Goal: Entertainment & Leisure: Browse casually

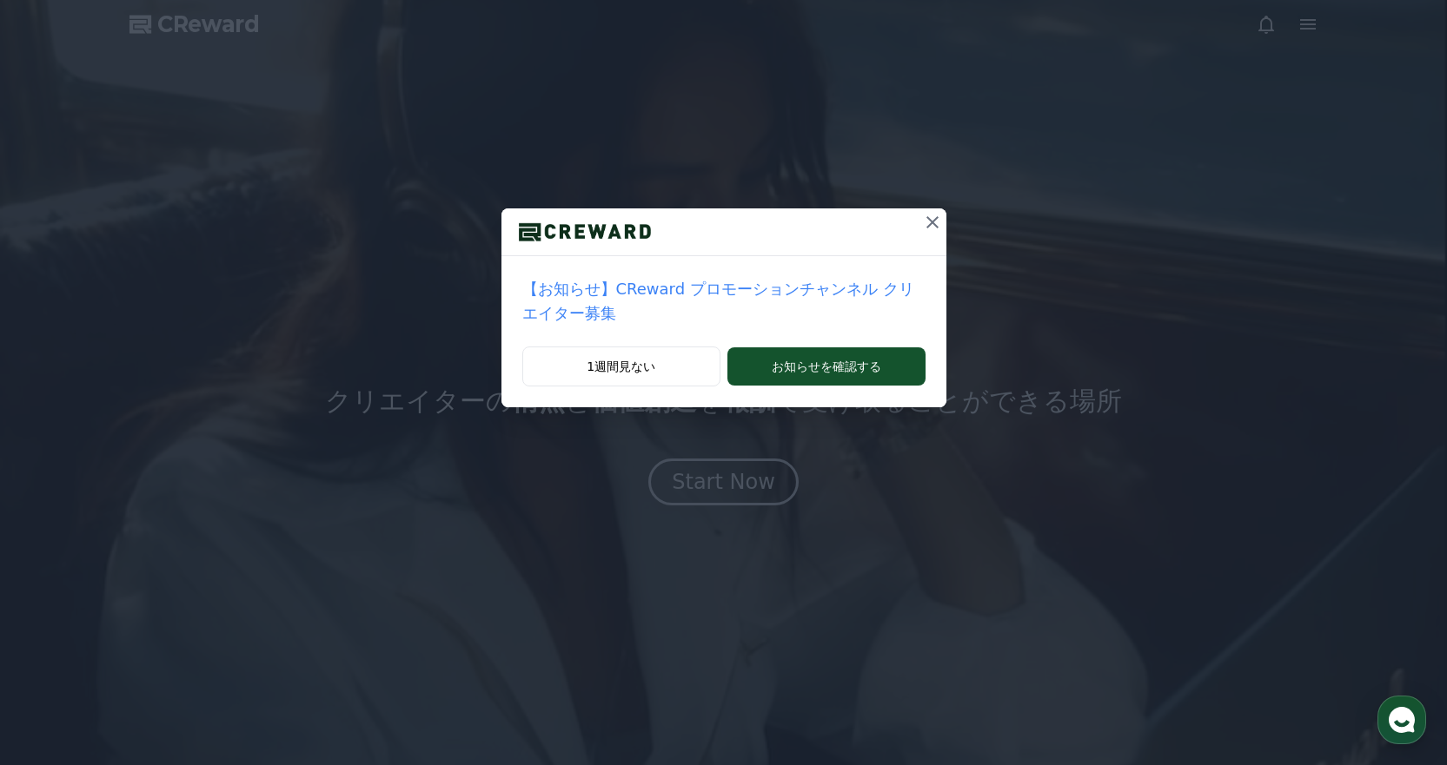
click at [922, 217] on icon at bounding box center [932, 222] width 21 height 21
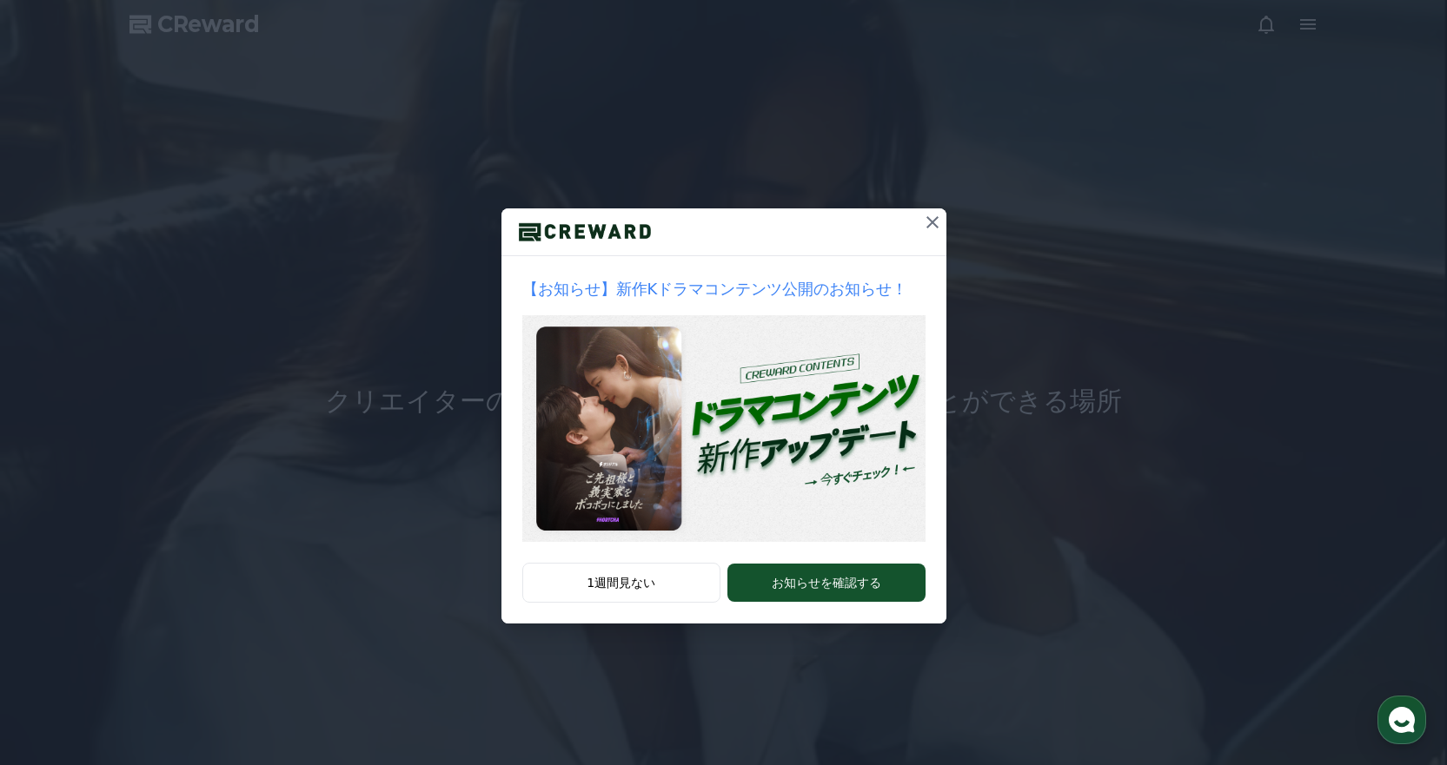
click at [908, 222] on div at bounding box center [723, 233] width 445 height 48
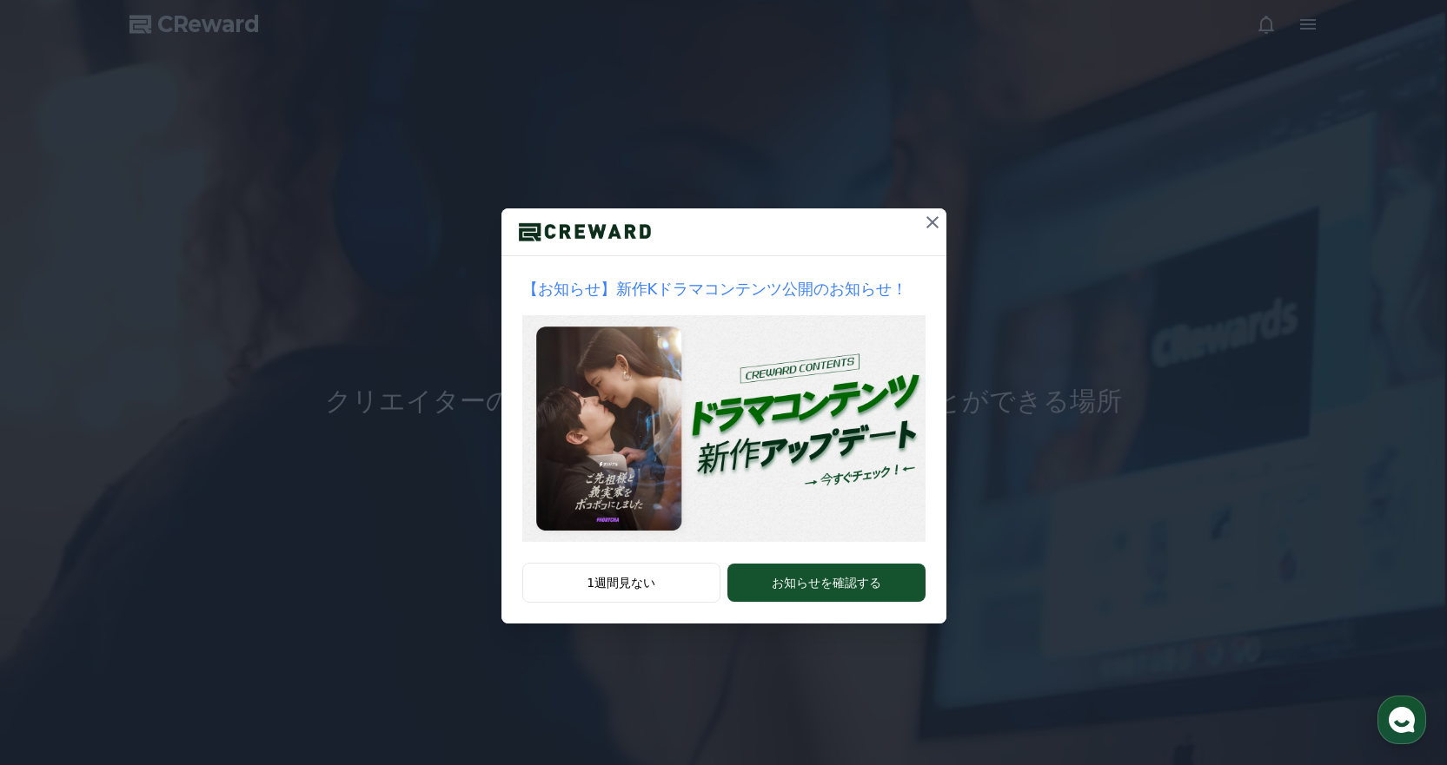
click at [929, 223] on icon at bounding box center [932, 222] width 21 height 21
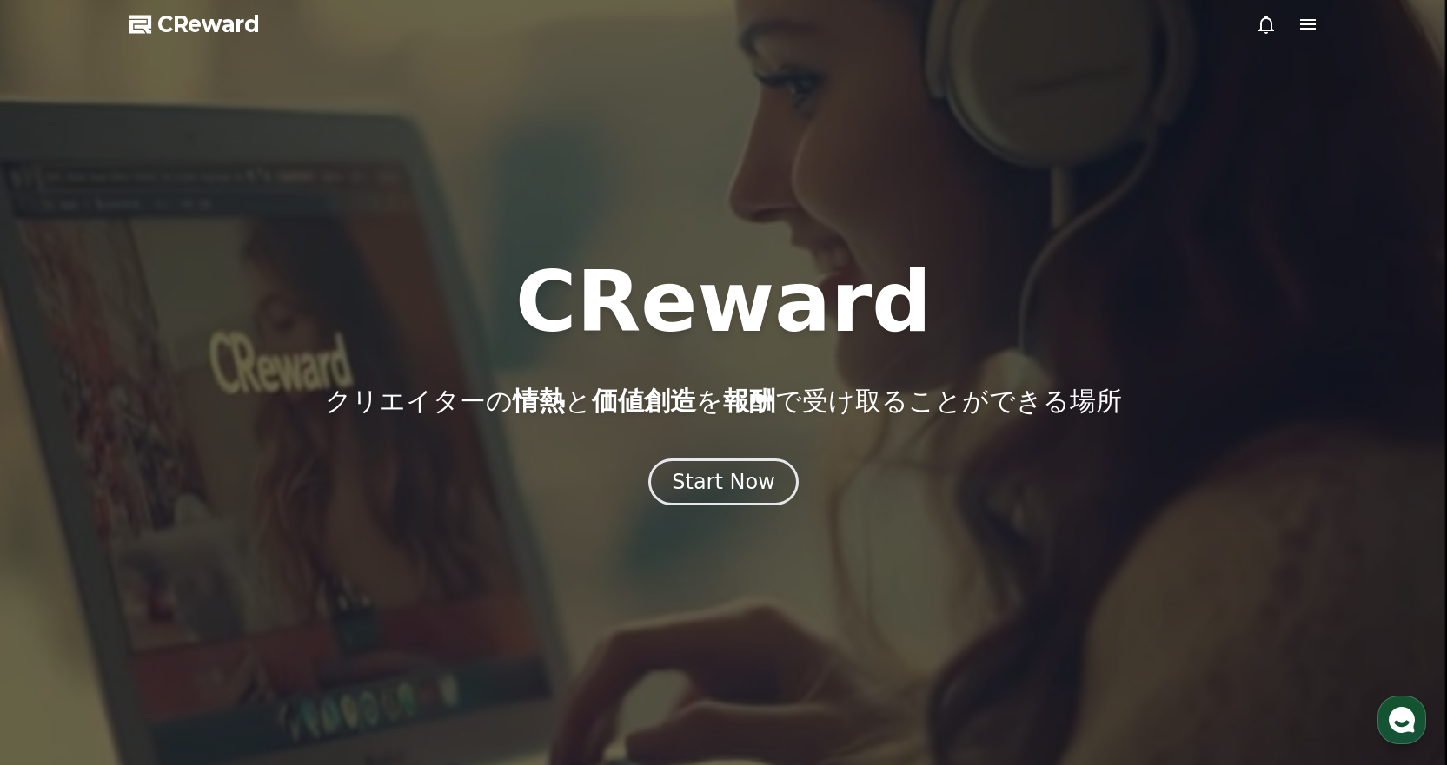
click at [1315, 23] on icon at bounding box center [1307, 24] width 21 height 21
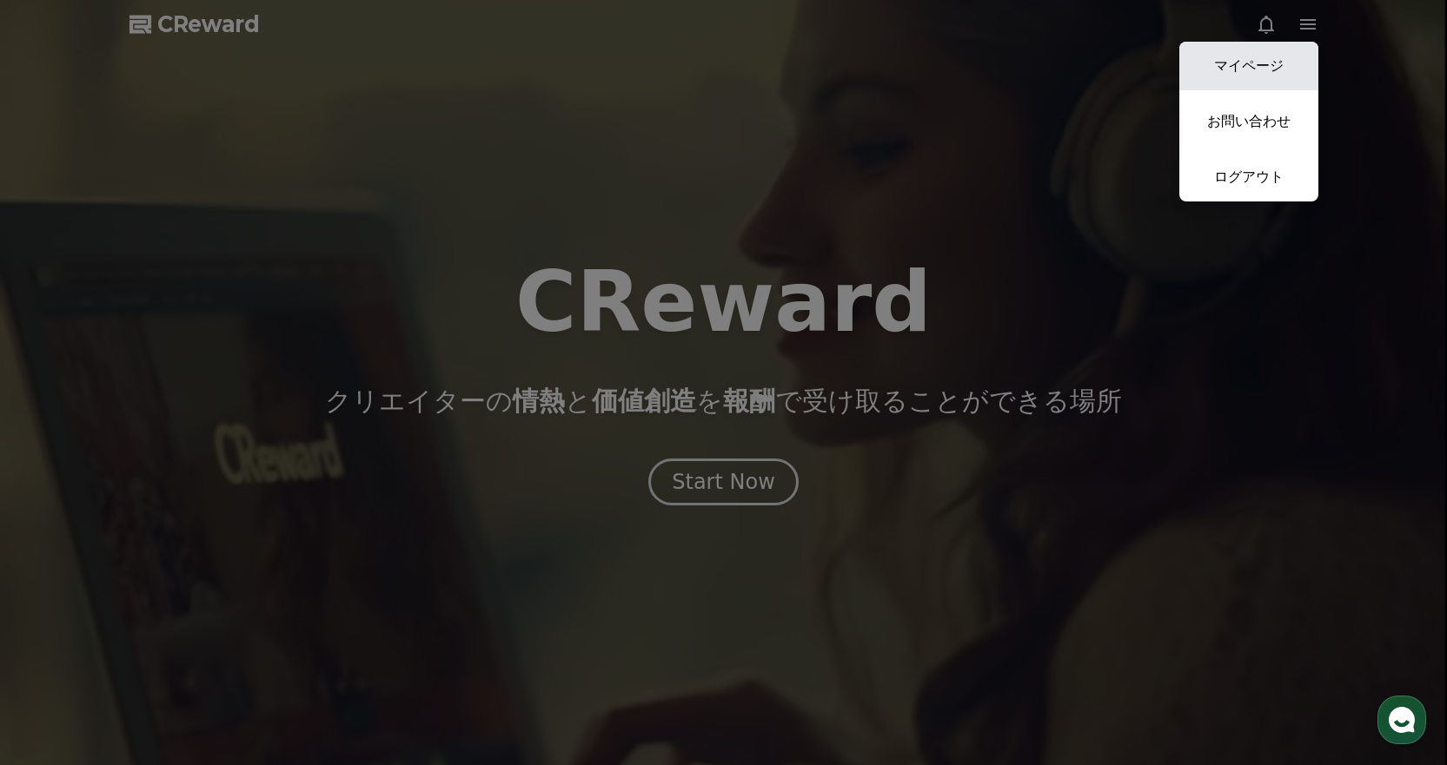
click at [1270, 51] on link "マイページ" at bounding box center [1248, 66] width 139 height 49
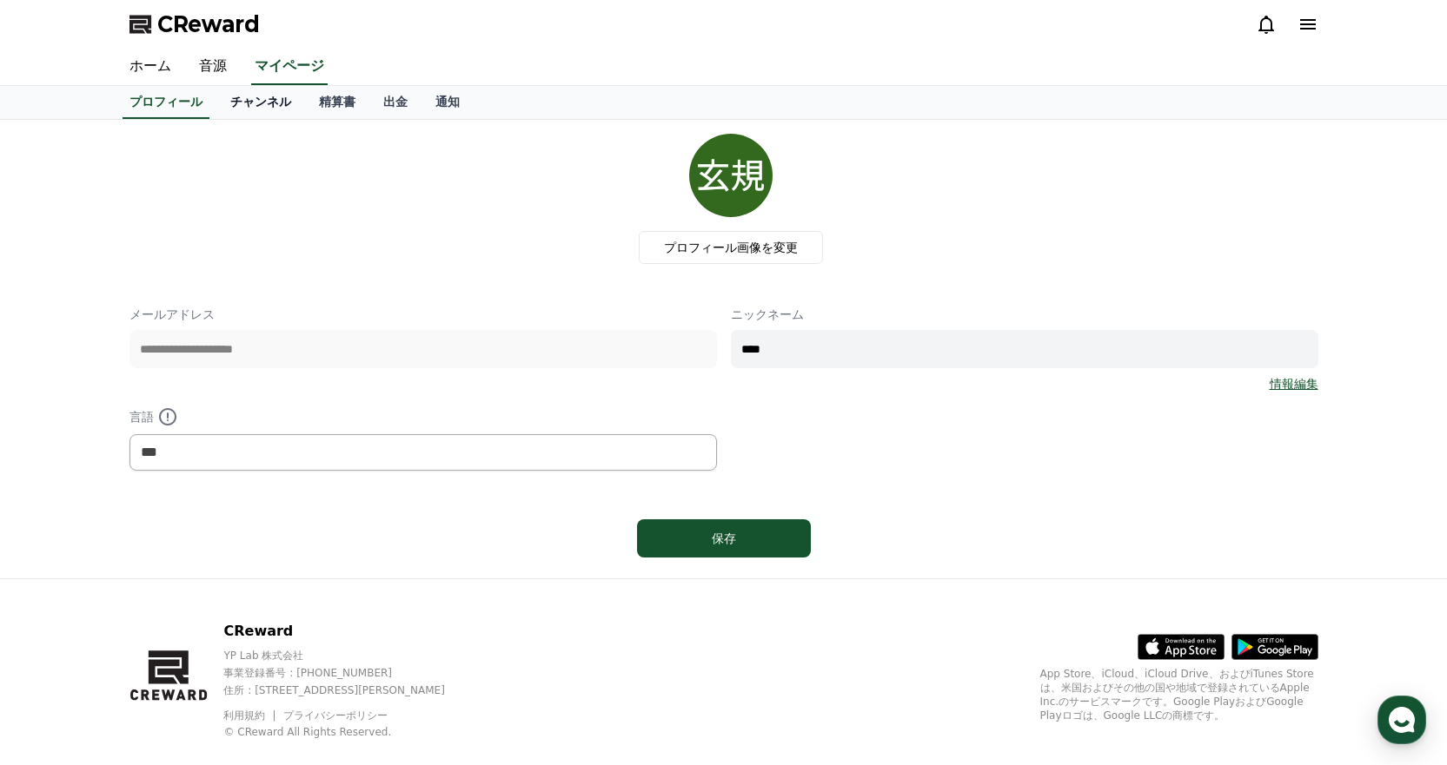
click at [252, 93] on link "チャンネル" at bounding box center [260, 102] width 89 height 33
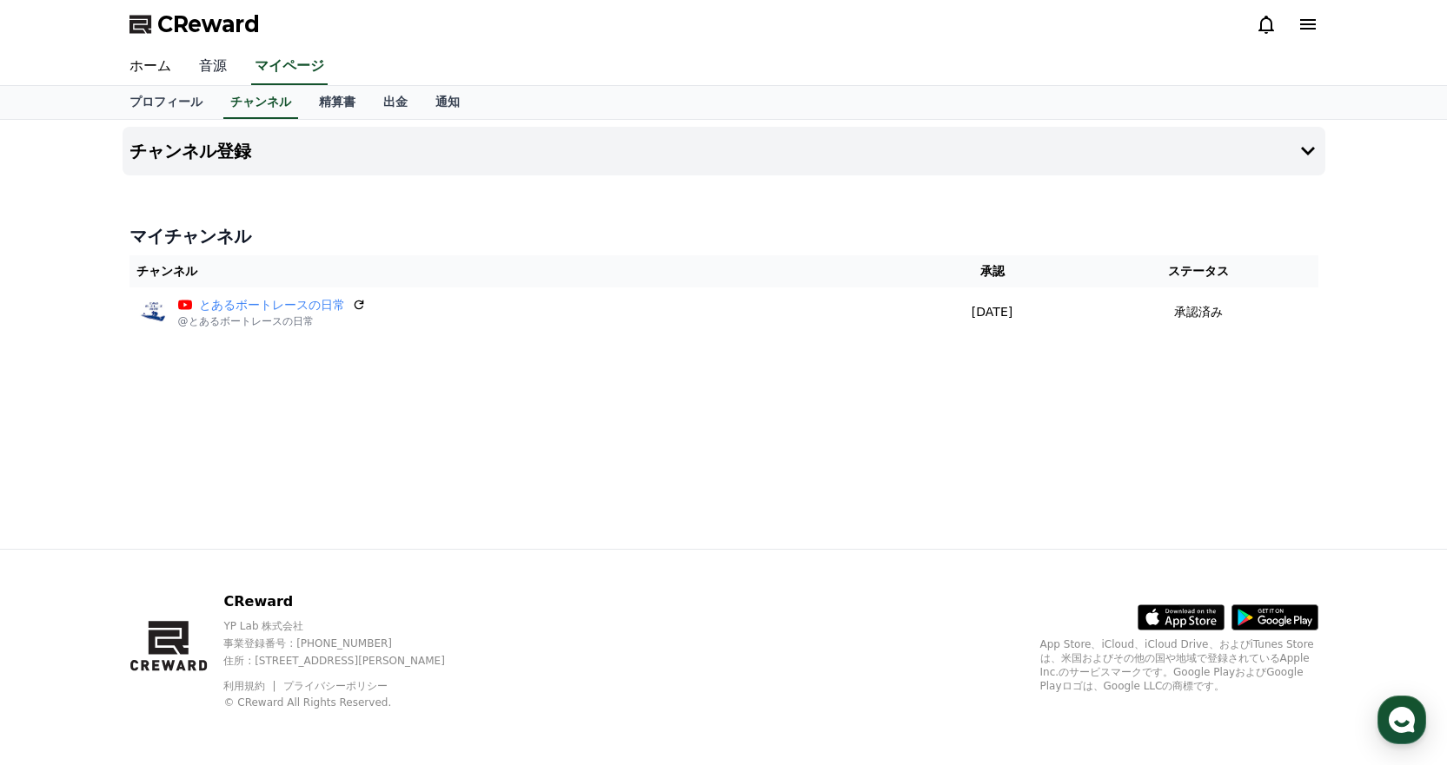
click at [212, 72] on link "音源" at bounding box center [213, 67] width 56 height 36
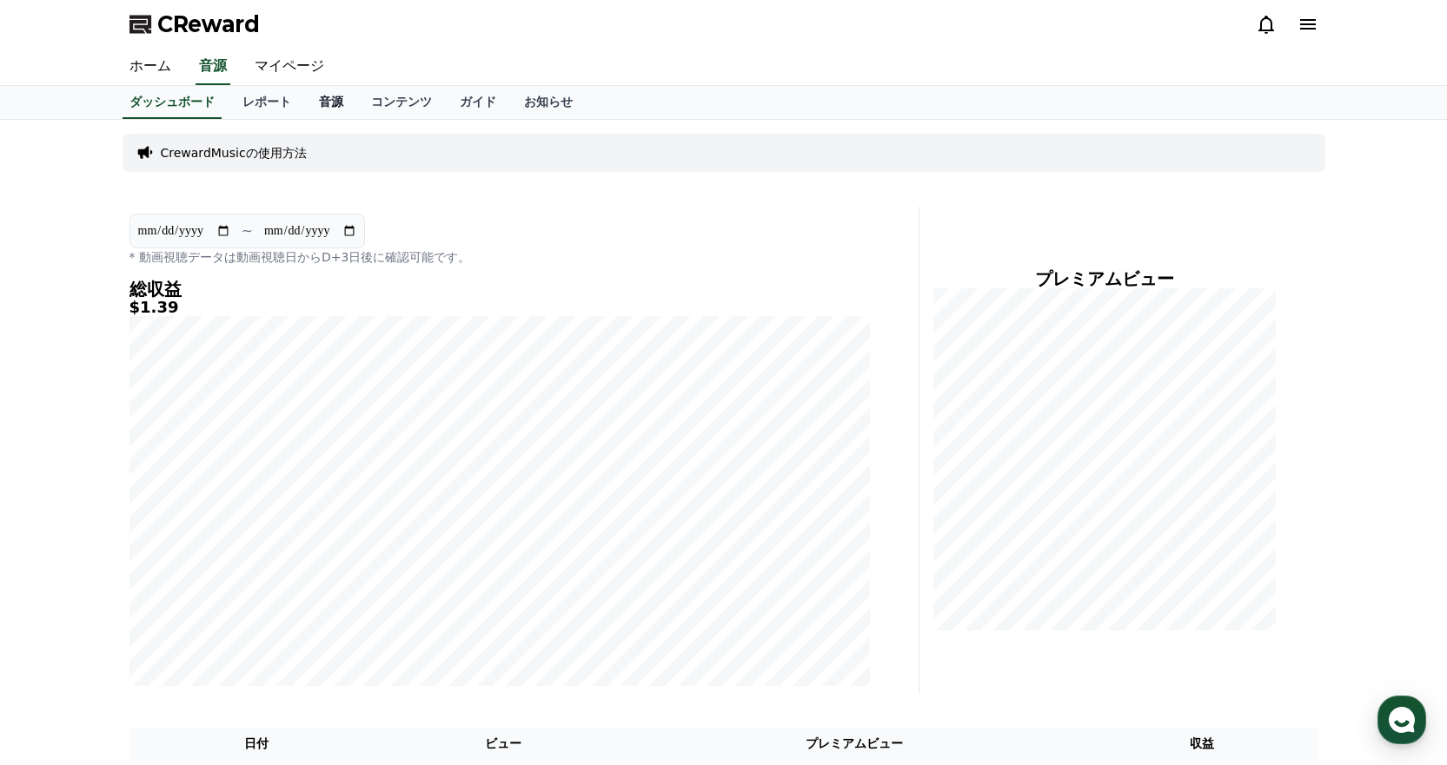
click at [305, 114] on link "音源" at bounding box center [331, 102] width 52 height 33
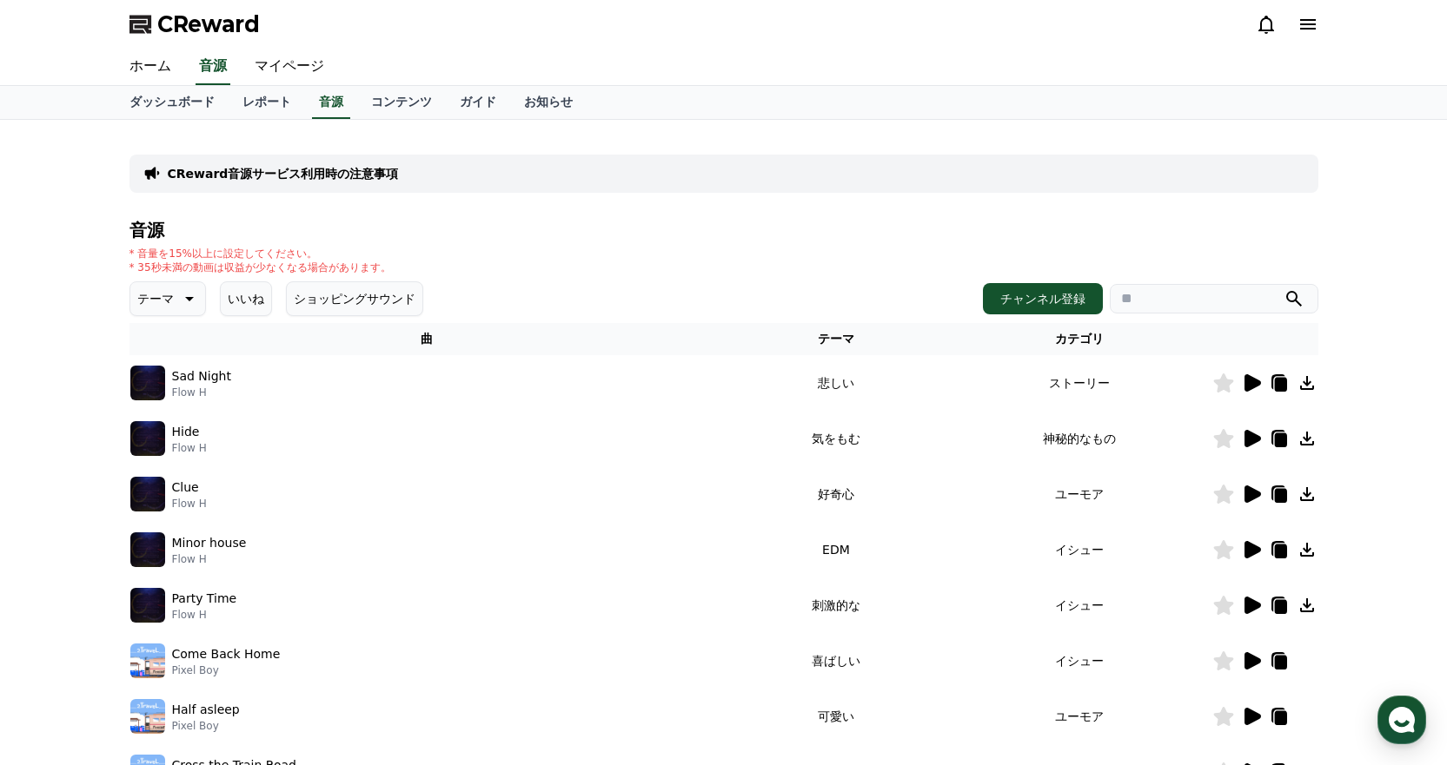
click at [172, 312] on button "テーマ" at bounding box center [167, 299] width 76 height 35
click at [161, 433] on button "好奇心" at bounding box center [157, 435] width 50 height 38
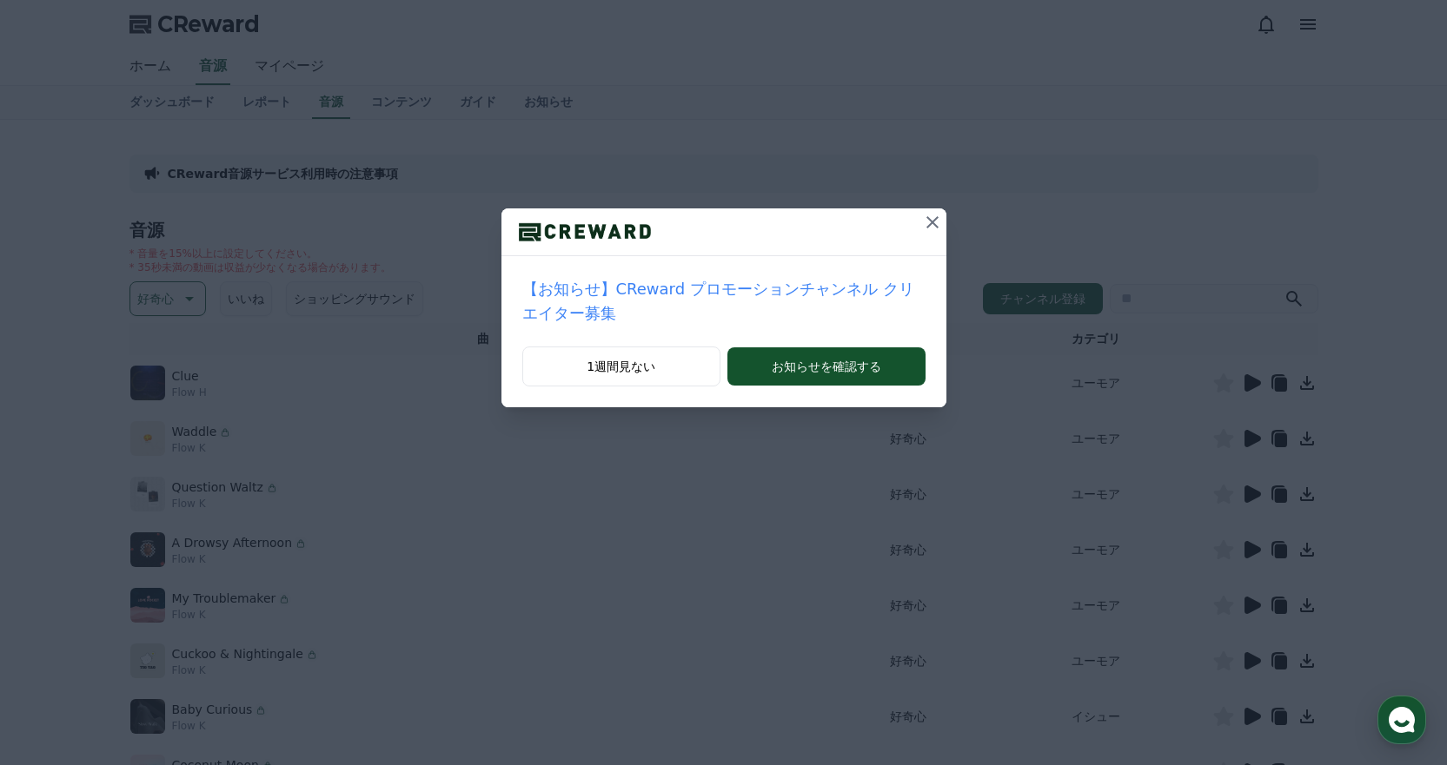
click at [924, 219] on icon at bounding box center [932, 222] width 21 height 21
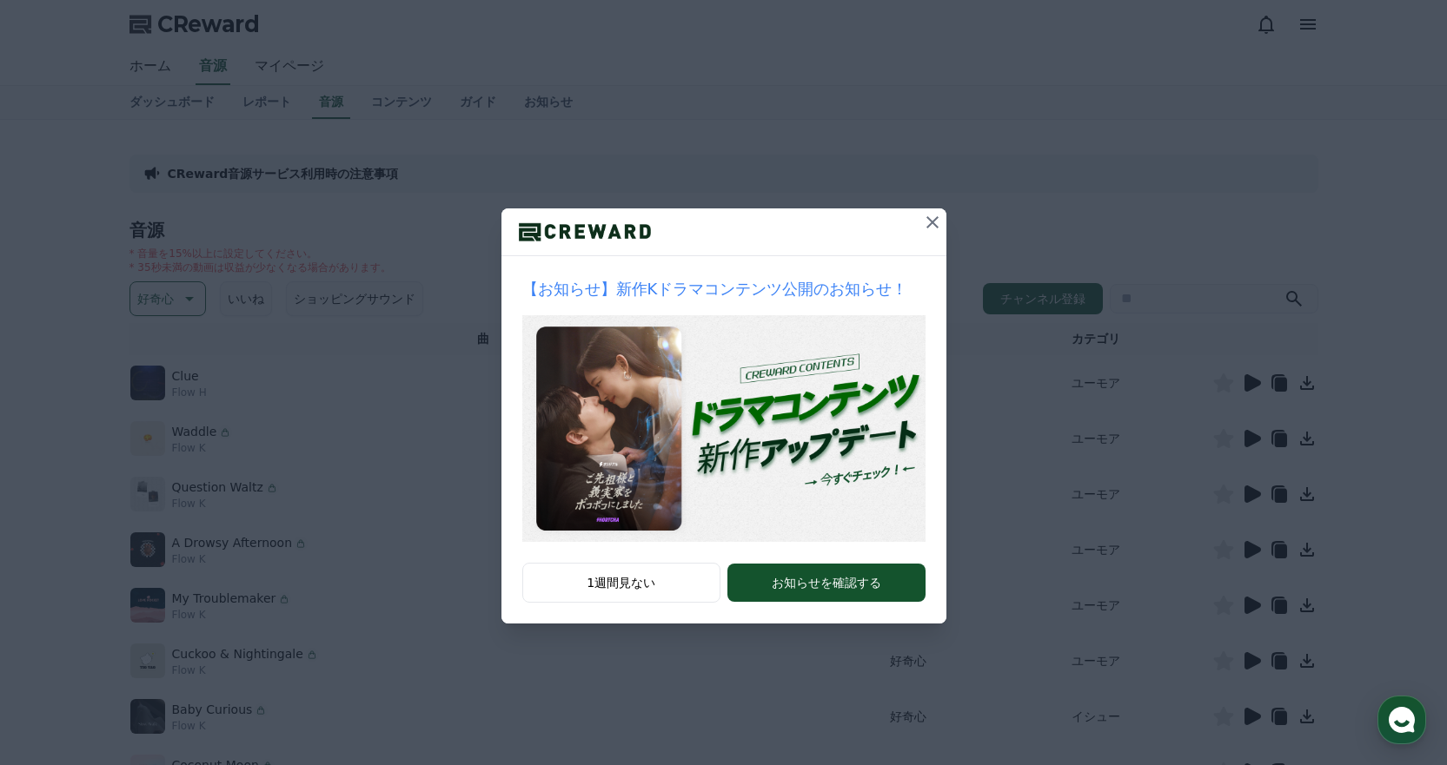
click at [931, 218] on icon at bounding box center [932, 222] width 21 height 21
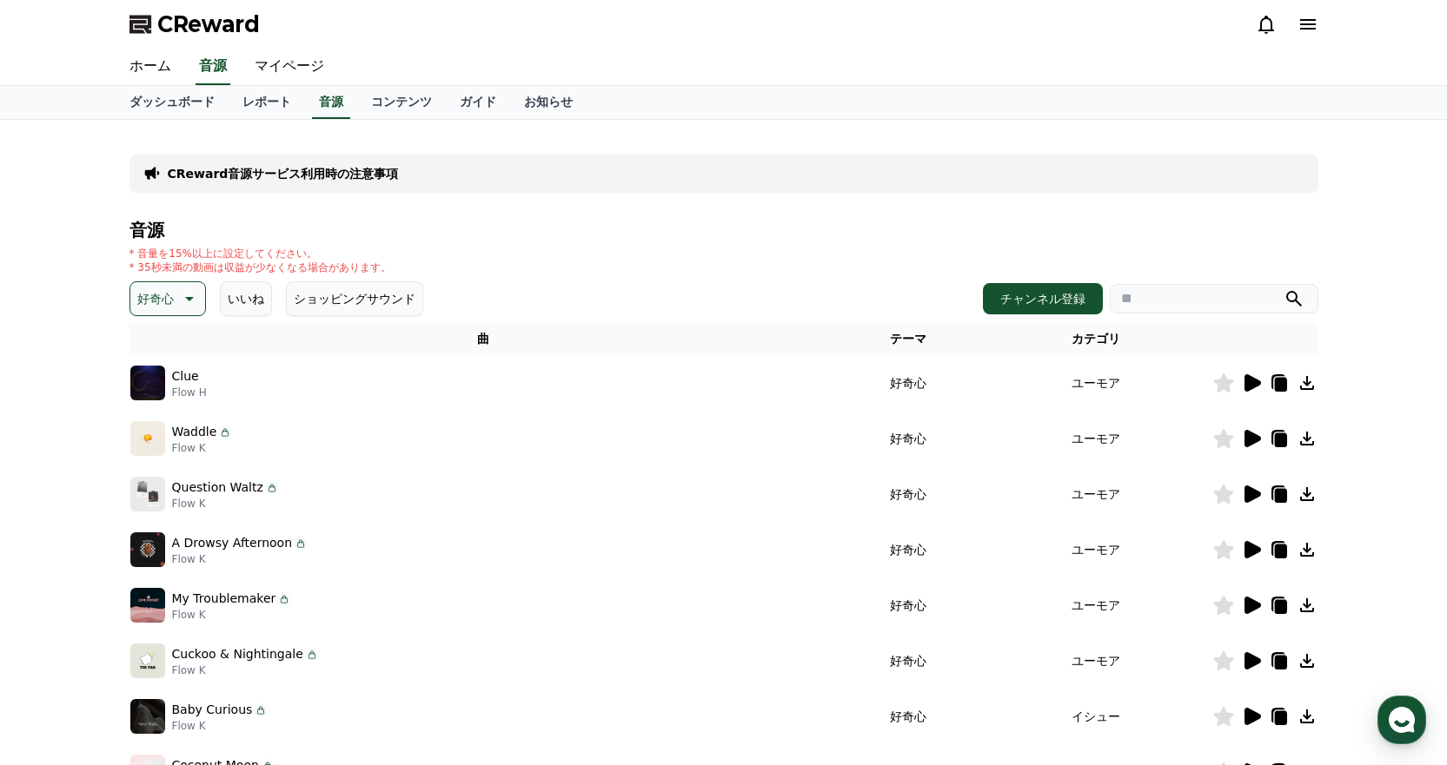
click at [1249, 385] on icon at bounding box center [1252, 382] width 17 height 17
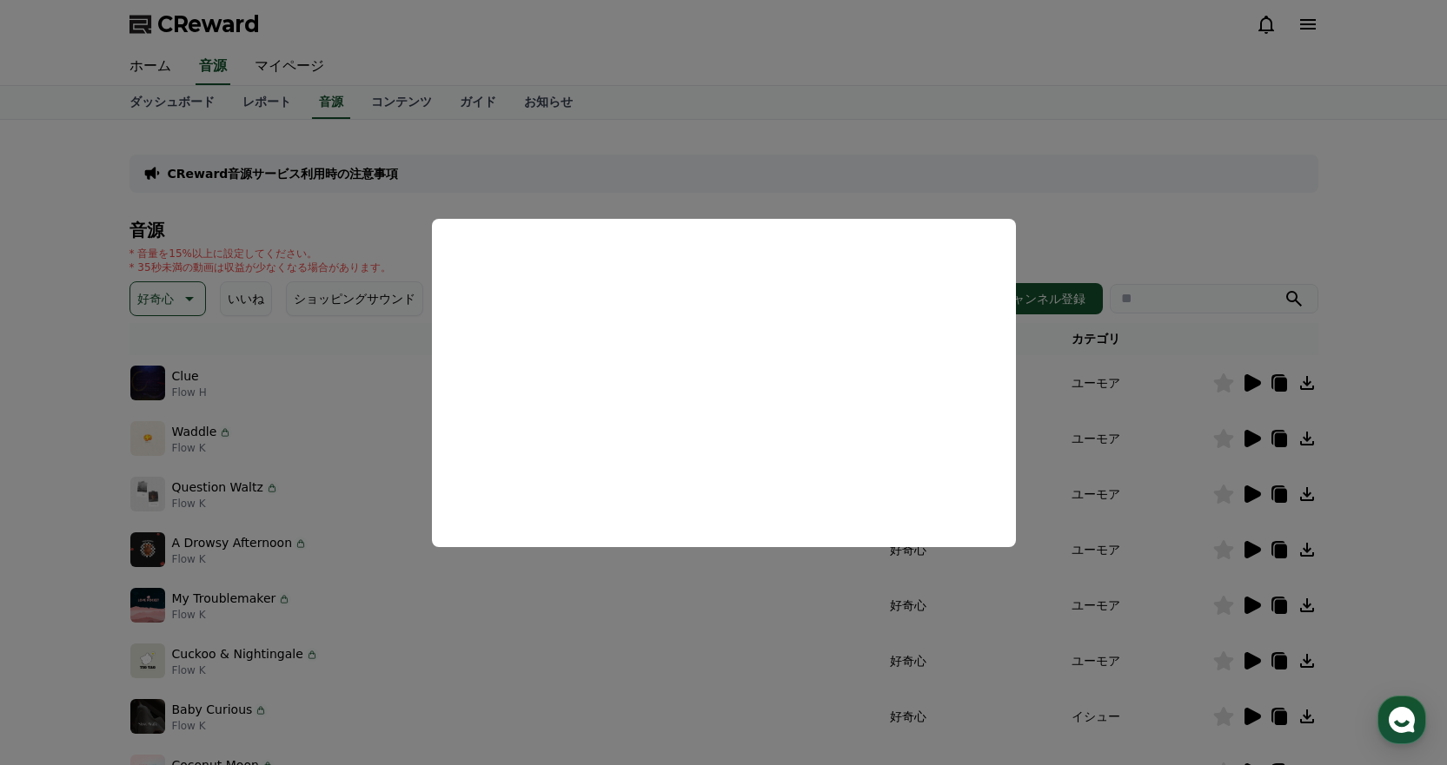
click at [1253, 216] on button "close modal" at bounding box center [723, 382] width 1447 height 765
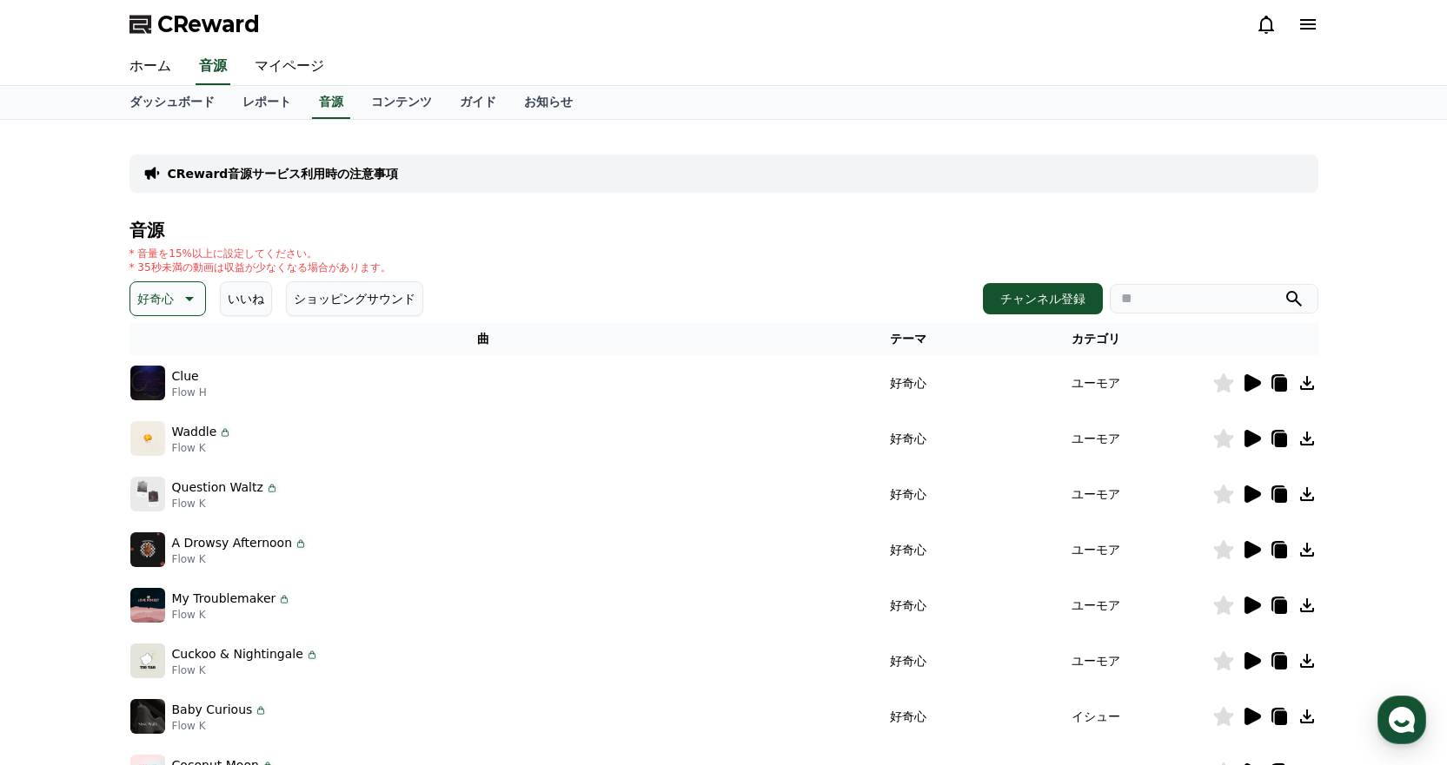
click at [1244, 443] on icon at bounding box center [1252, 438] width 17 height 17
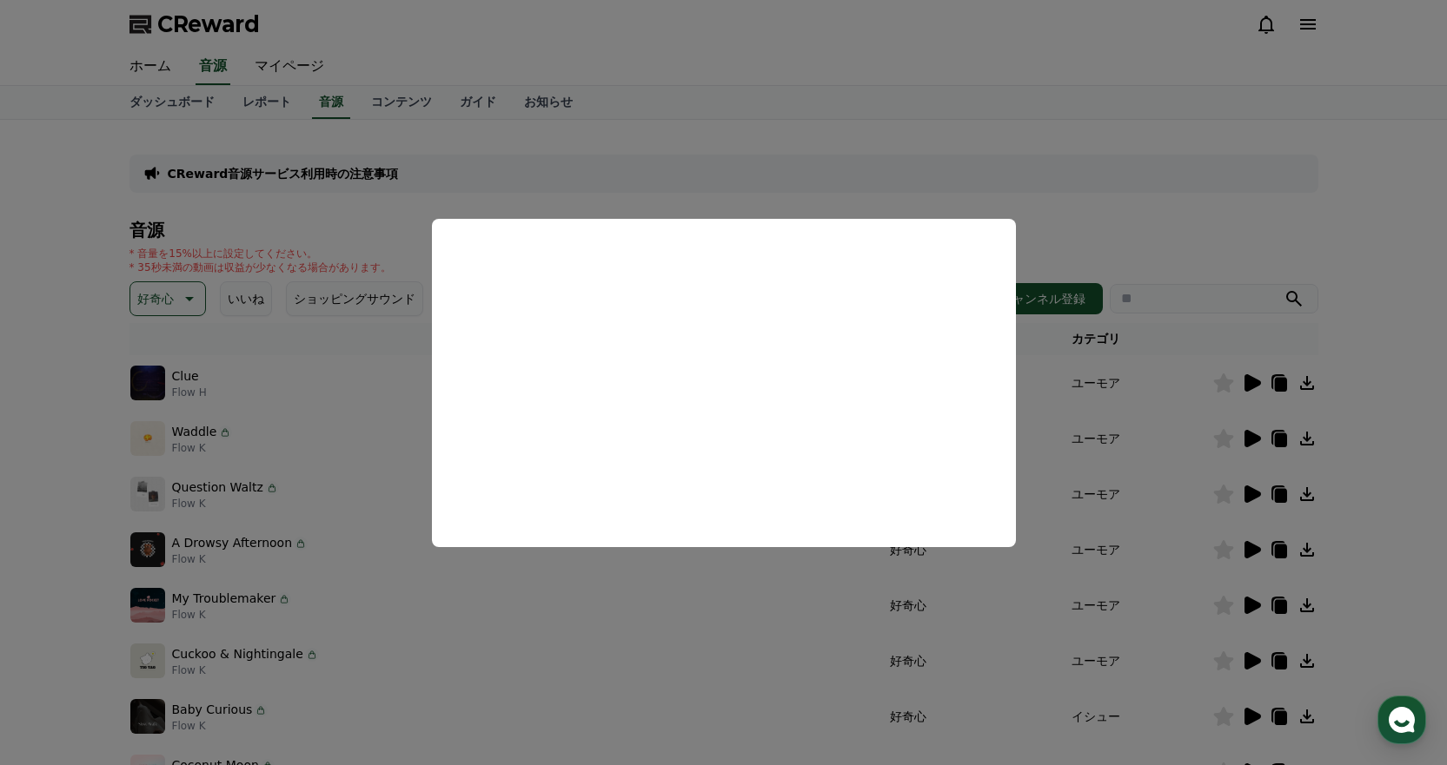
click at [1296, 256] on button "close modal" at bounding box center [723, 382] width 1447 height 765
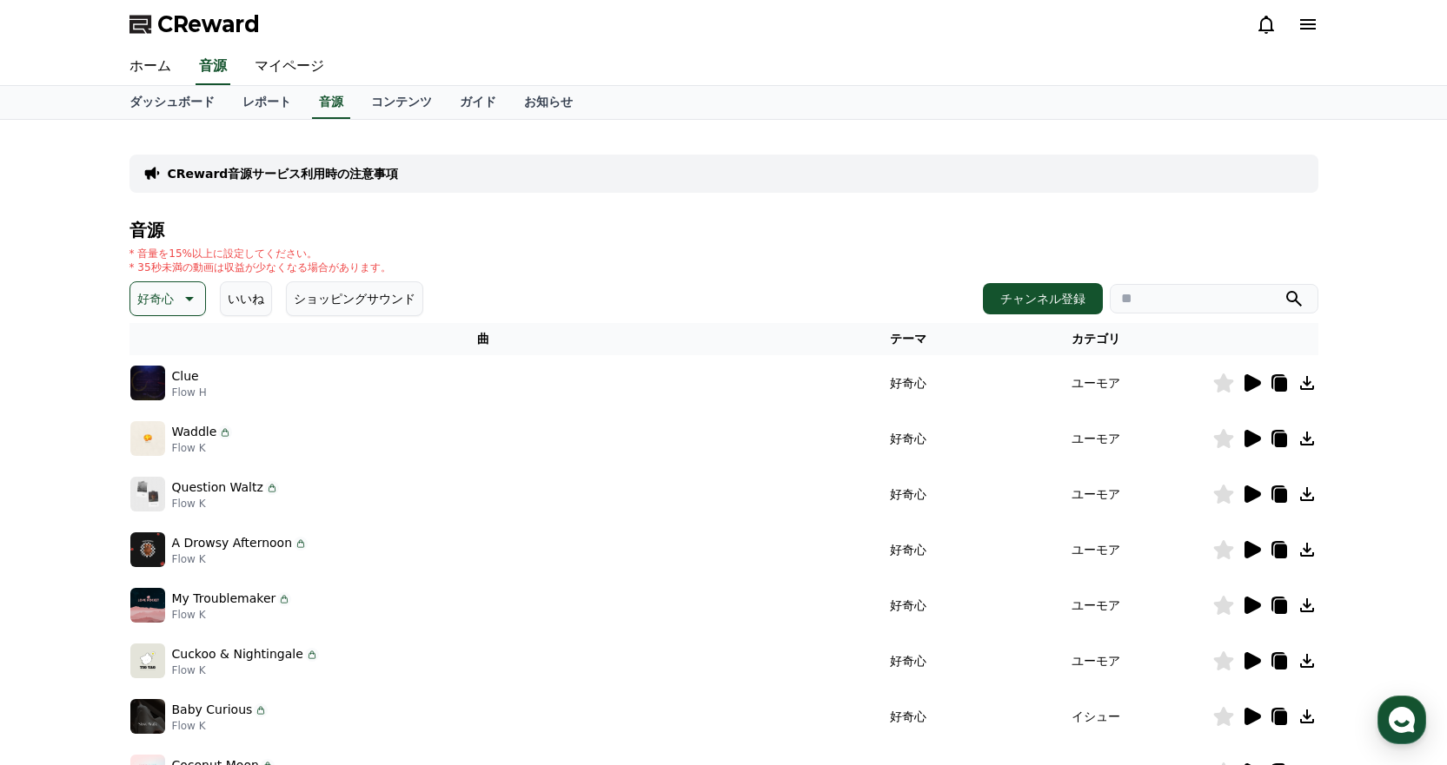
click at [1250, 497] on icon at bounding box center [1252, 494] width 17 height 17
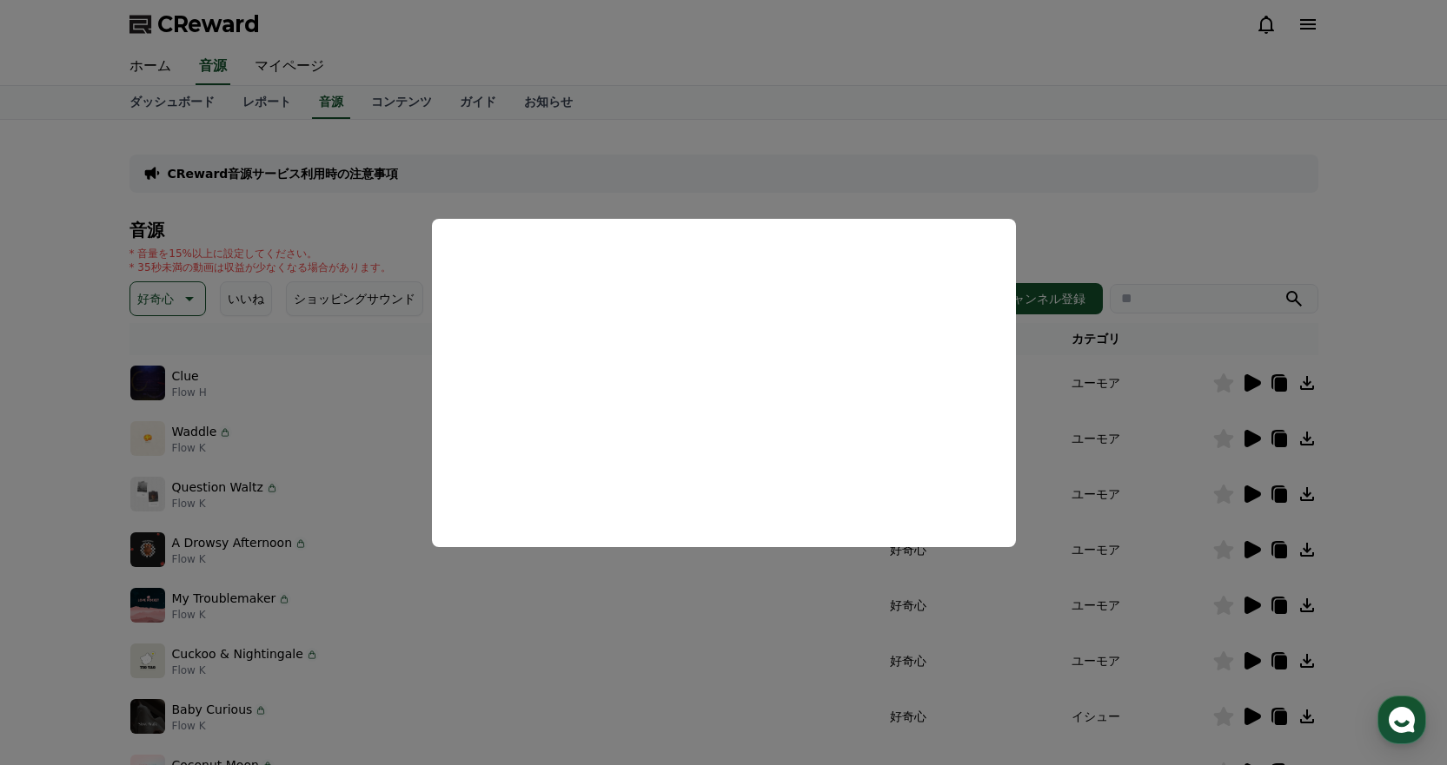
click at [1116, 195] on button "close modal" at bounding box center [723, 382] width 1447 height 765
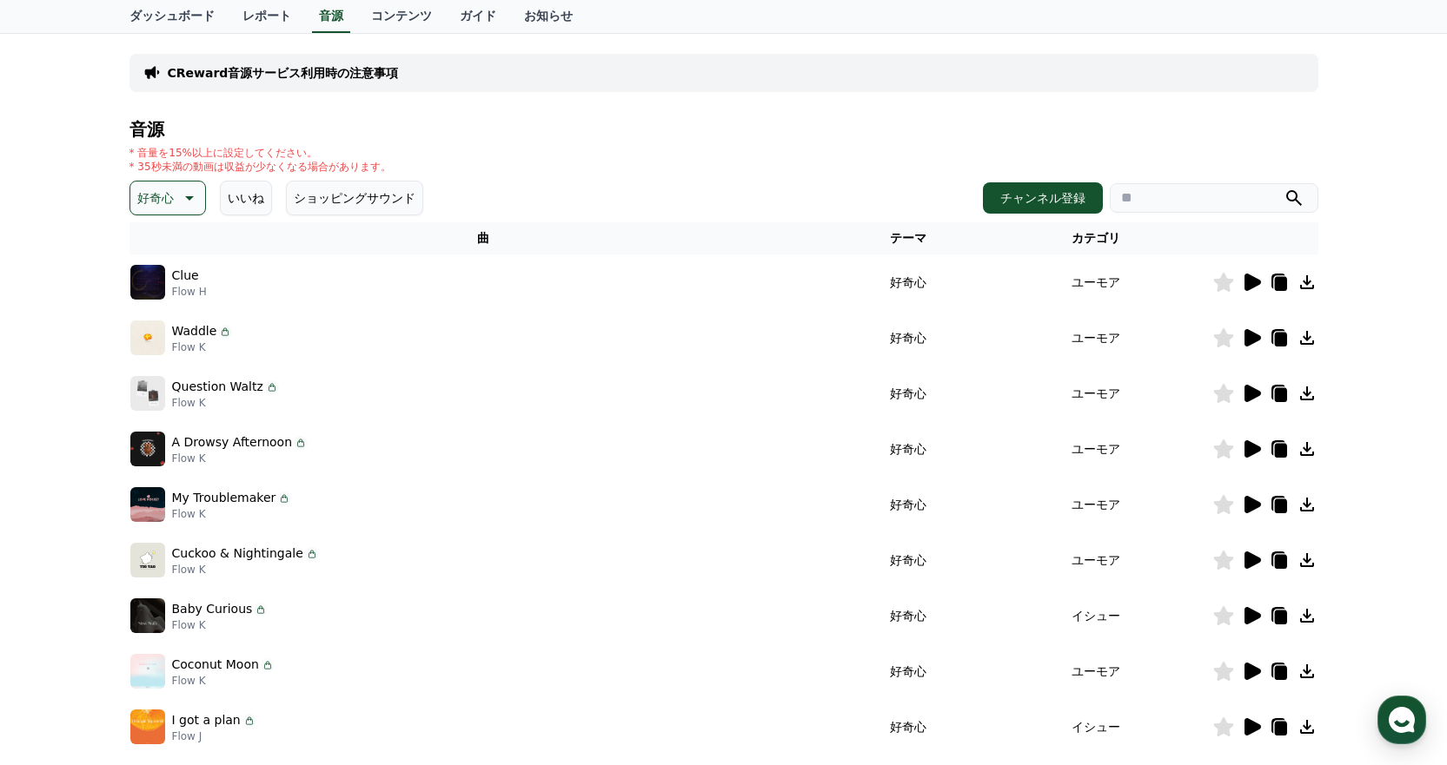
scroll to position [174, 0]
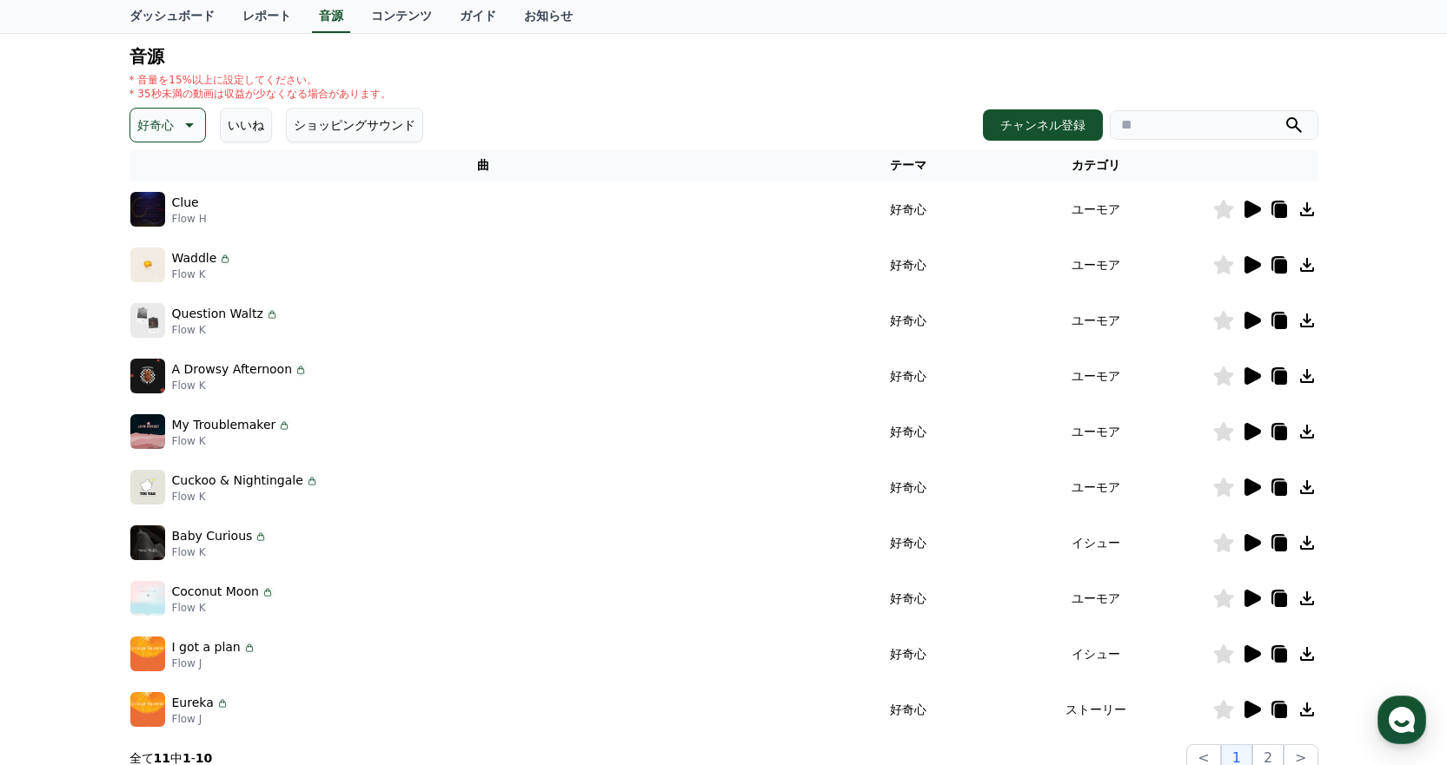
click at [1256, 709] on icon at bounding box center [1252, 709] width 17 height 17
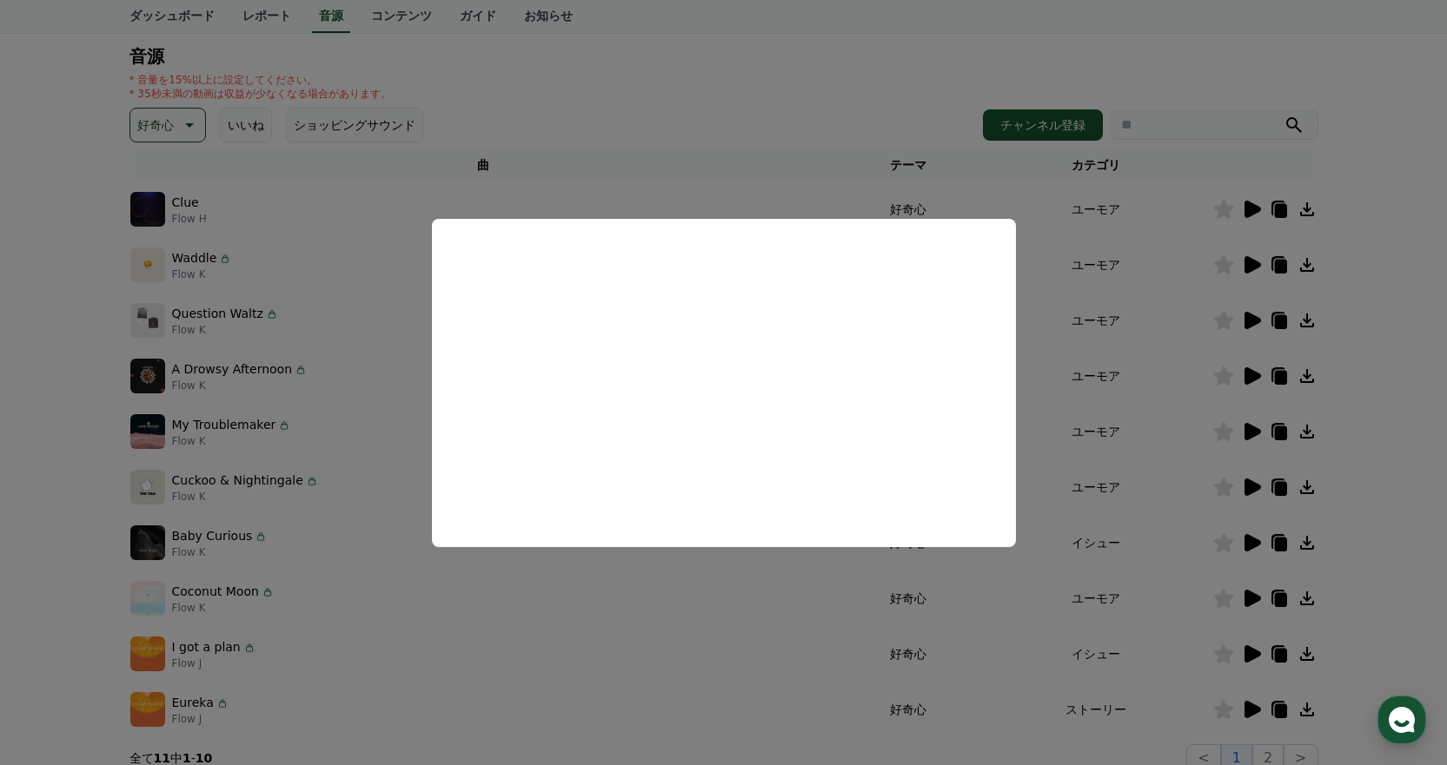
click at [1202, 333] on button "close modal" at bounding box center [723, 382] width 1447 height 765
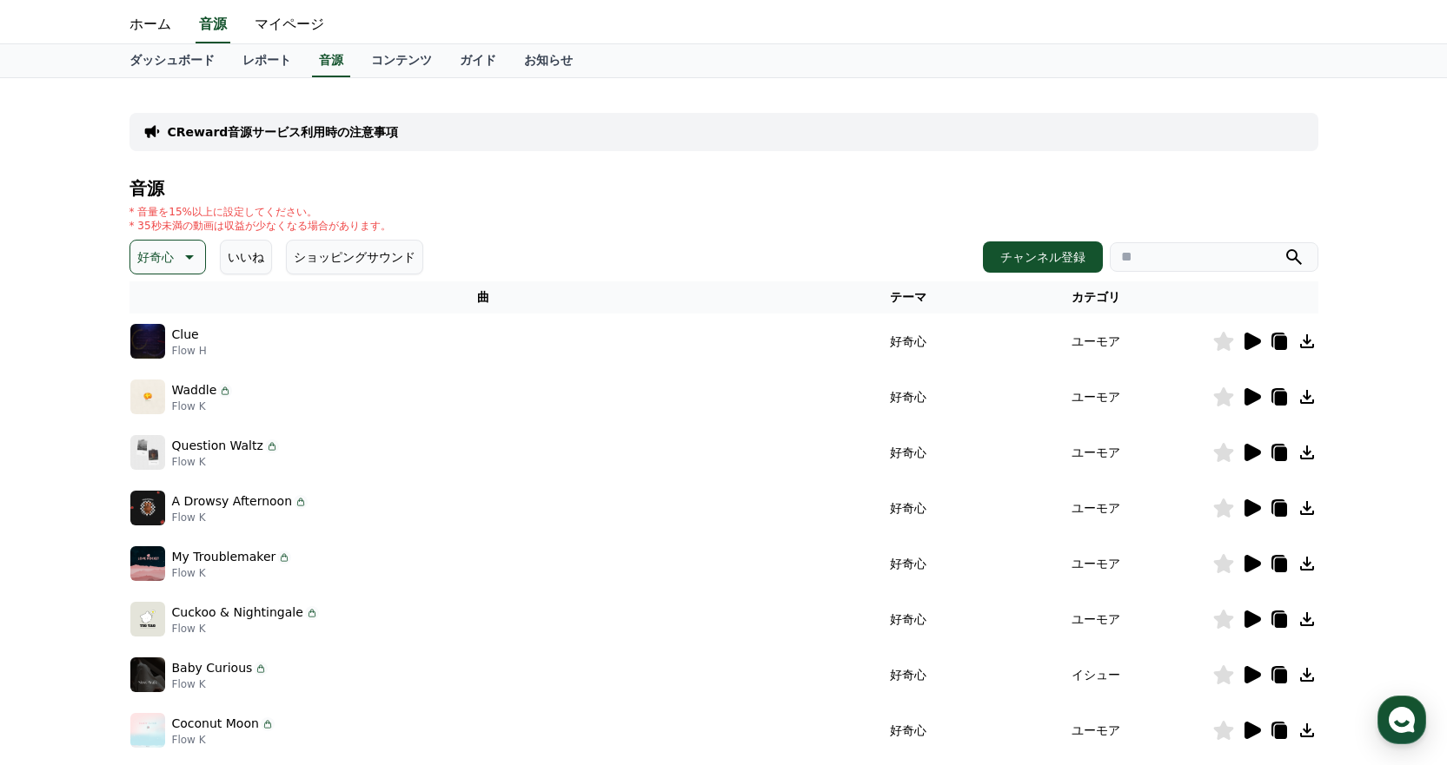
scroll to position [0, 0]
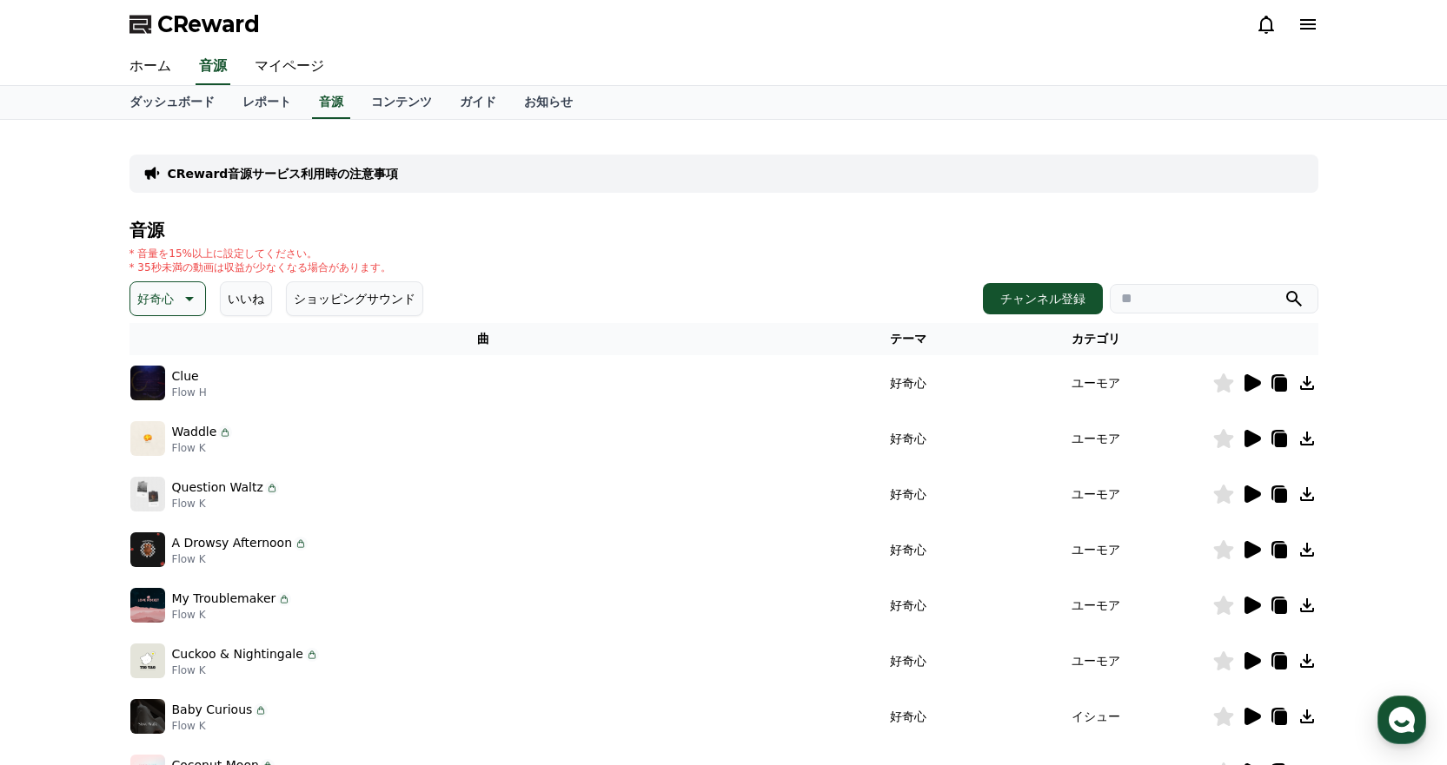
click at [183, 291] on icon at bounding box center [187, 298] width 21 height 21
click at [179, 441] on button "ポッピング" at bounding box center [169, 444] width 75 height 38
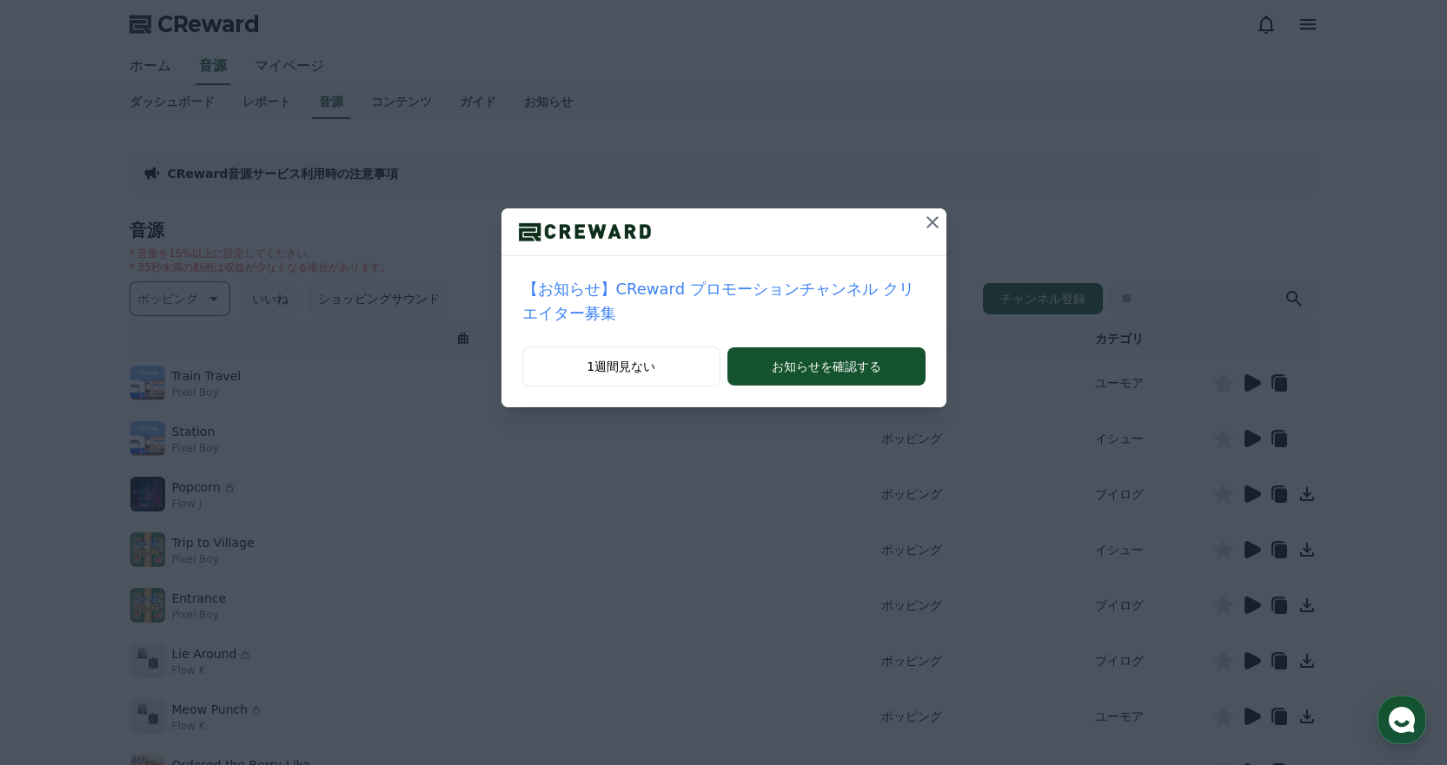
click at [922, 219] on icon at bounding box center [932, 222] width 21 height 21
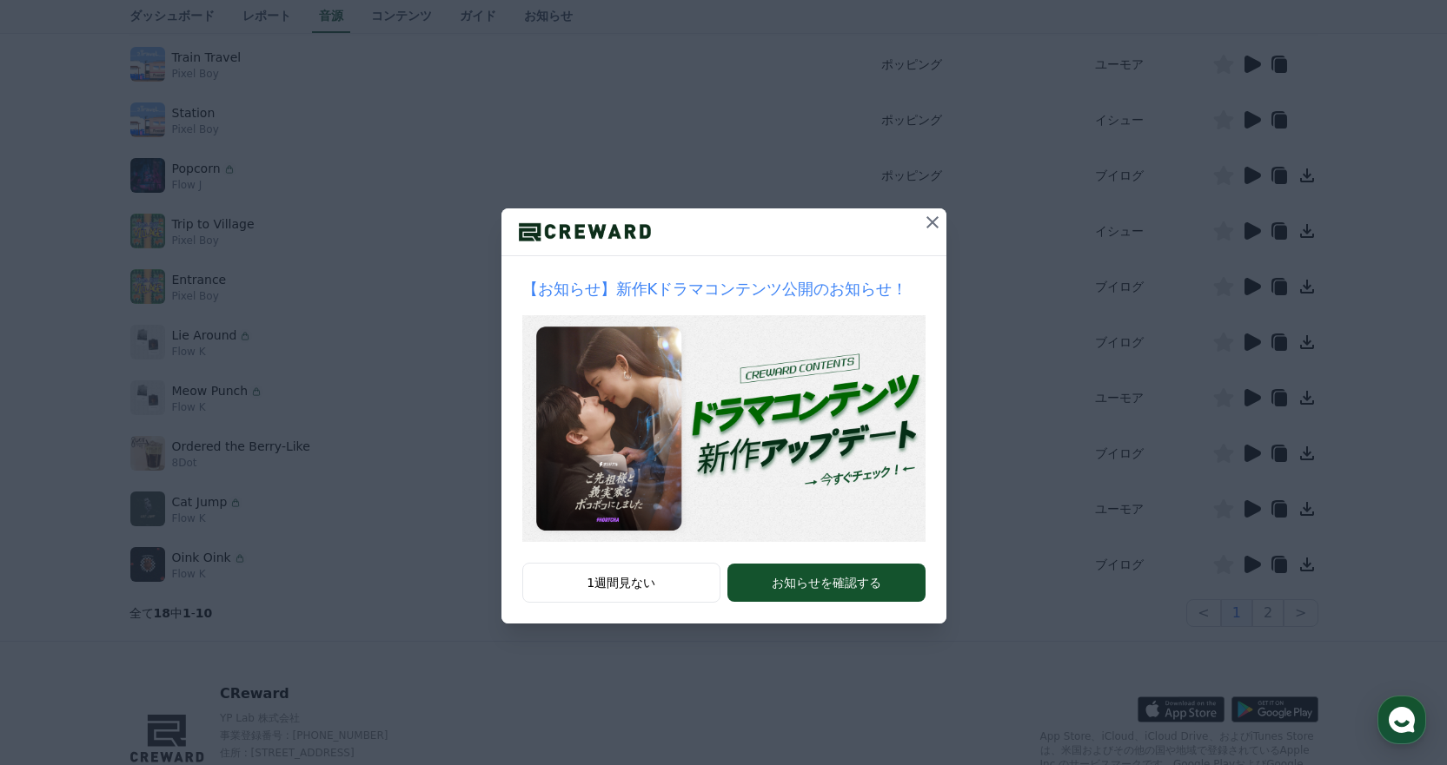
scroll to position [411, 0]
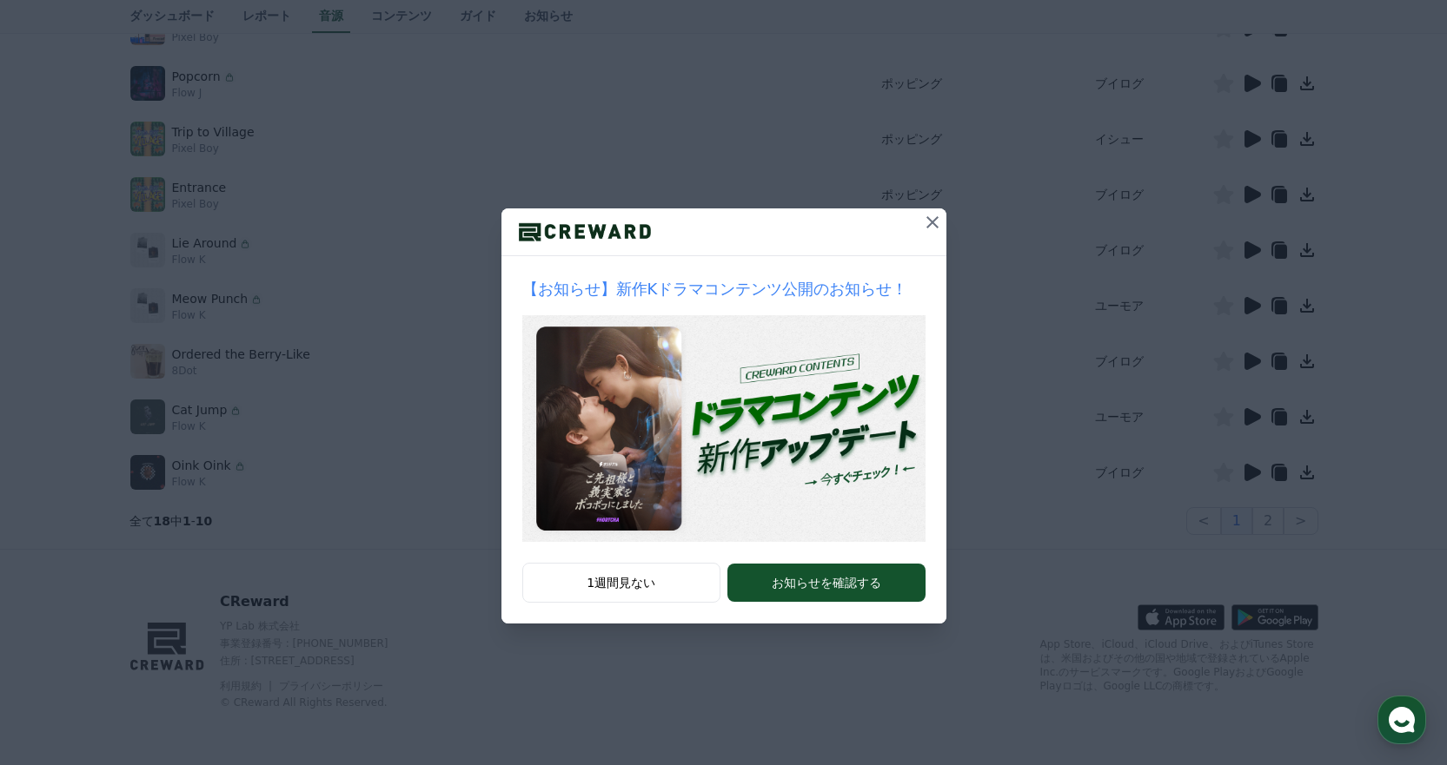
click at [918, 228] on button at bounding box center [932, 223] width 28 height 28
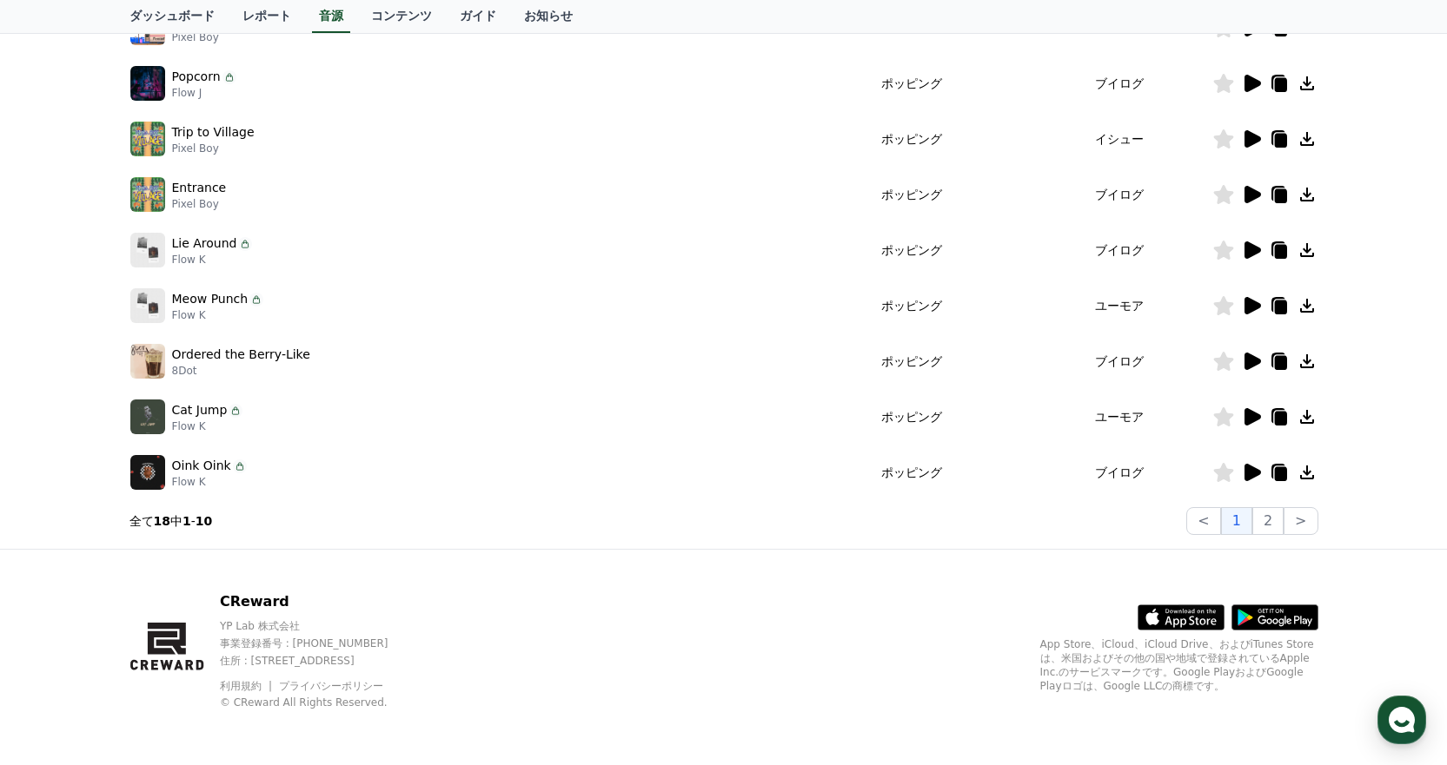
click at [1248, 473] on icon at bounding box center [1252, 472] width 17 height 17
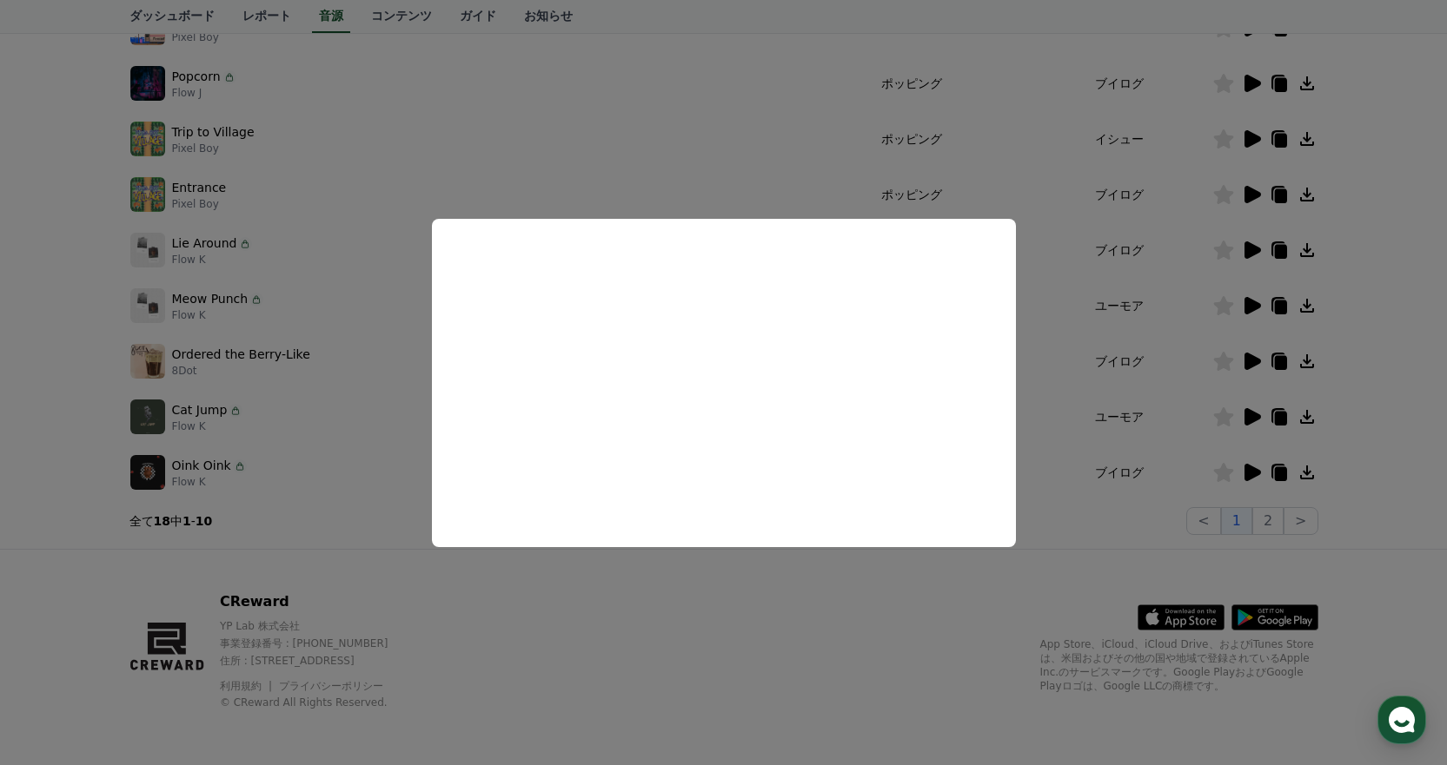
click at [1169, 401] on button "close modal" at bounding box center [723, 382] width 1447 height 765
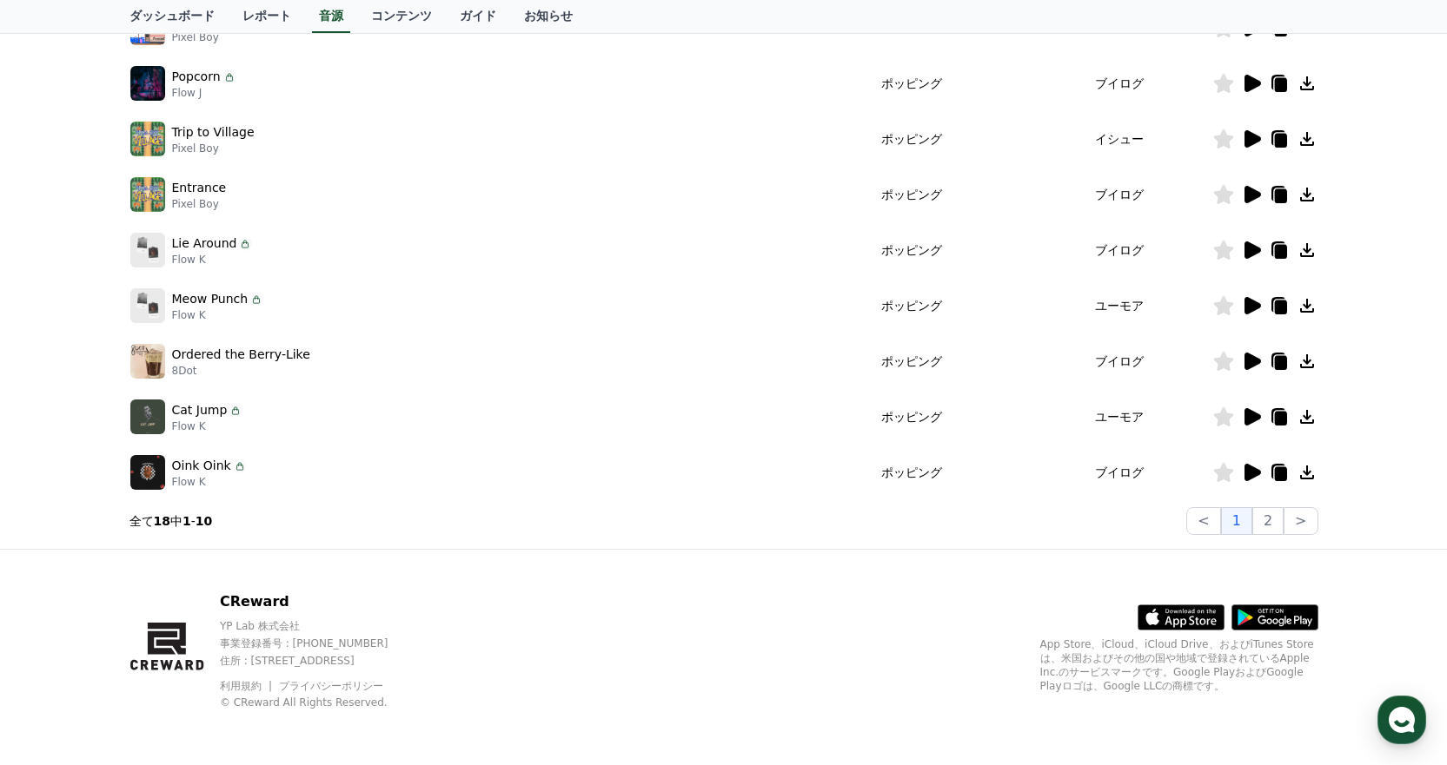
click at [1256, 137] on icon at bounding box center [1252, 138] width 17 height 17
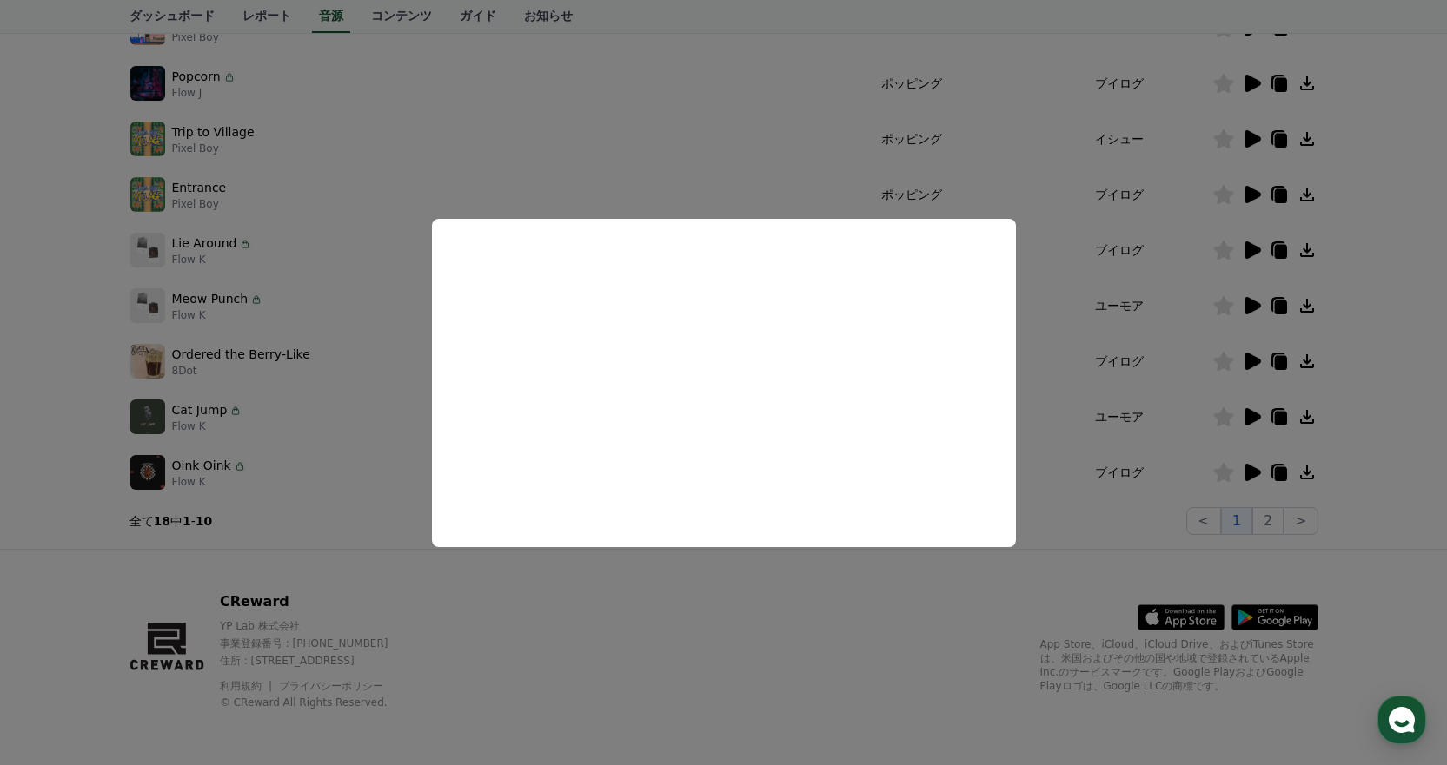
click at [1110, 414] on button "close modal" at bounding box center [723, 382] width 1447 height 765
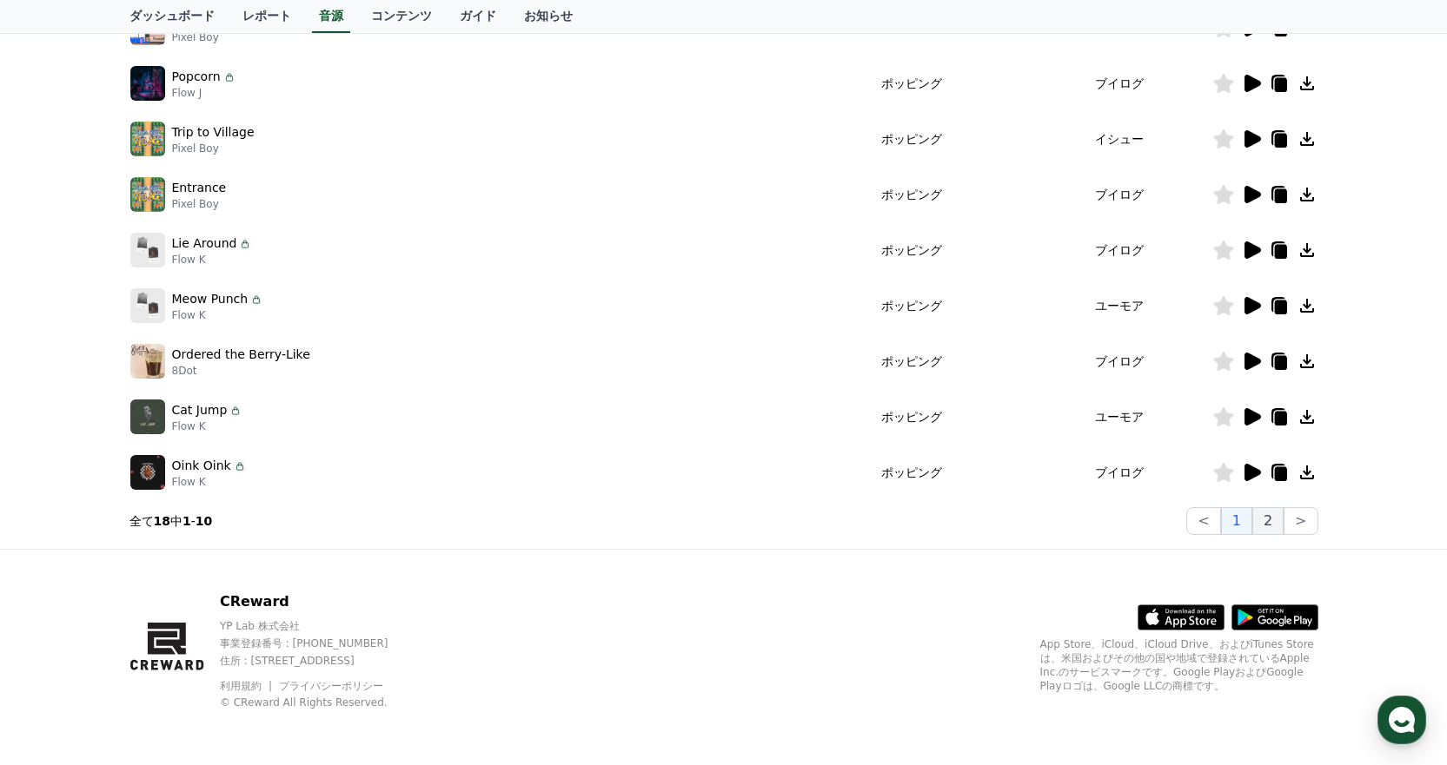
click at [1268, 508] on button "2" at bounding box center [1267, 521] width 31 height 28
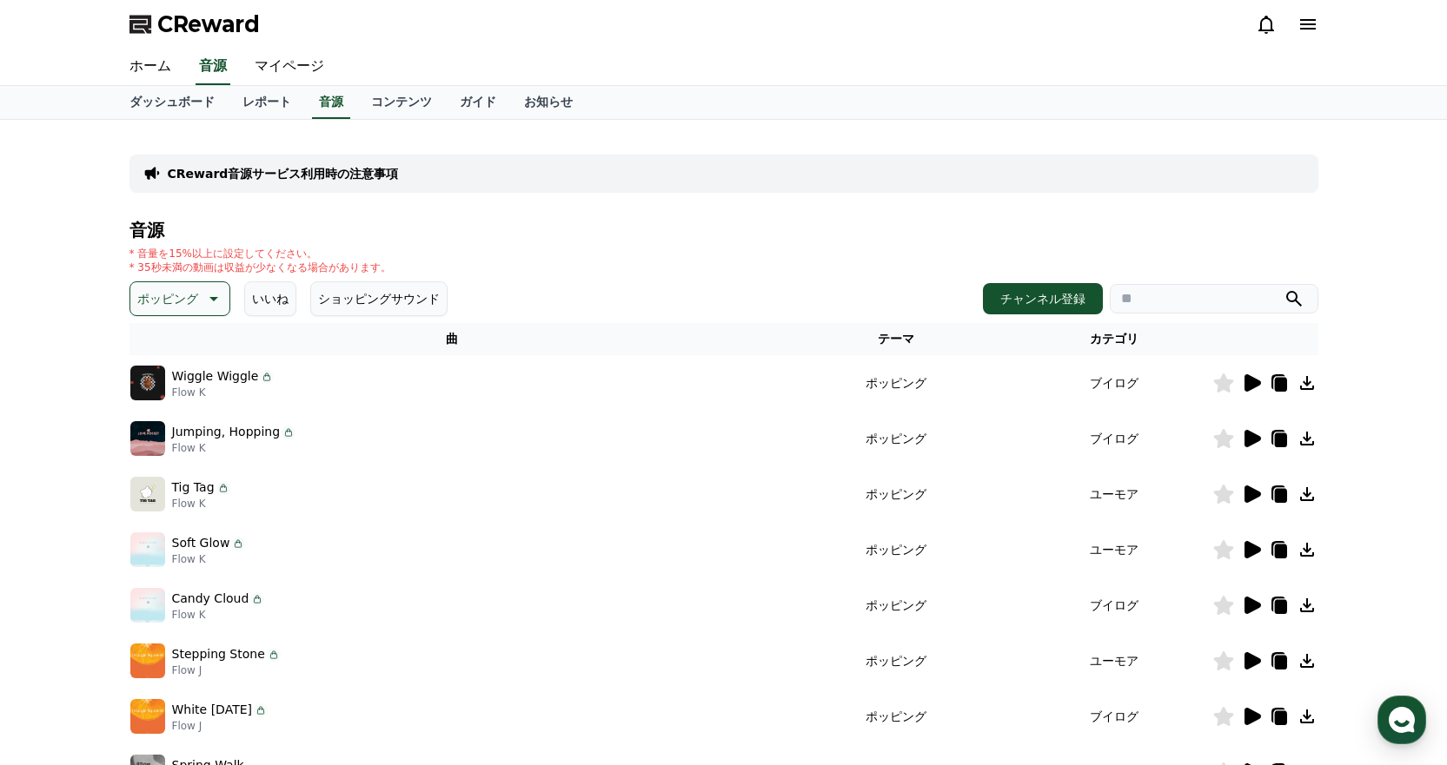
click at [1252, 377] on icon at bounding box center [1251, 383] width 21 height 21
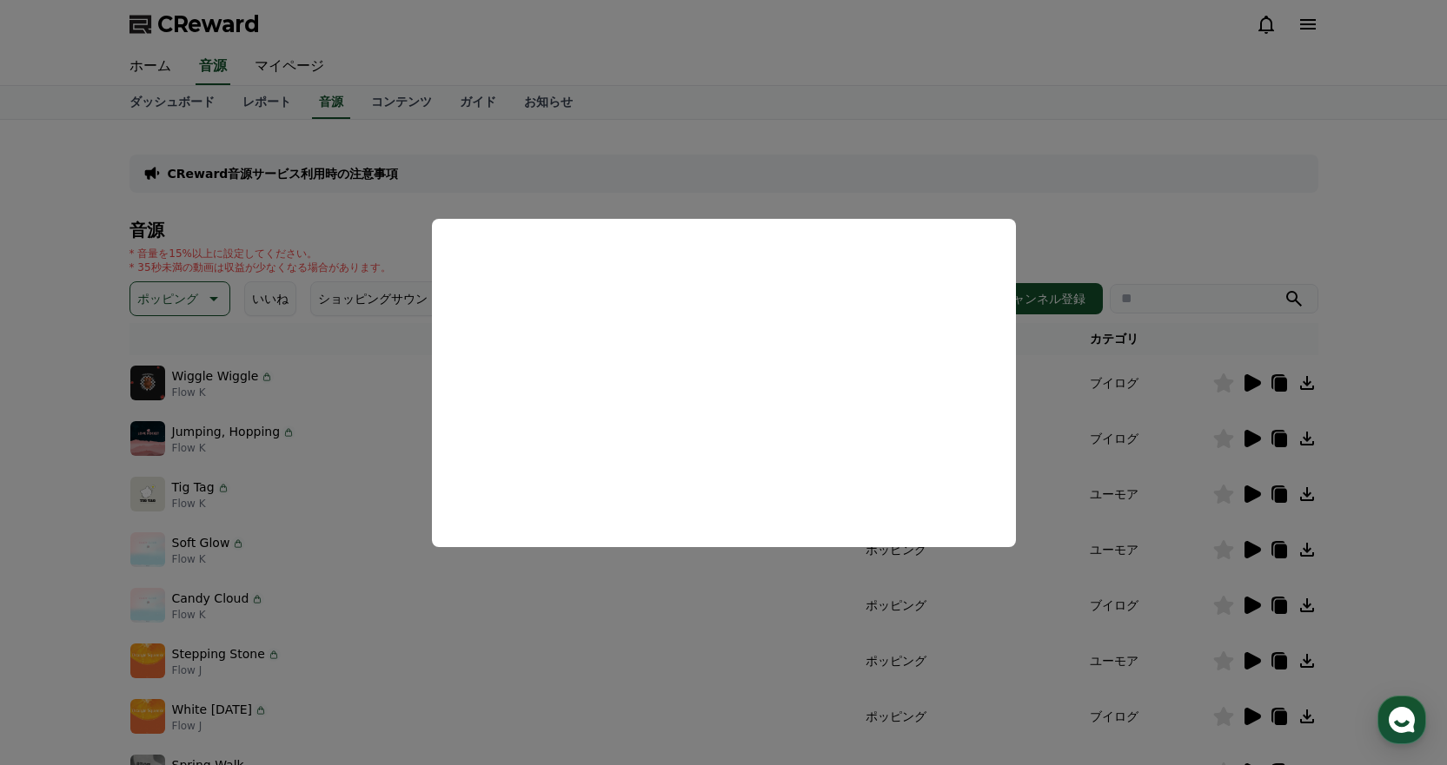
click at [1218, 235] on button "close modal" at bounding box center [723, 382] width 1447 height 765
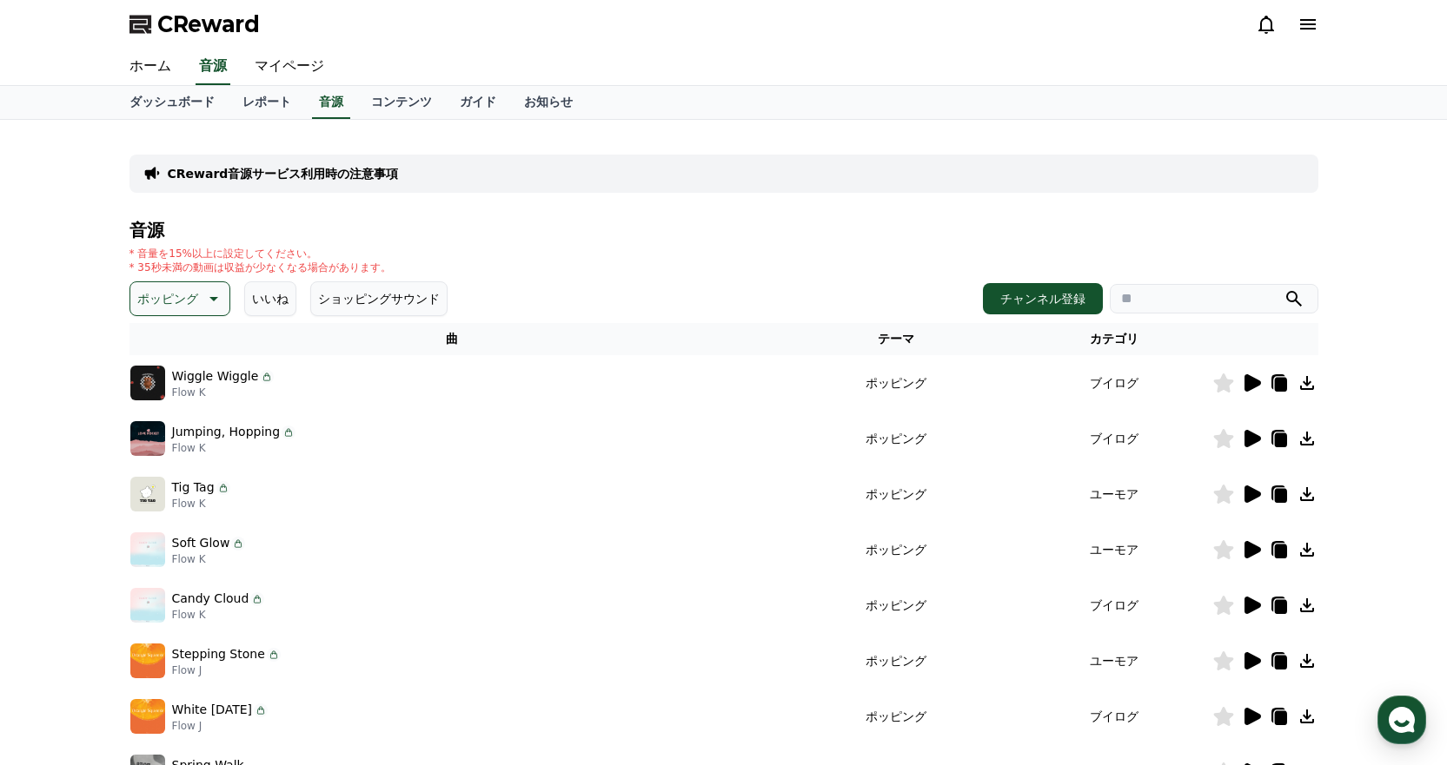
click at [1245, 442] on icon at bounding box center [1252, 438] width 17 height 17
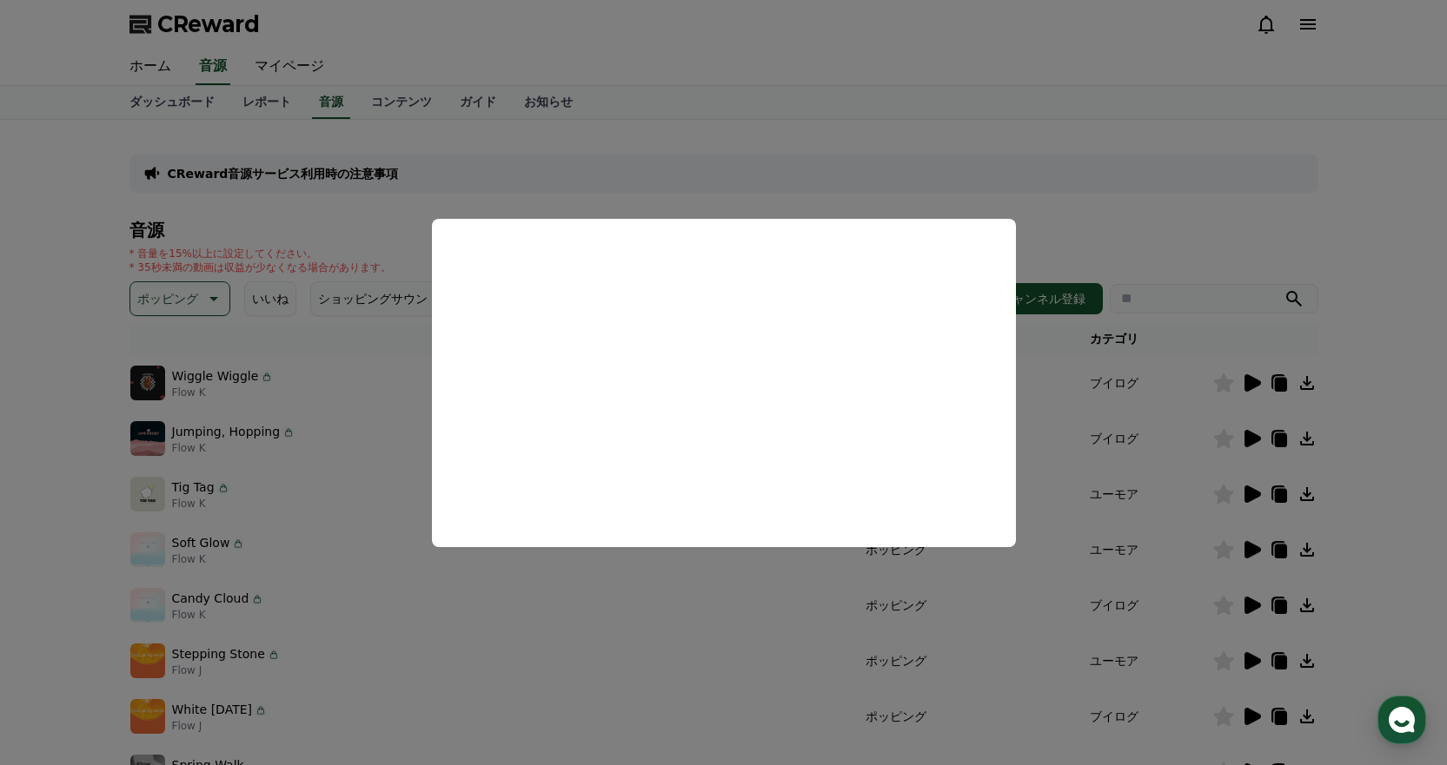
click at [1224, 187] on button "close modal" at bounding box center [723, 382] width 1447 height 765
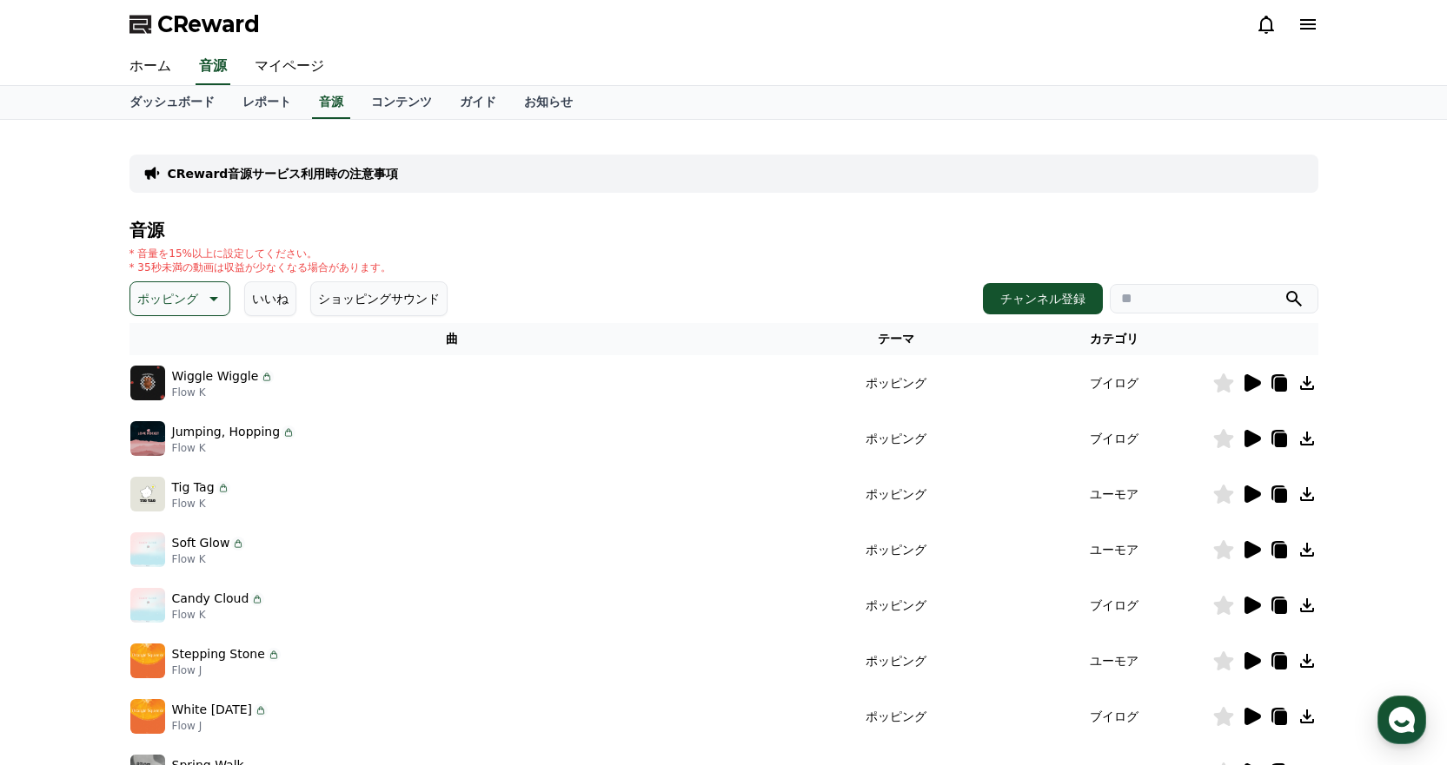
click at [1250, 548] on icon at bounding box center [1252, 549] width 17 height 17
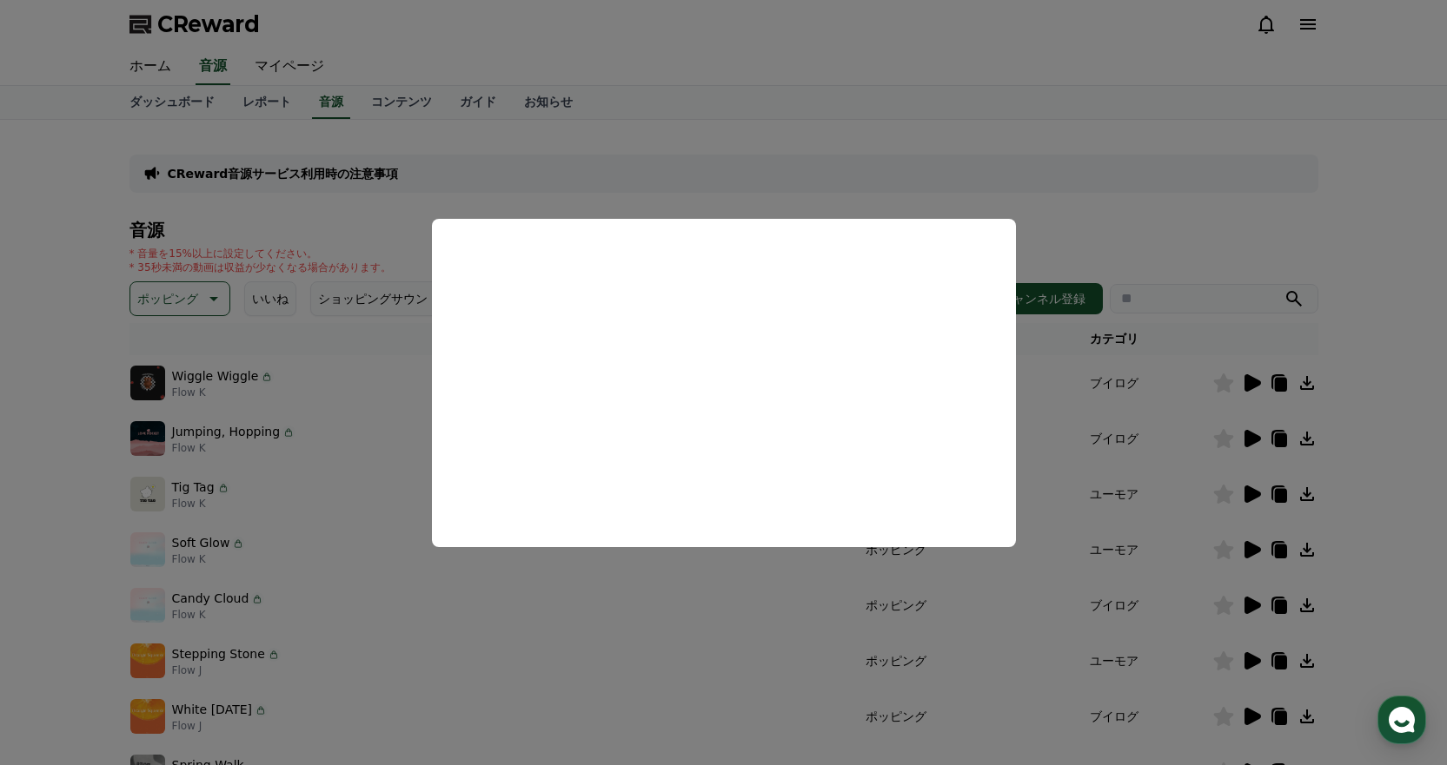
click at [1217, 291] on button "close modal" at bounding box center [723, 382] width 1447 height 765
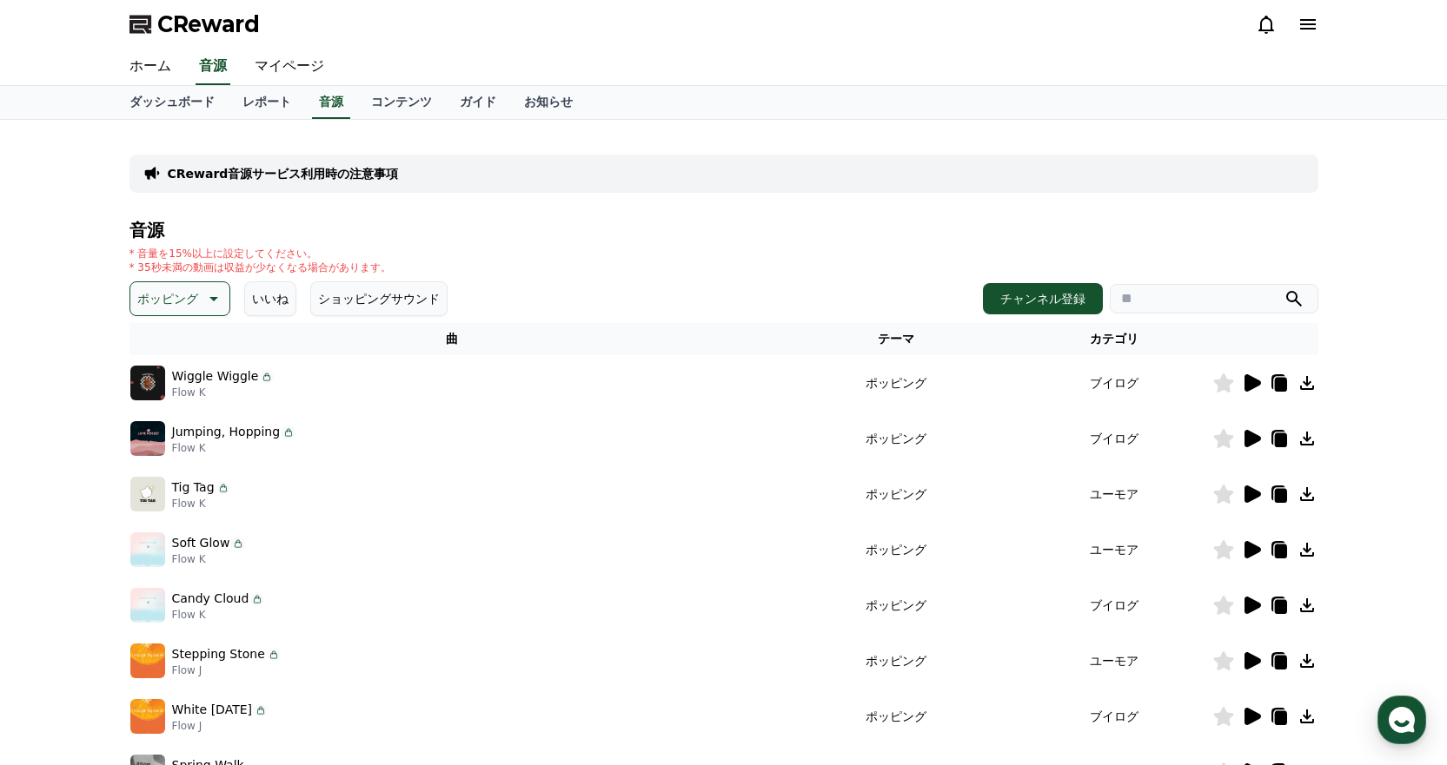
click at [1257, 605] on icon at bounding box center [1252, 605] width 17 height 17
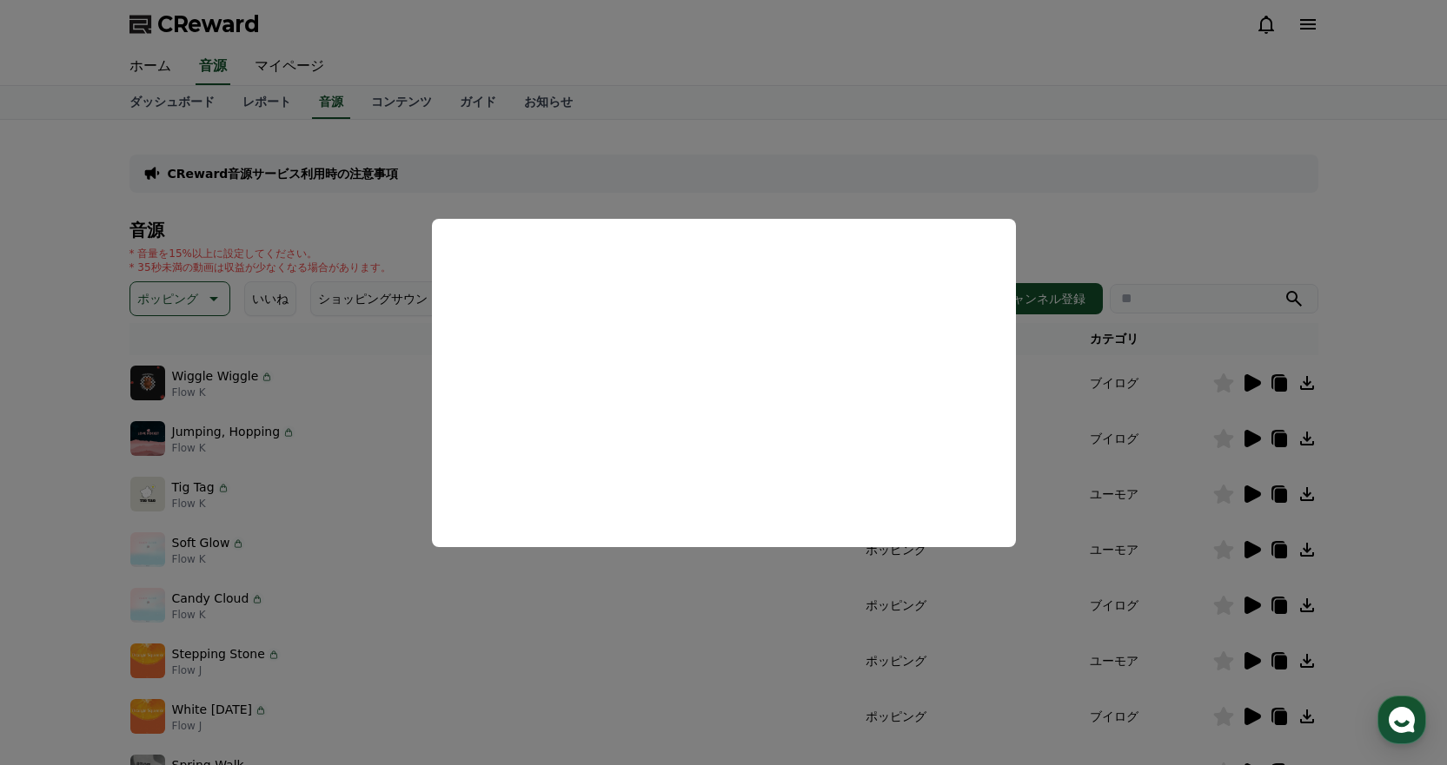
click at [1262, 210] on button "close modal" at bounding box center [723, 382] width 1447 height 765
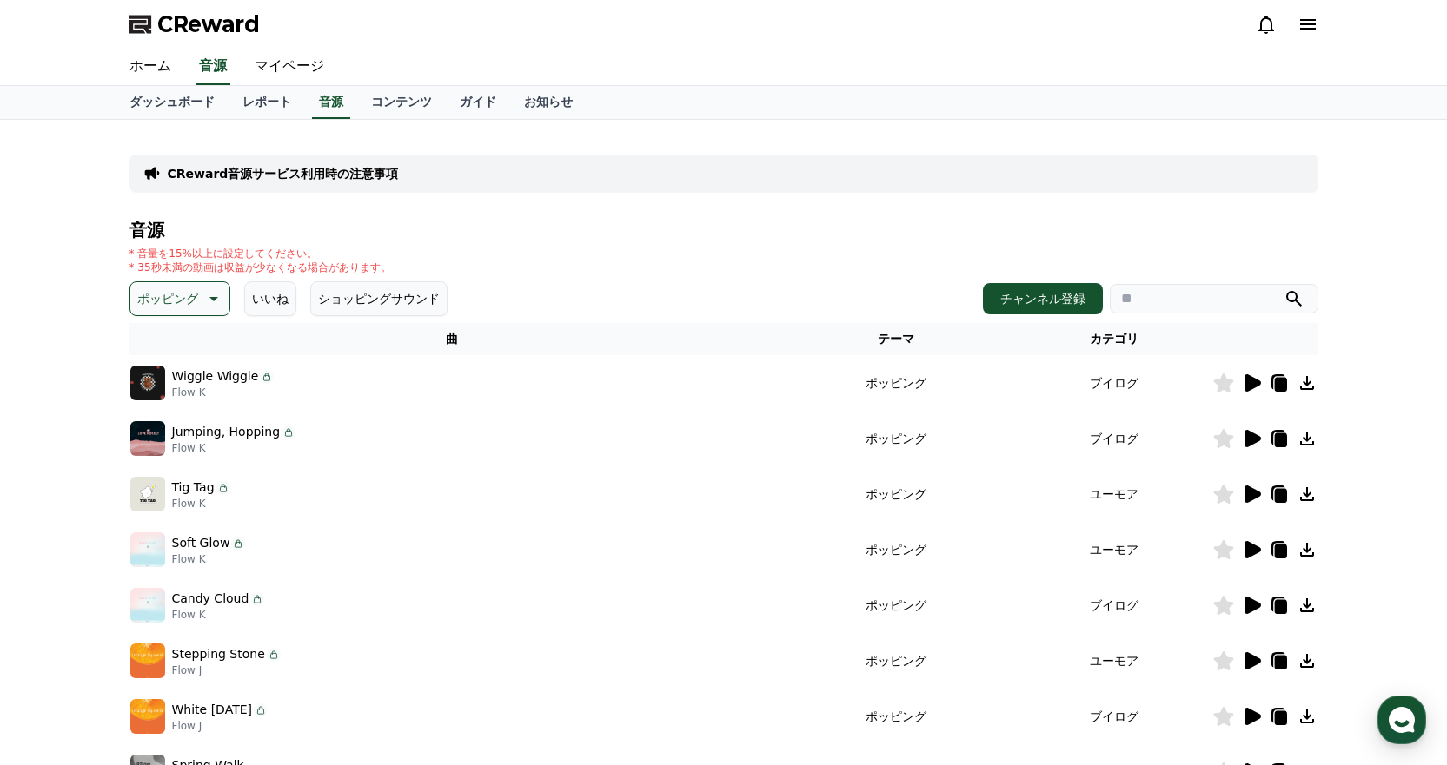
click at [167, 299] on p "ポッピング" at bounding box center [167, 299] width 61 height 24
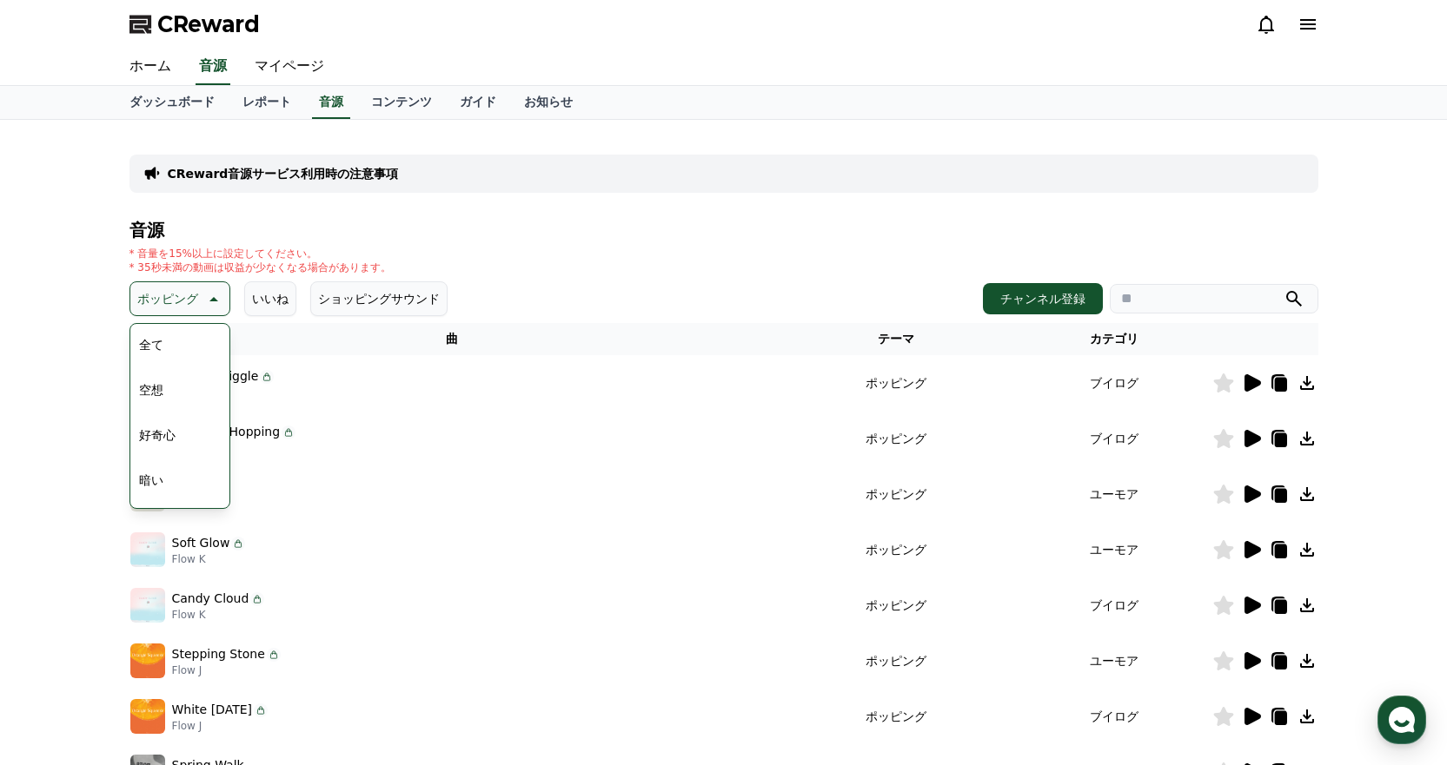
click at [244, 303] on button "いいね" at bounding box center [270, 299] width 52 height 35
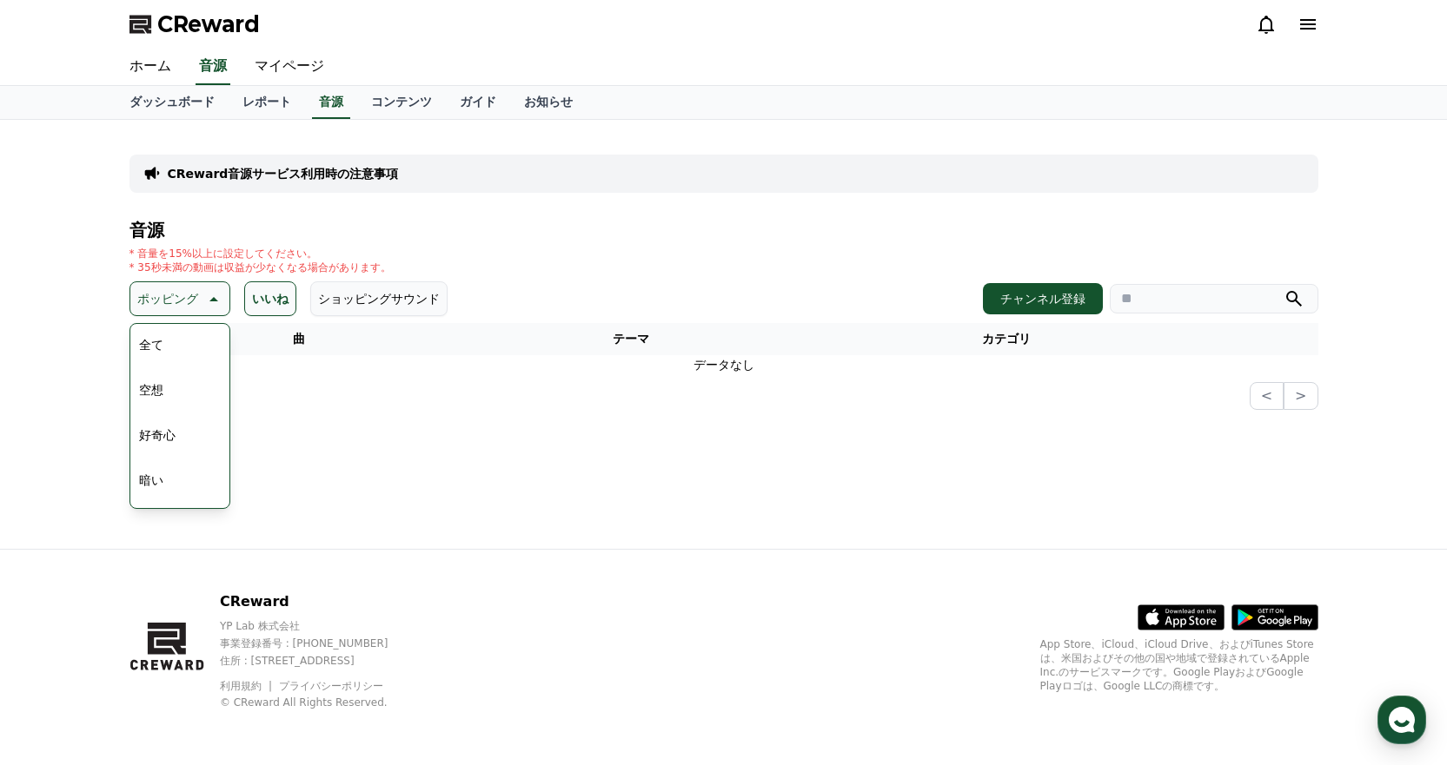
click at [202, 293] on icon at bounding box center [212, 298] width 21 height 21
click at [202, 304] on icon at bounding box center [212, 298] width 21 height 21
click at [189, 434] on button "刺激的な" at bounding box center [163, 442] width 63 height 38
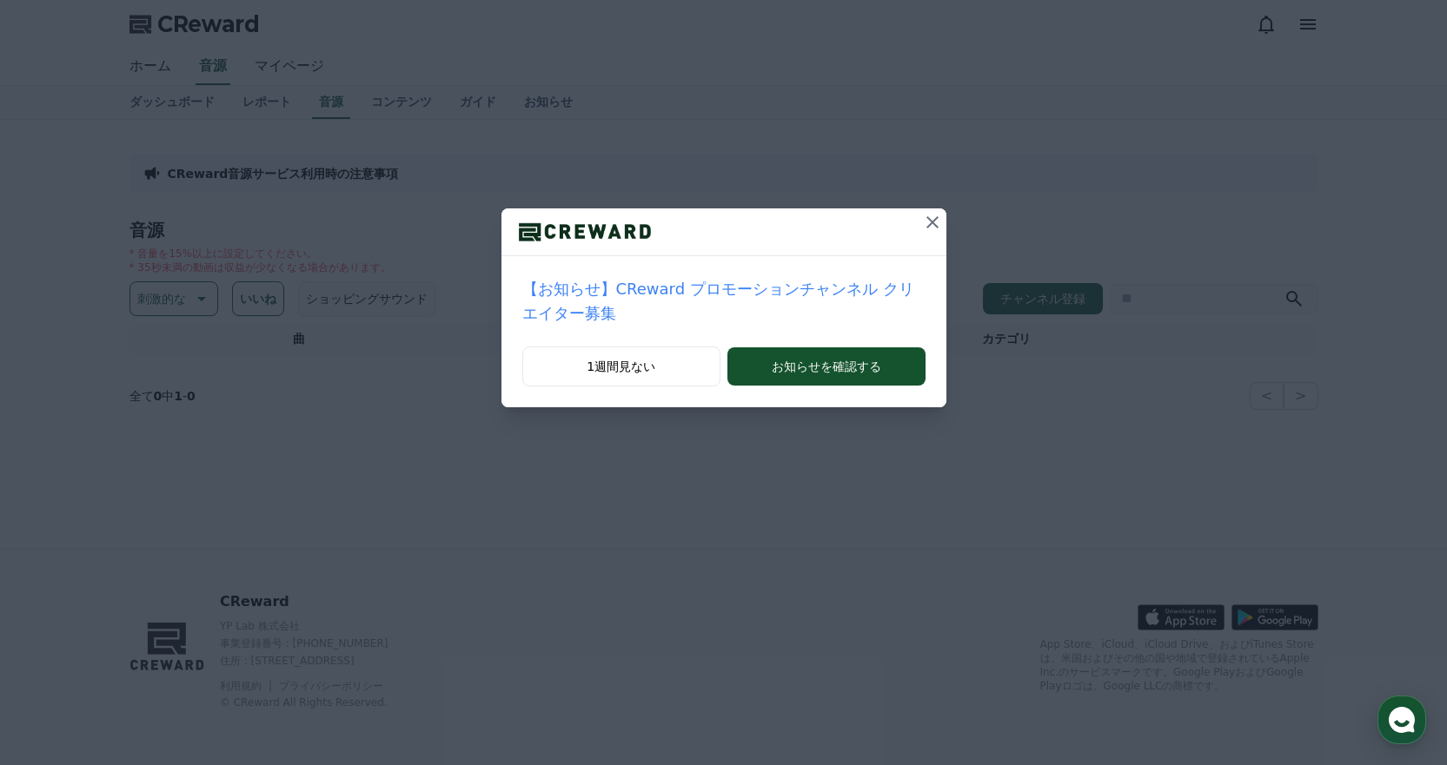
drag, startPoint x: 909, startPoint y: 224, endPoint x: 900, endPoint y: 225, distance: 8.7
click at [922, 224] on icon at bounding box center [932, 222] width 21 height 21
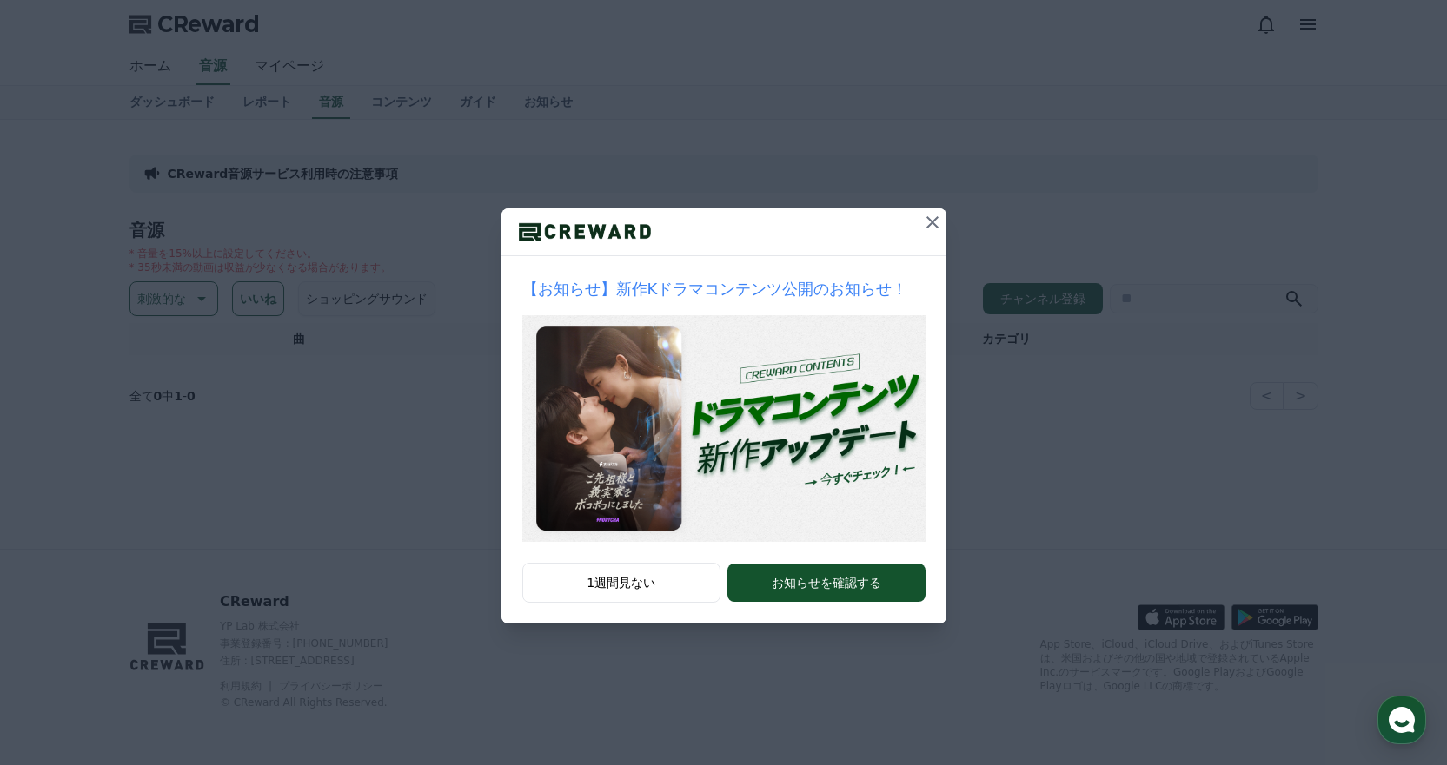
click at [154, 298] on div "【お知らせ】新作Kドラマコンテンツ公開のお知らせ！ 1週間見ない お知らせを確認する" at bounding box center [723, 326] width 1447 height 652
click at [927, 219] on icon at bounding box center [932, 222] width 21 height 21
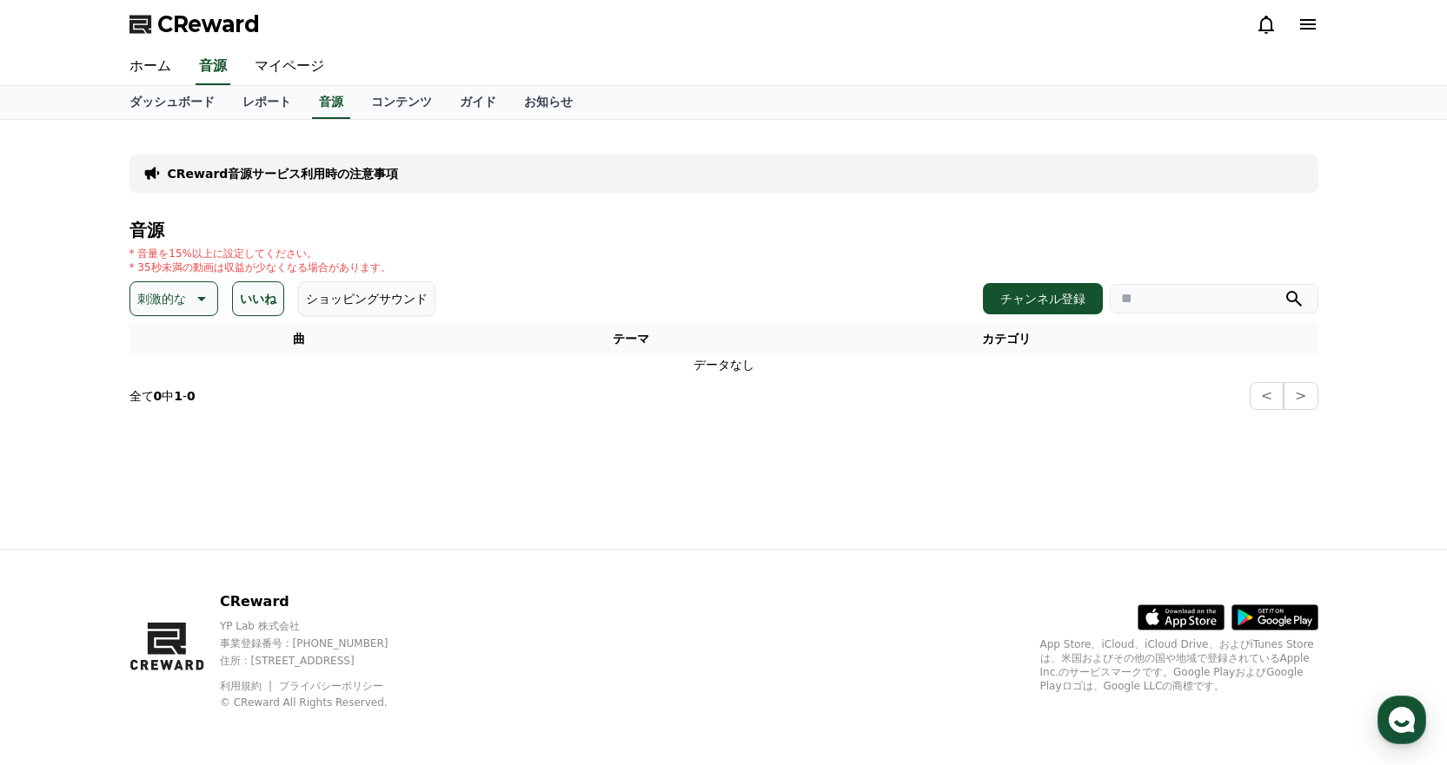
drag, startPoint x: 191, startPoint y: 310, endPoint x: 193, endPoint y: 321, distance: 10.6
click at [191, 309] on button "刺激的な" at bounding box center [173, 299] width 89 height 35
click at [169, 449] on button "刺激的な" at bounding box center [163, 442] width 63 height 38
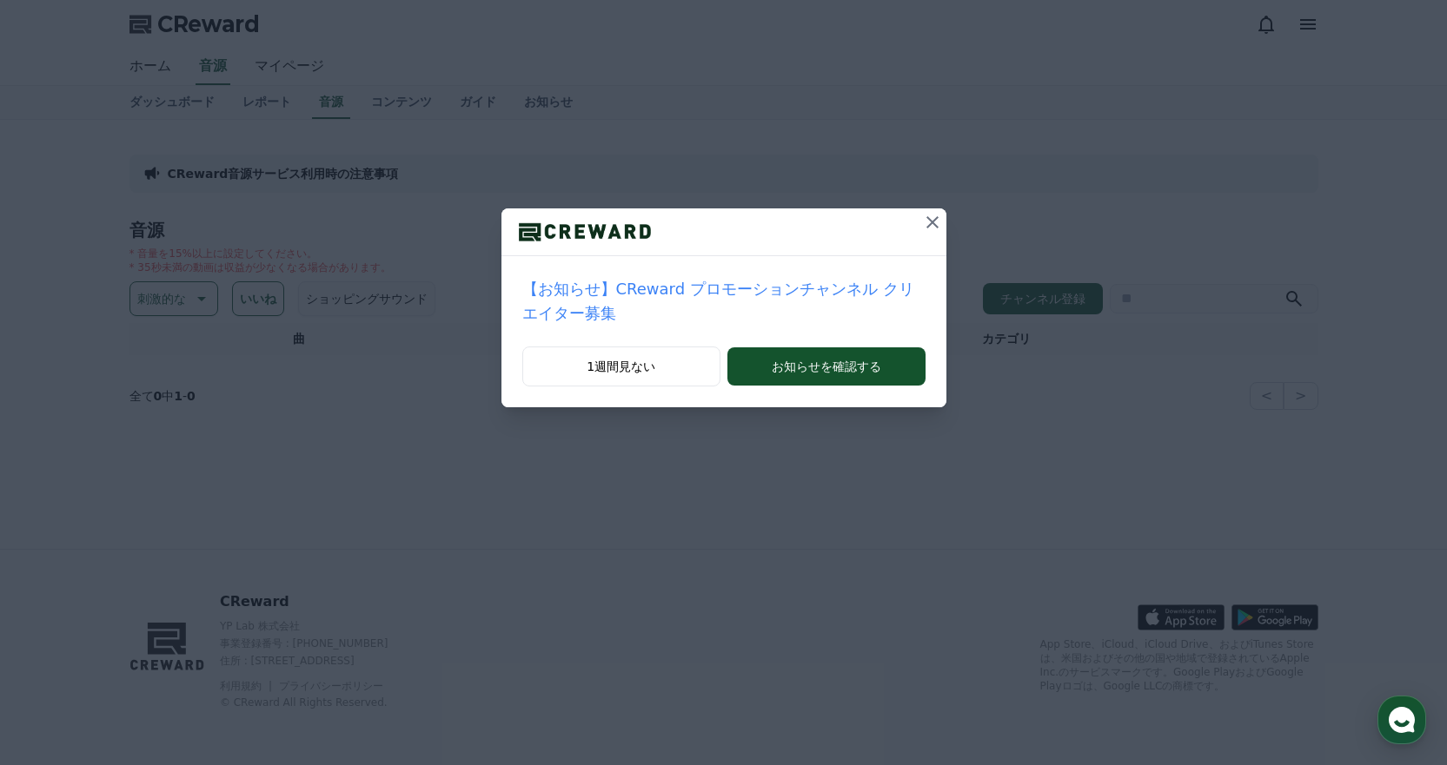
click at [922, 222] on icon at bounding box center [932, 222] width 21 height 21
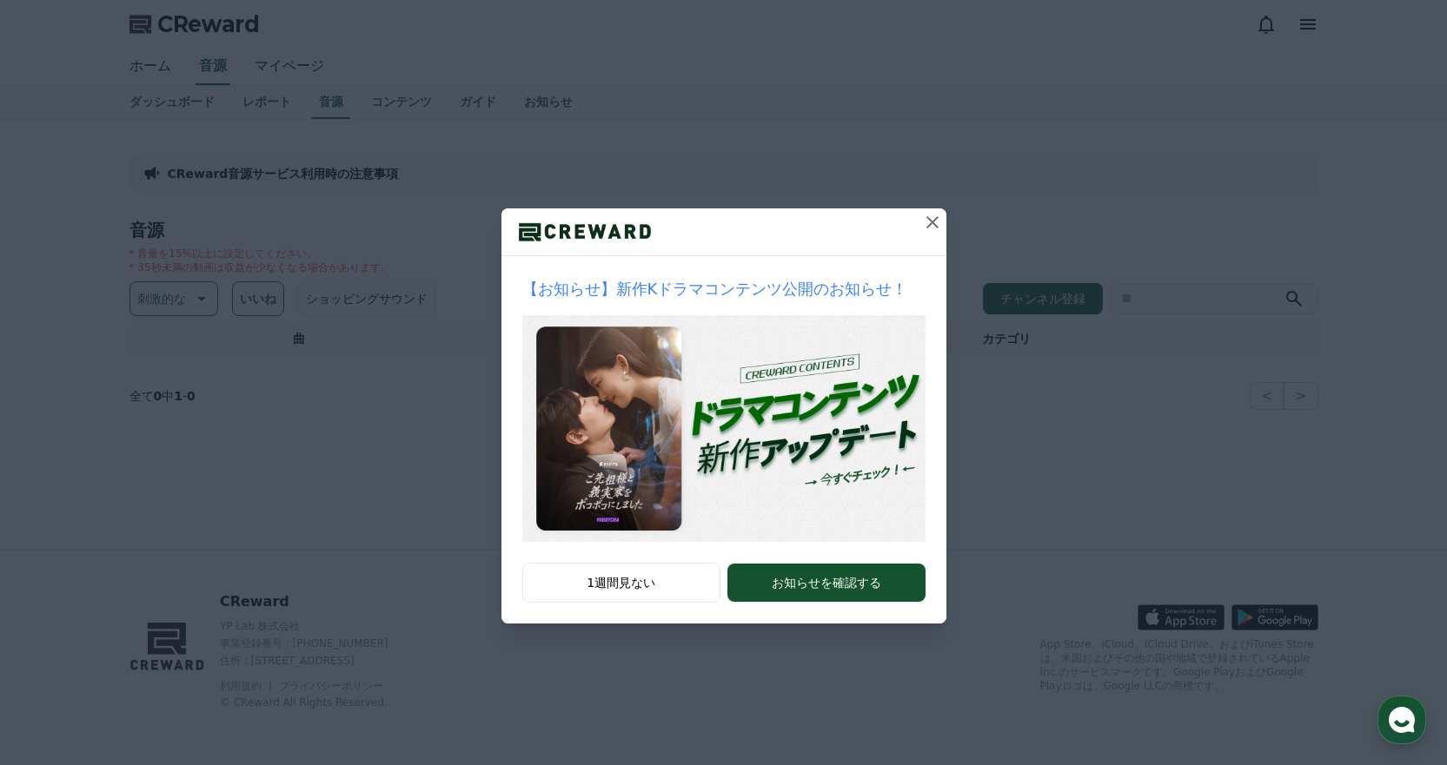
click at [917, 221] on div at bounding box center [723, 233] width 445 height 48
click at [926, 218] on icon at bounding box center [932, 222] width 21 height 21
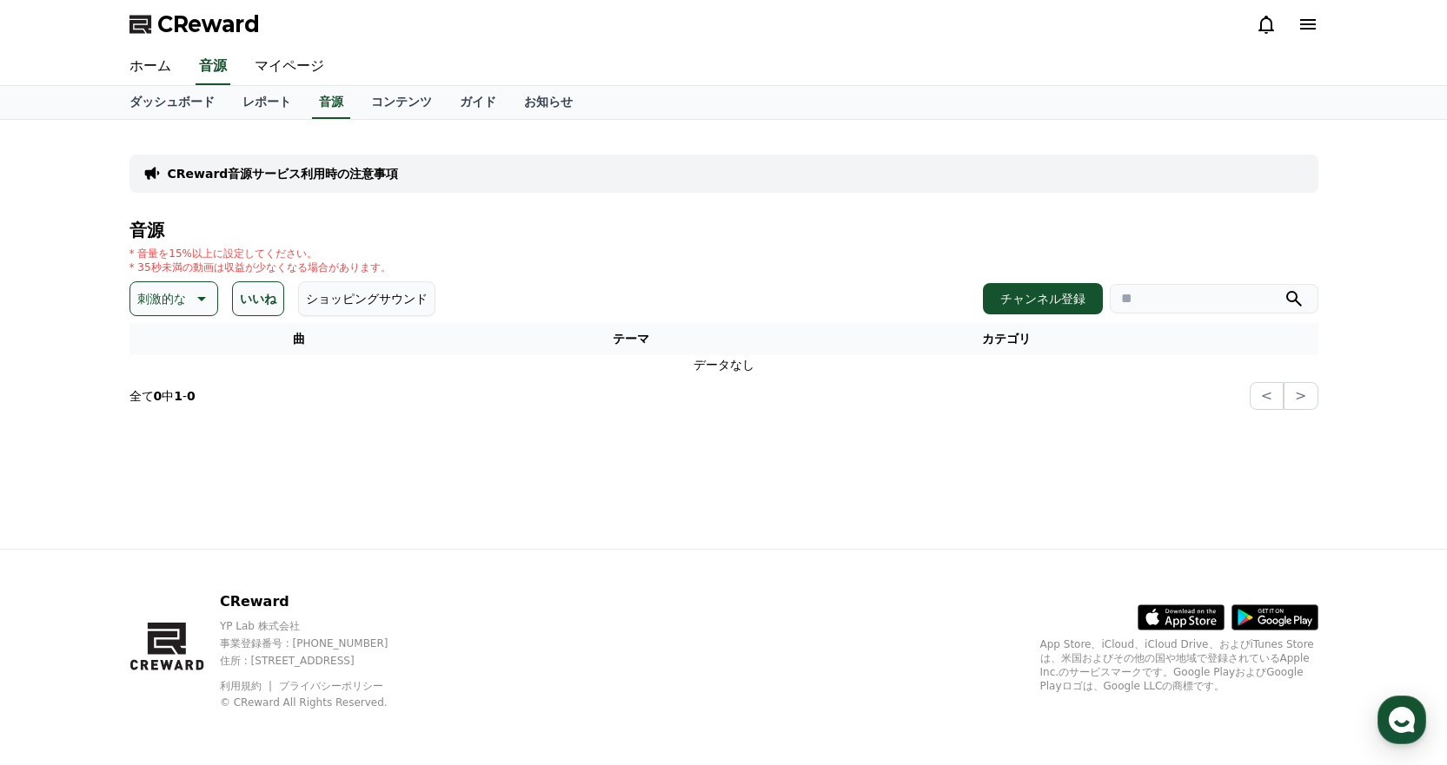
click at [156, 311] on button "刺激的な" at bounding box center [173, 299] width 89 height 35
click at [163, 503] on button "反転" at bounding box center [151, 503] width 38 height 38
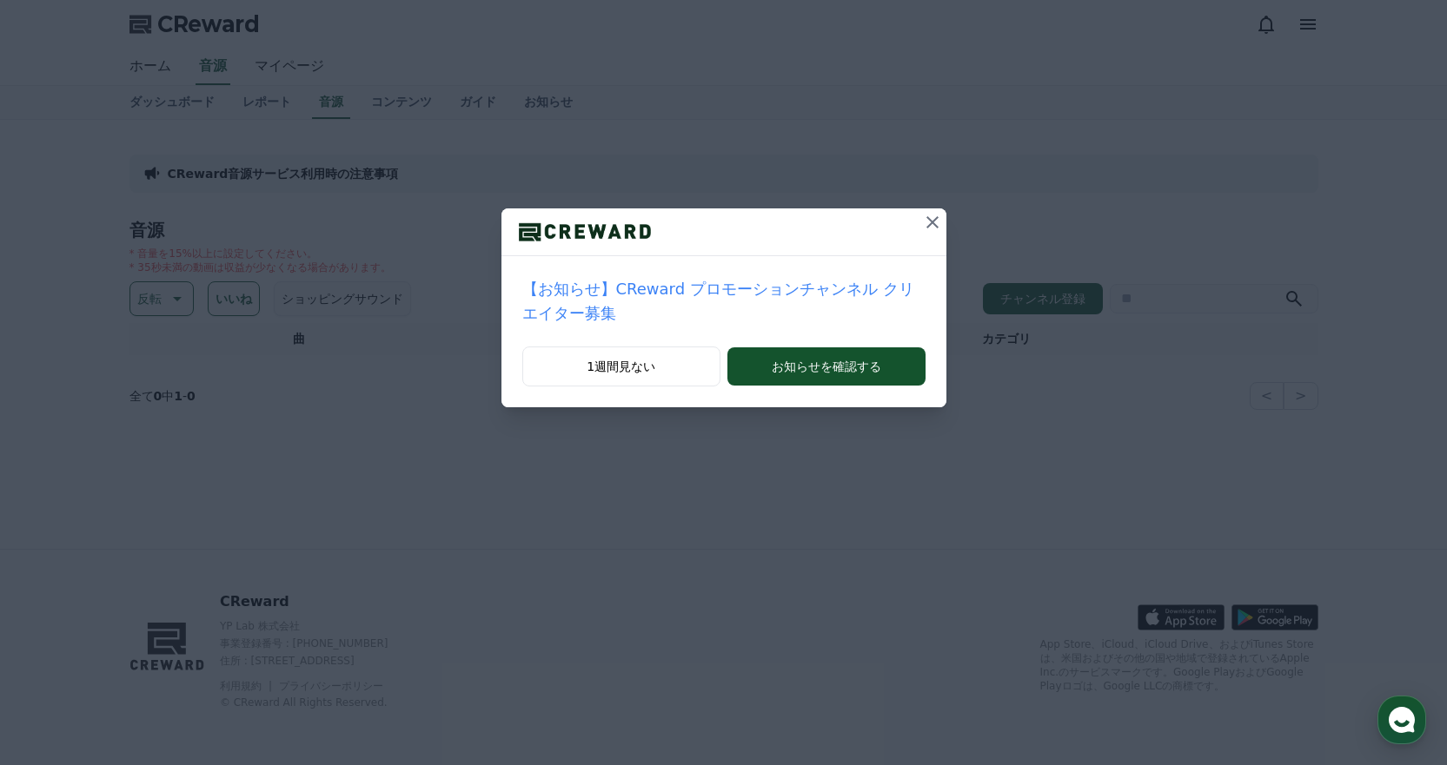
click at [922, 219] on icon at bounding box center [932, 222] width 21 height 21
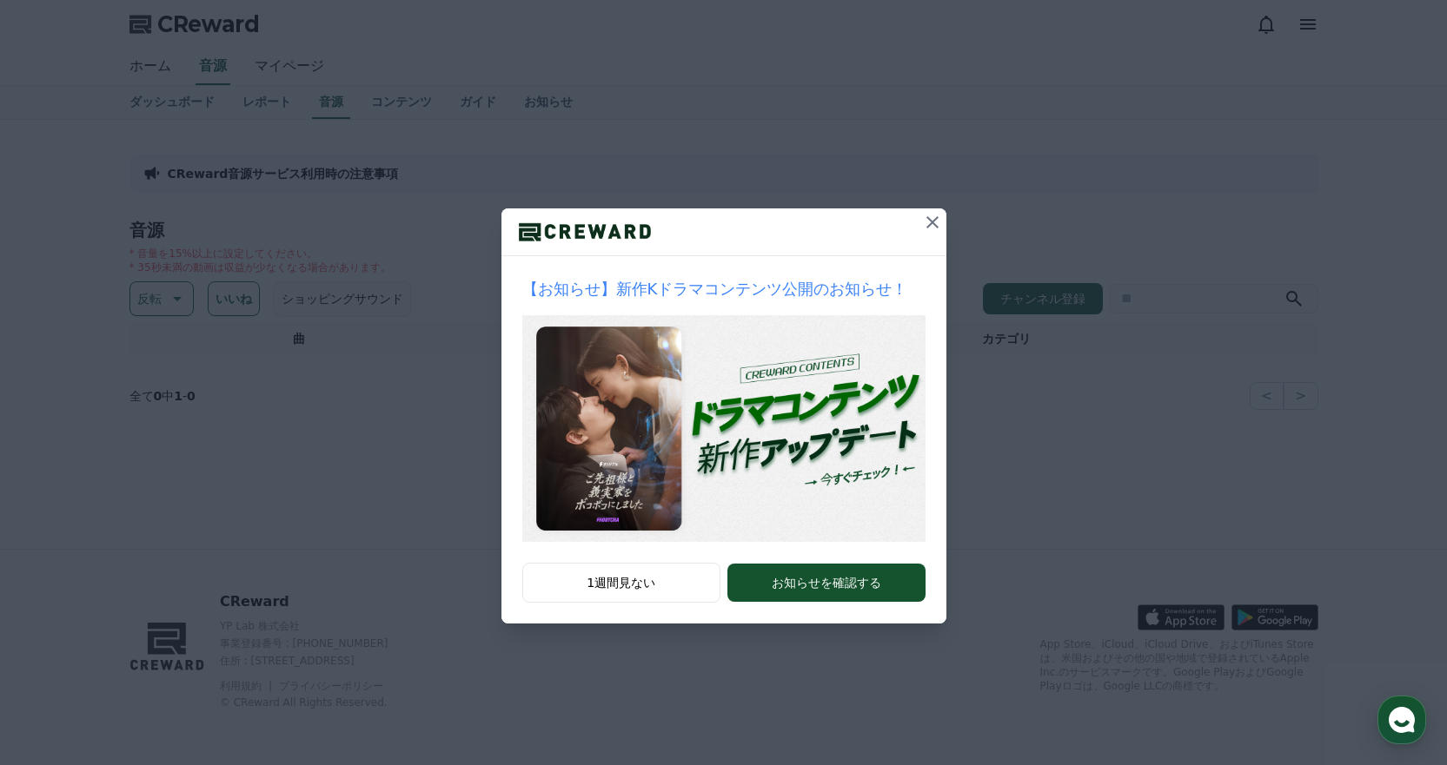
click at [918, 219] on button at bounding box center [932, 223] width 28 height 28
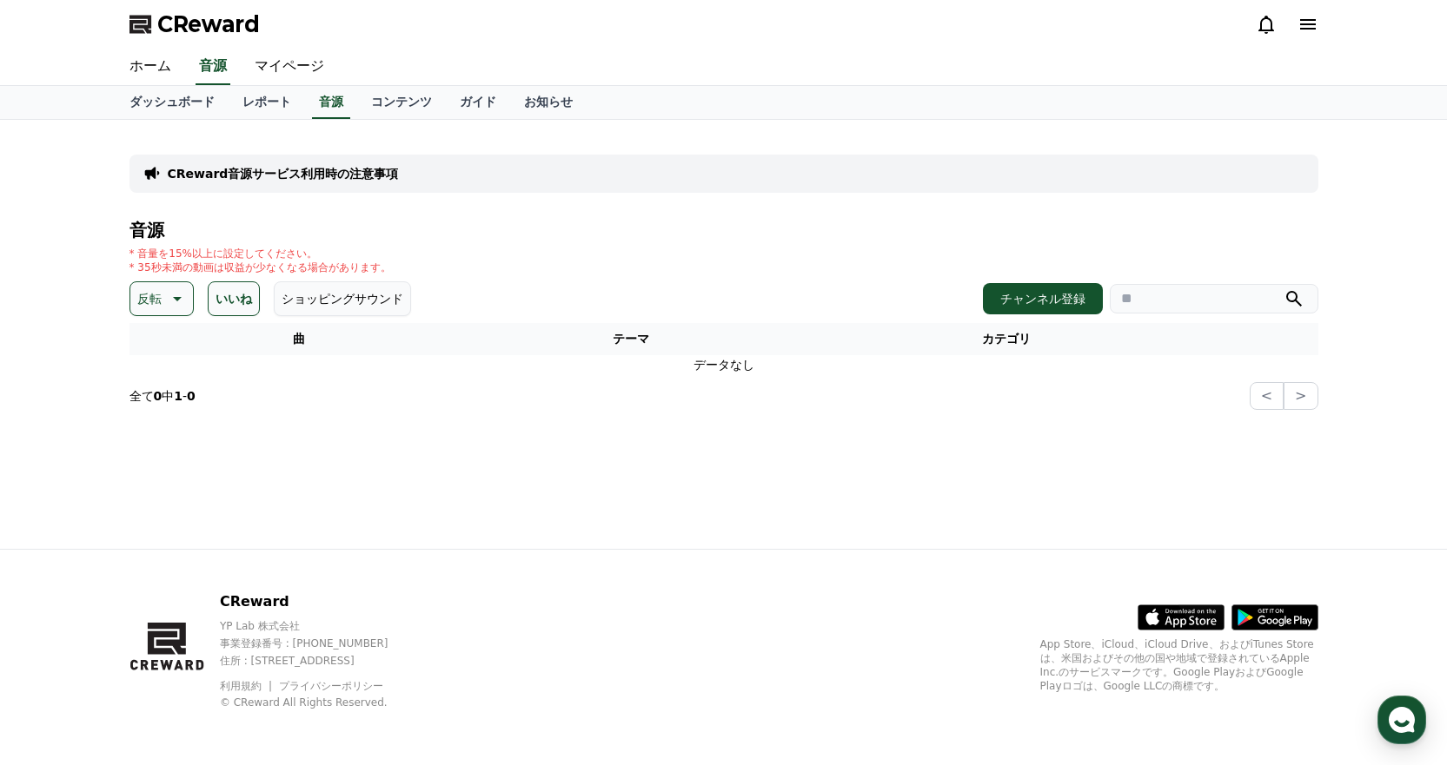
click at [156, 307] on p "反転" at bounding box center [149, 299] width 24 height 24
click at [155, 332] on button "全て" at bounding box center [151, 345] width 38 height 38
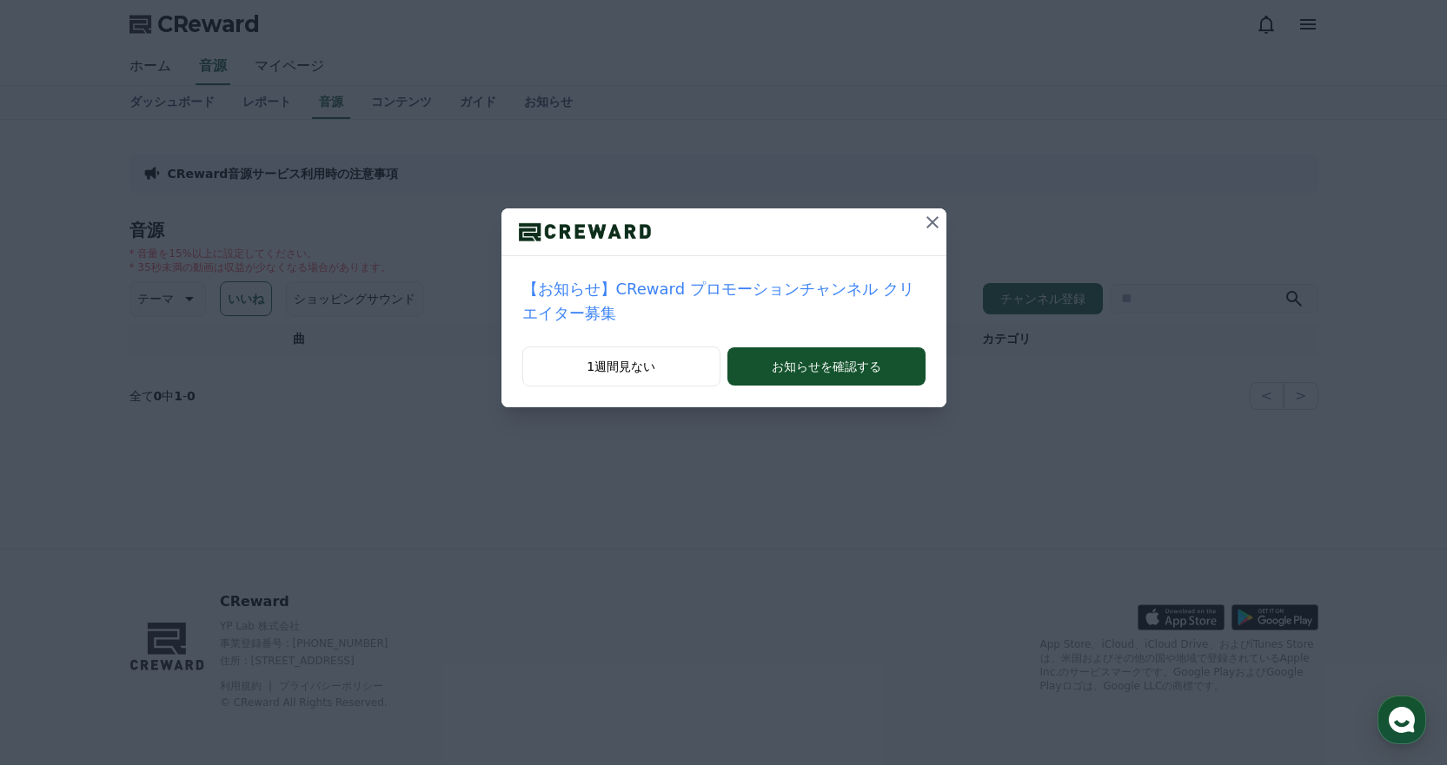
click at [903, 212] on div at bounding box center [723, 233] width 445 height 48
click at [922, 219] on icon at bounding box center [932, 222] width 21 height 21
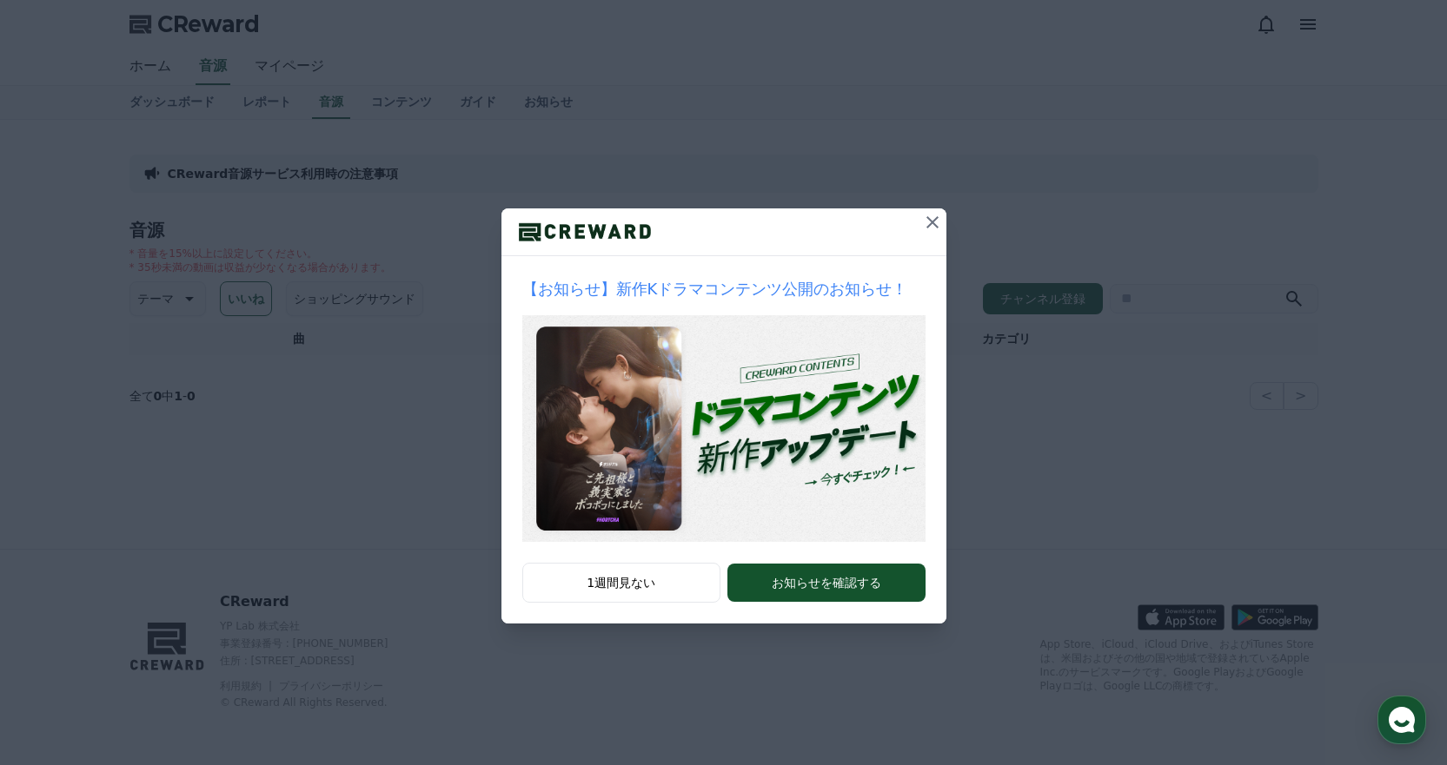
click at [926, 229] on icon at bounding box center [932, 222] width 21 height 21
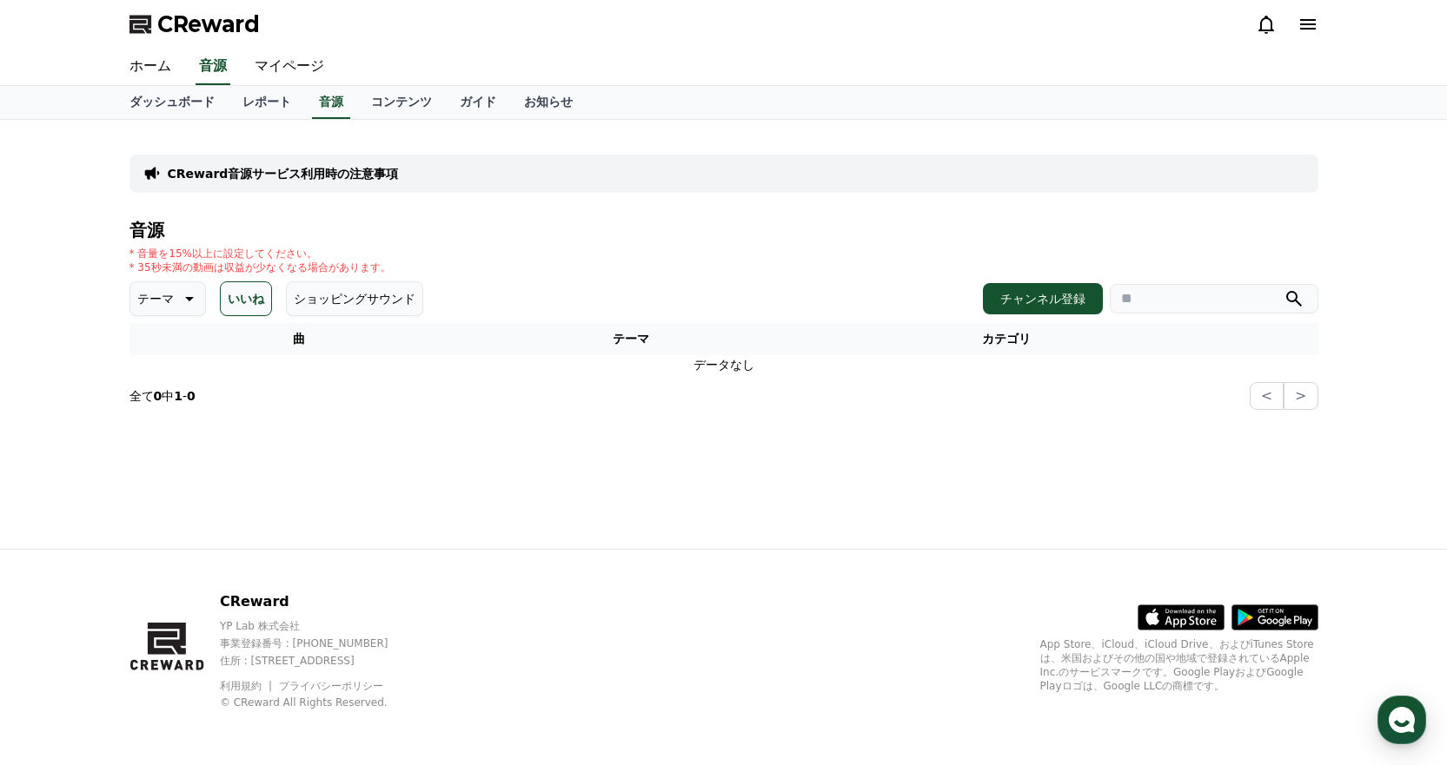
click at [237, 307] on button "いいね" at bounding box center [246, 299] width 52 height 35
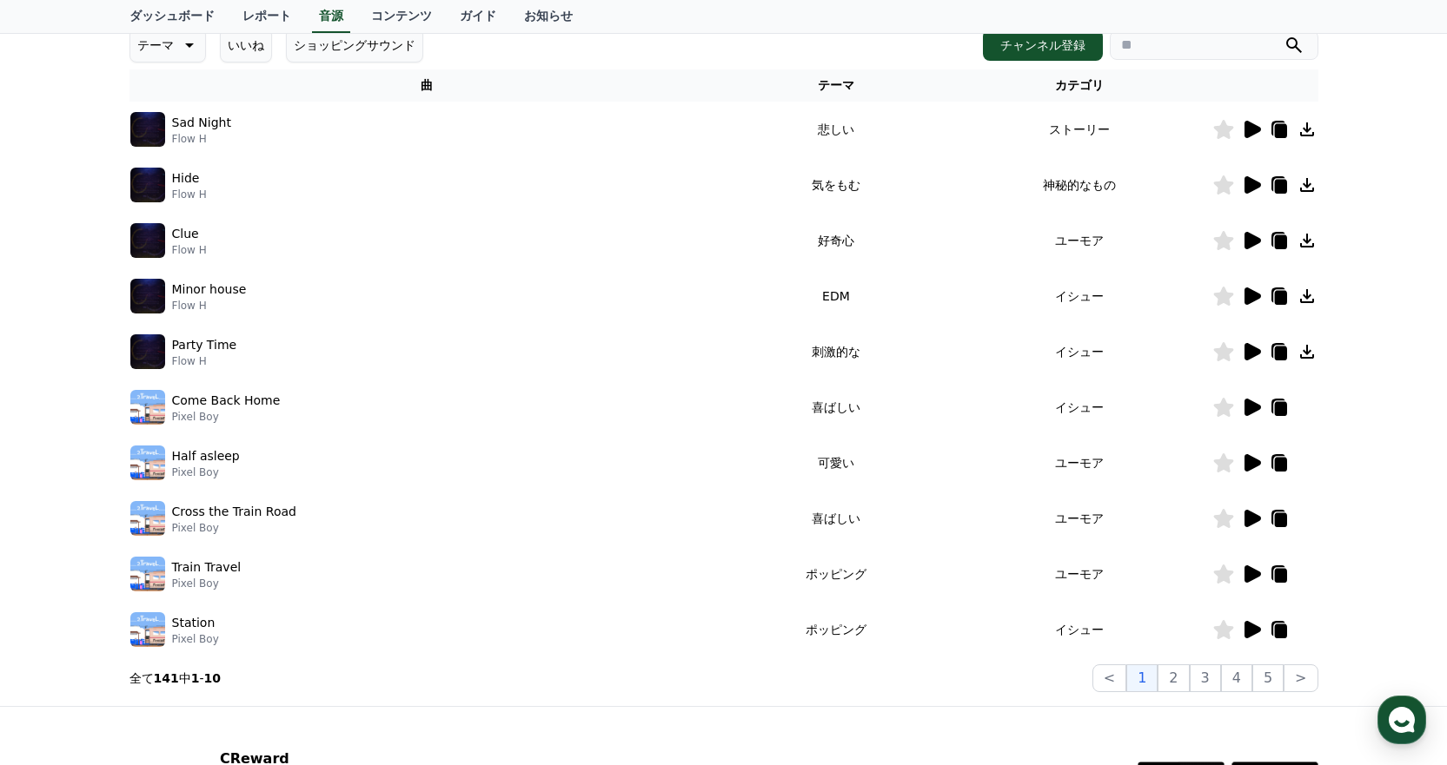
scroll to position [261, 0]
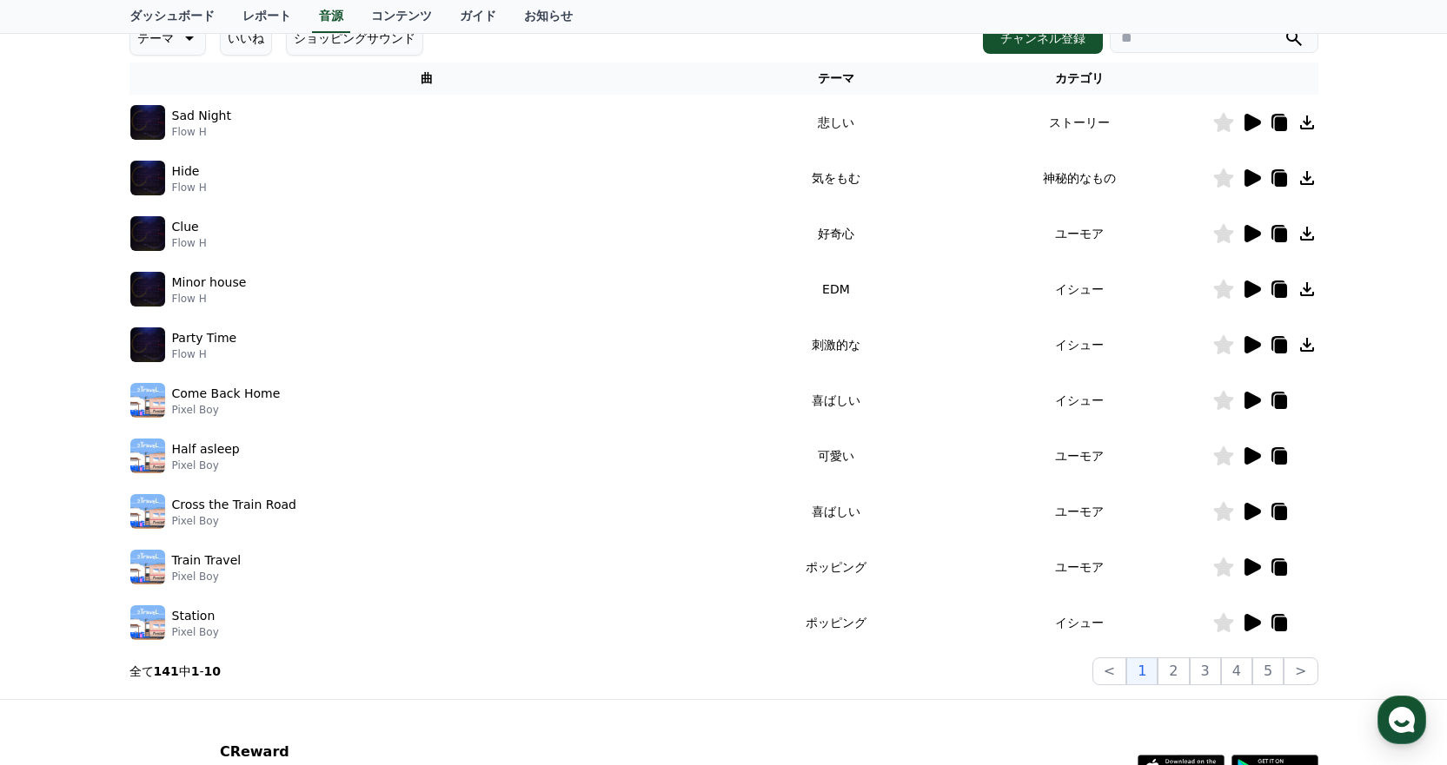
click at [1257, 390] on icon at bounding box center [1251, 400] width 21 height 21
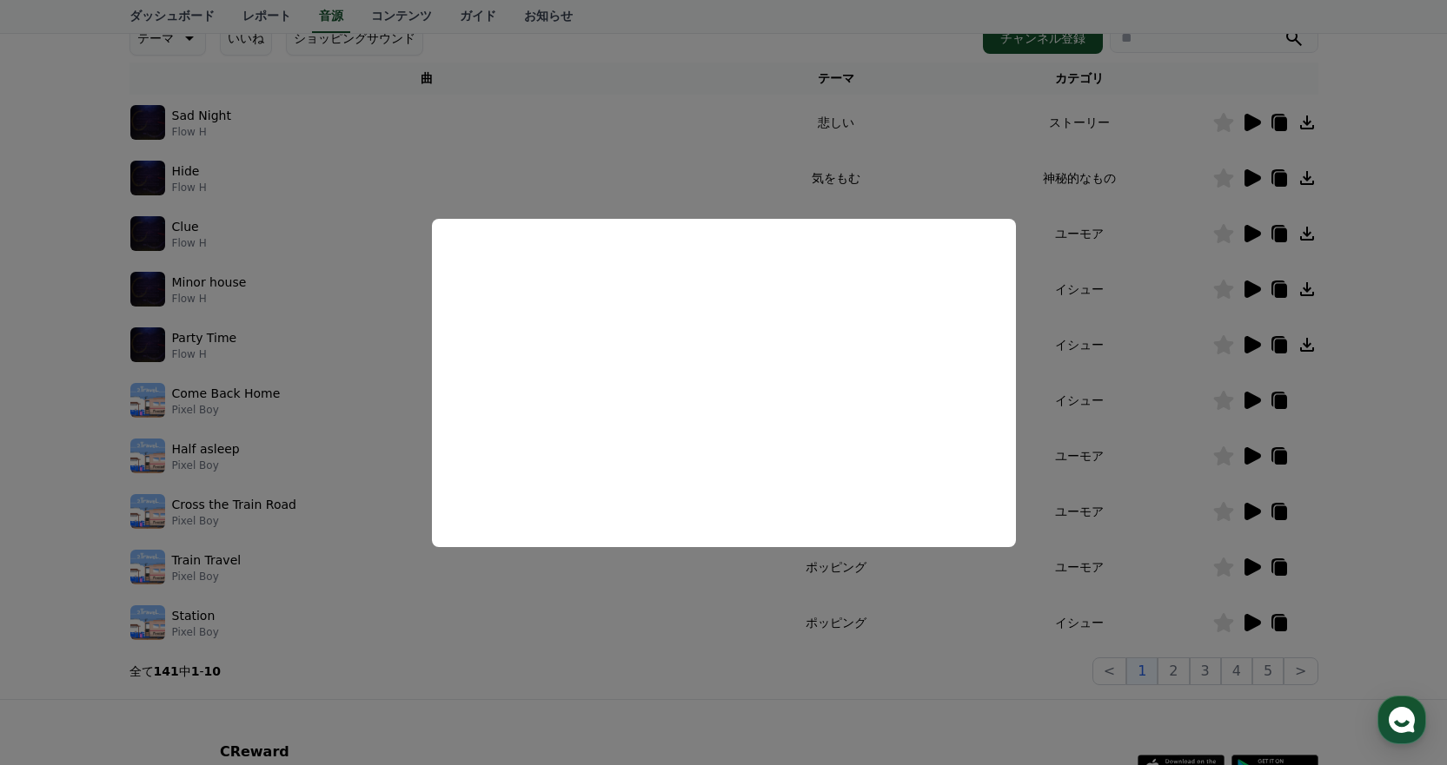
click at [1104, 320] on button "close modal" at bounding box center [723, 382] width 1447 height 765
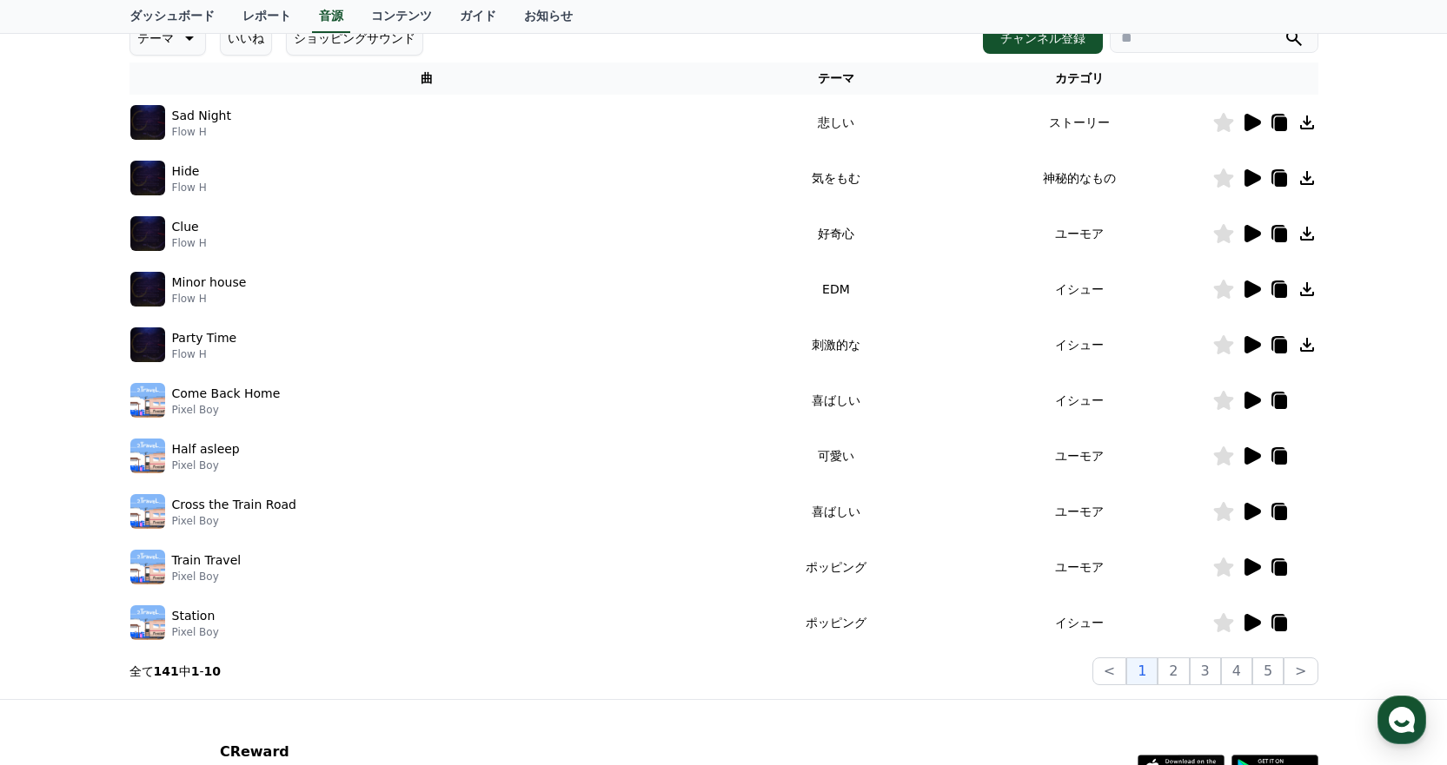
click at [1249, 447] on icon at bounding box center [1251, 456] width 21 height 21
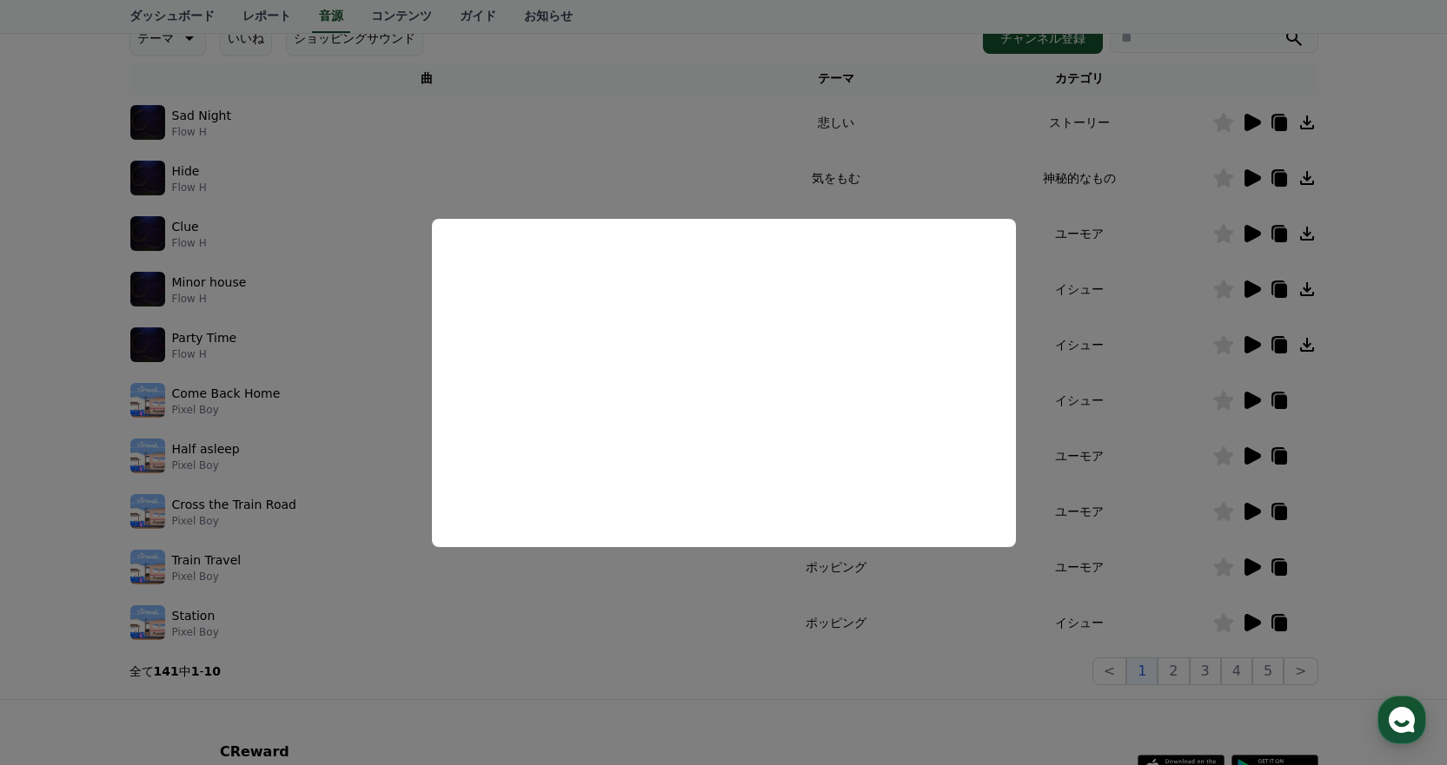
click at [1143, 398] on button "close modal" at bounding box center [723, 382] width 1447 height 765
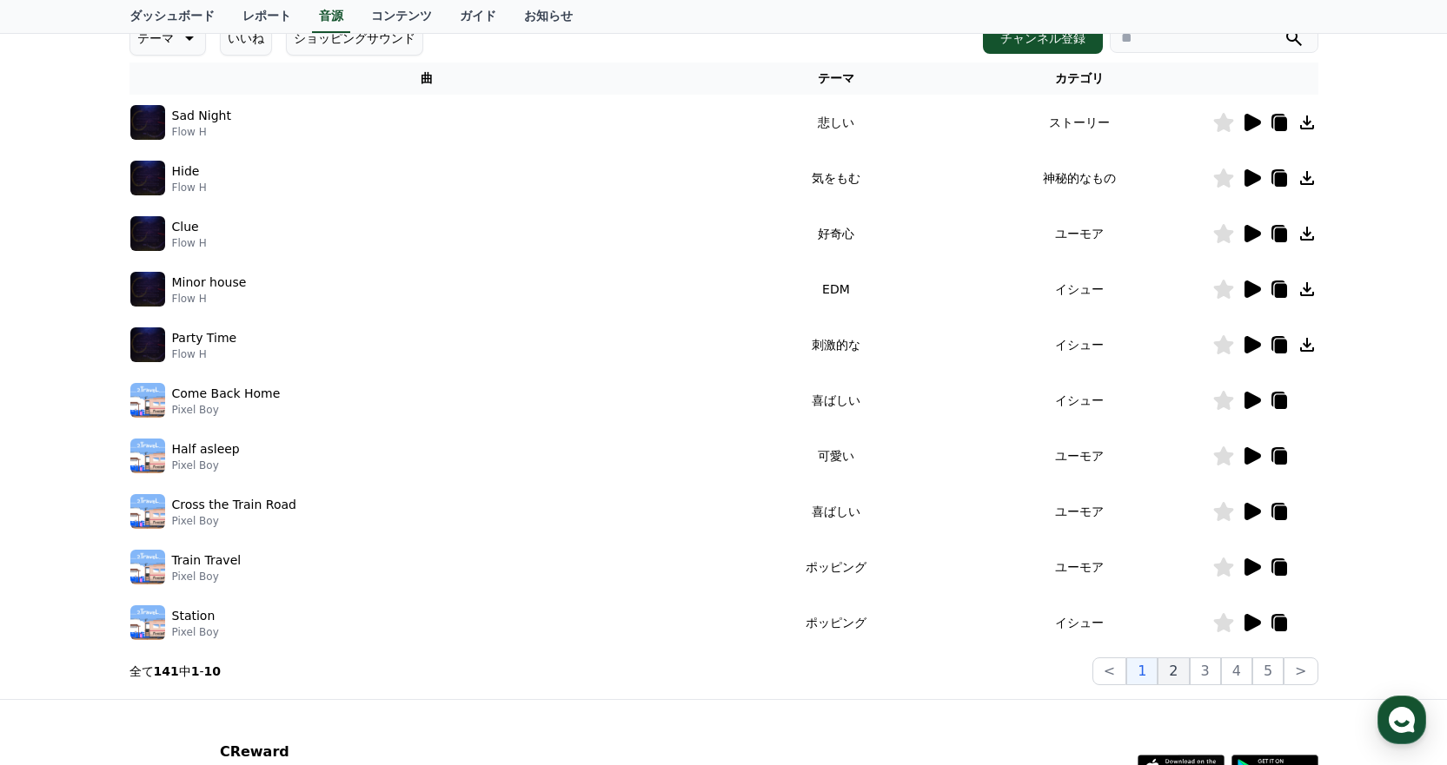
click at [1183, 666] on button "2" at bounding box center [1172, 672] width 31 height 28
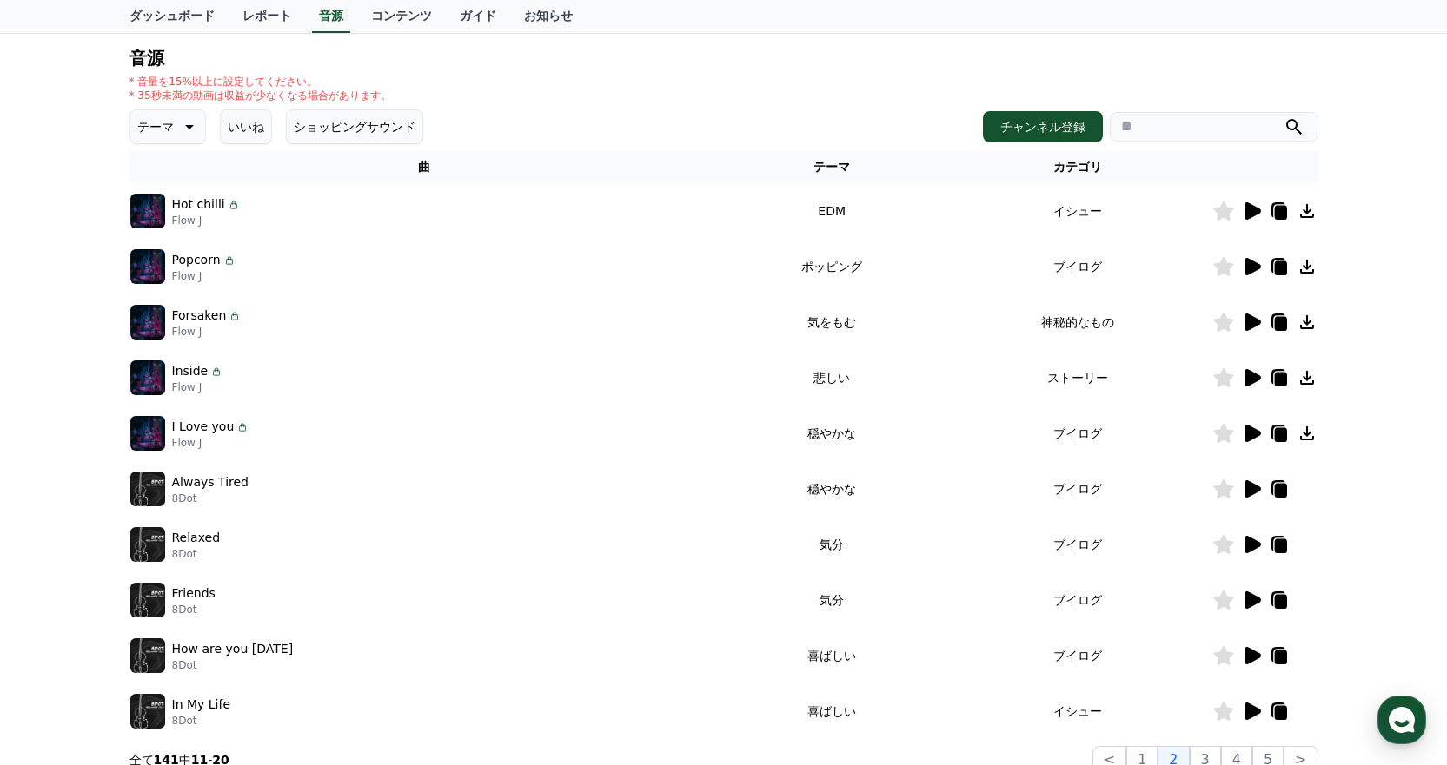
scroll to position [174, 0]
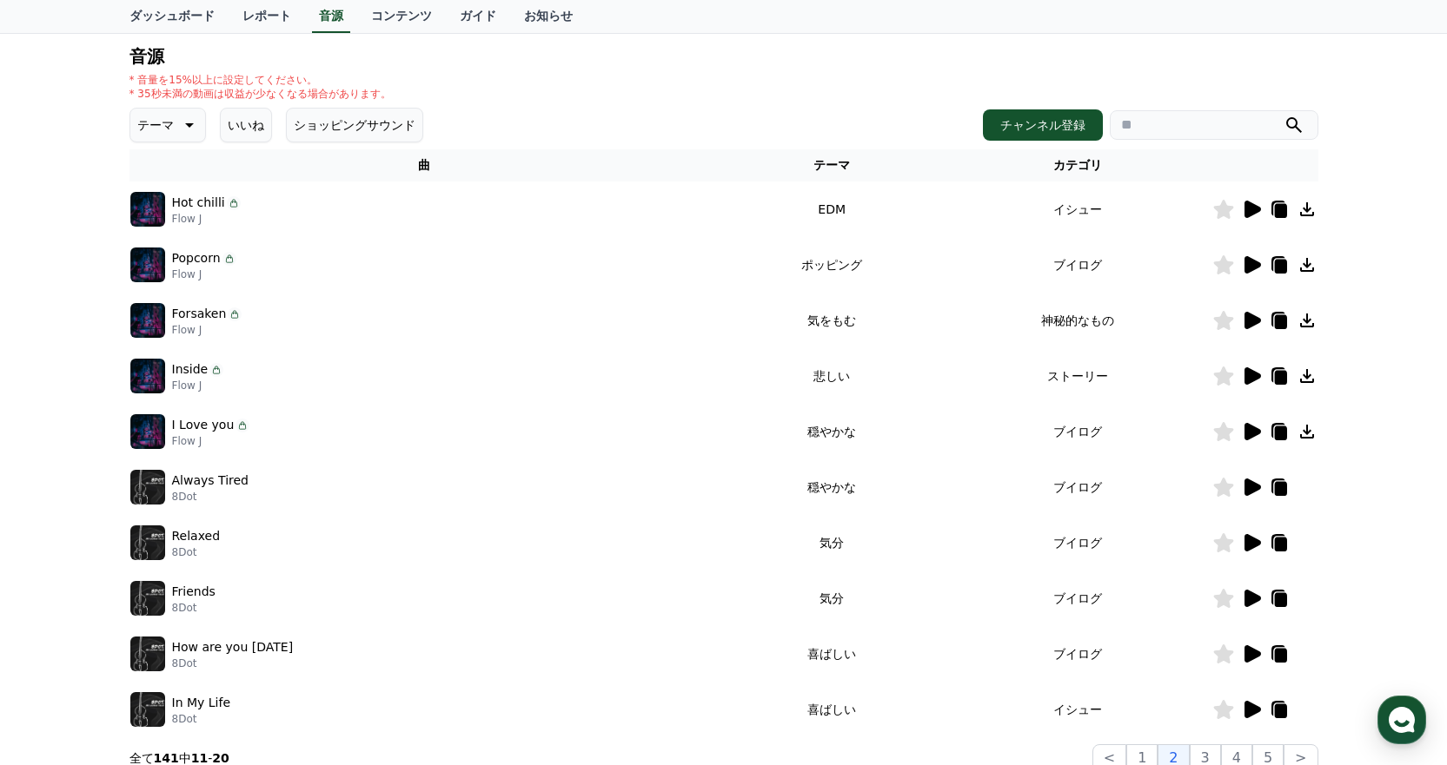
click at [1248, 200] on icon at bounding box center [1251, 209] width 21 height 21
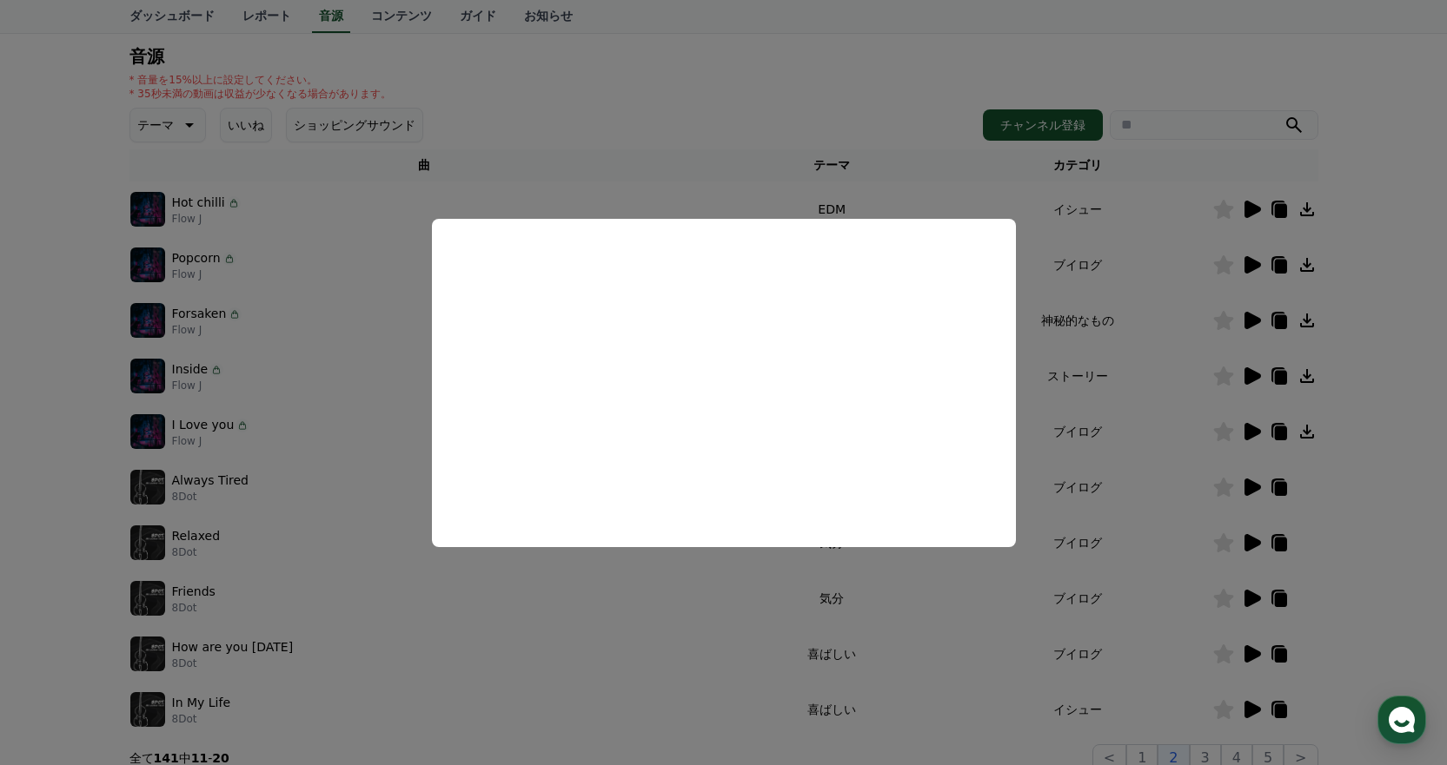
click at [1124, 292] on button "close modal" at bounding box center [723, 382] width 1447 height 765
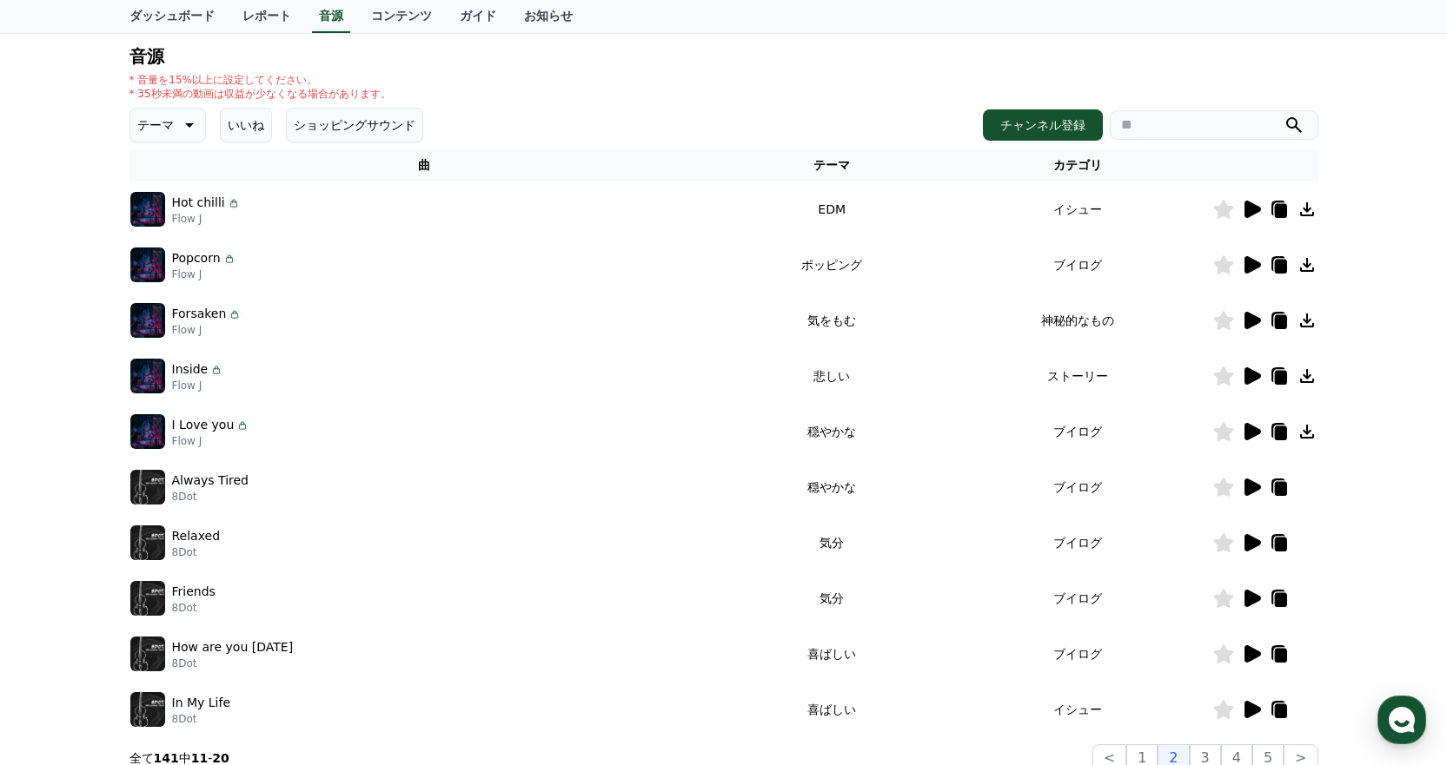
click at [1250, 377] on icon at bounding box center [1252, 376] width 17 height 17
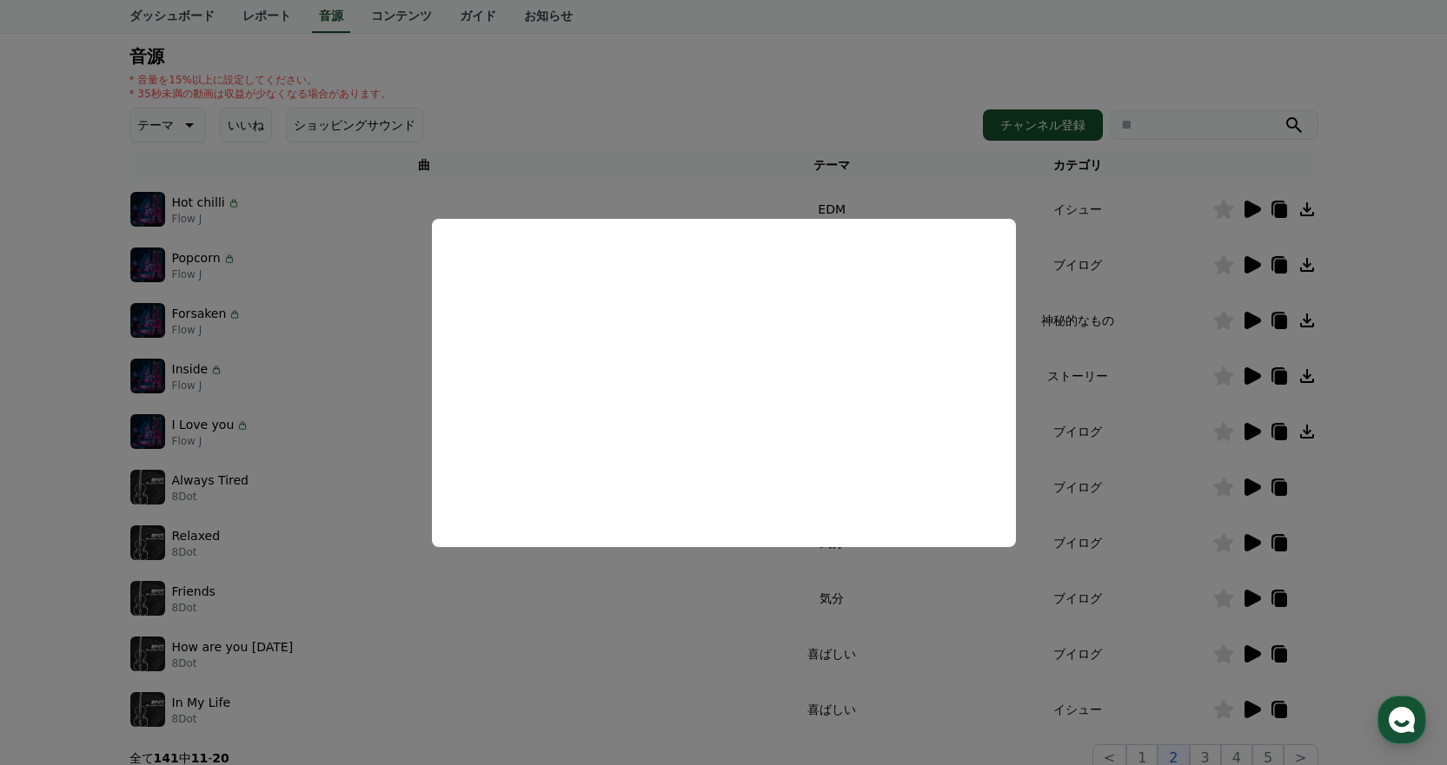
click at [1135, 383] on button "close modal" at bounding box center [723, 382] width 1447 height 765
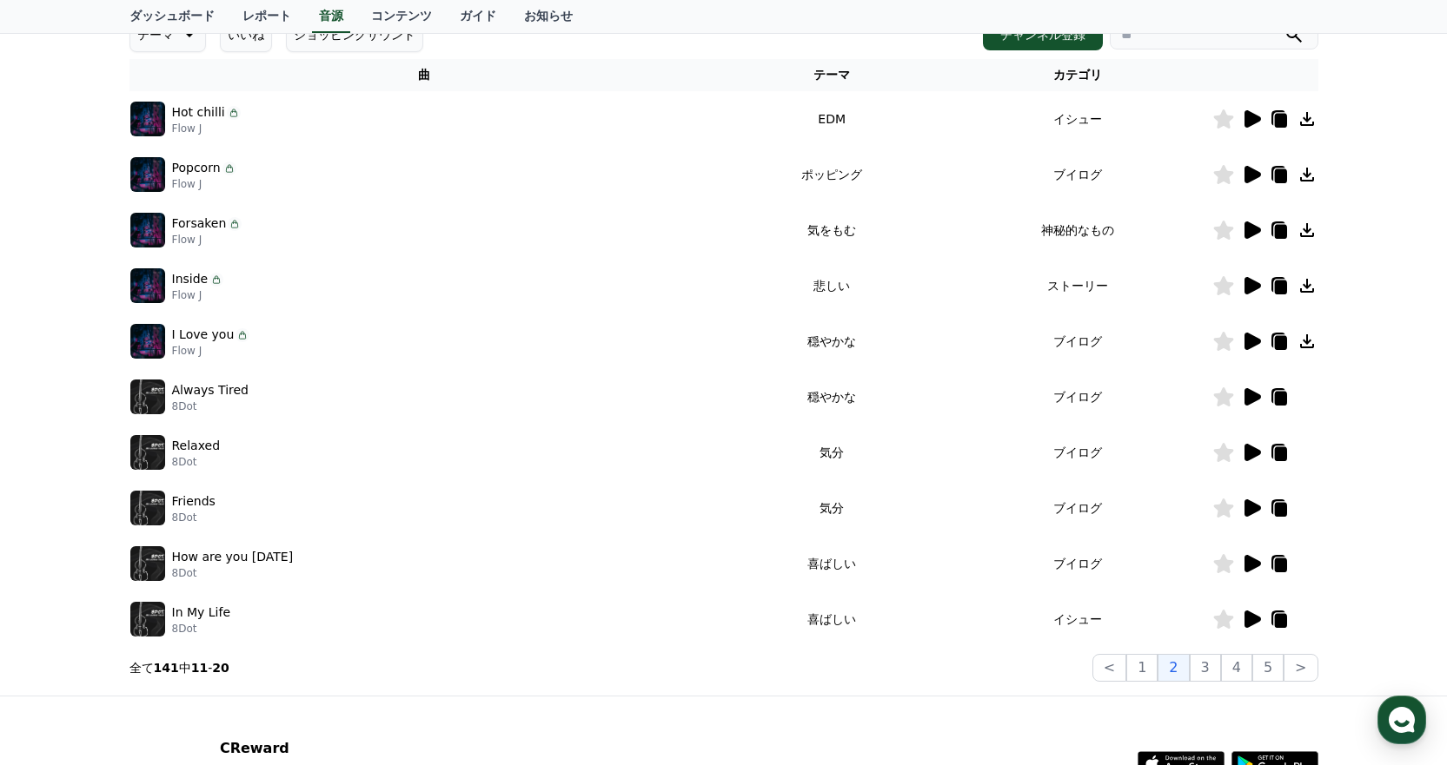
scroll to position [411, 0]
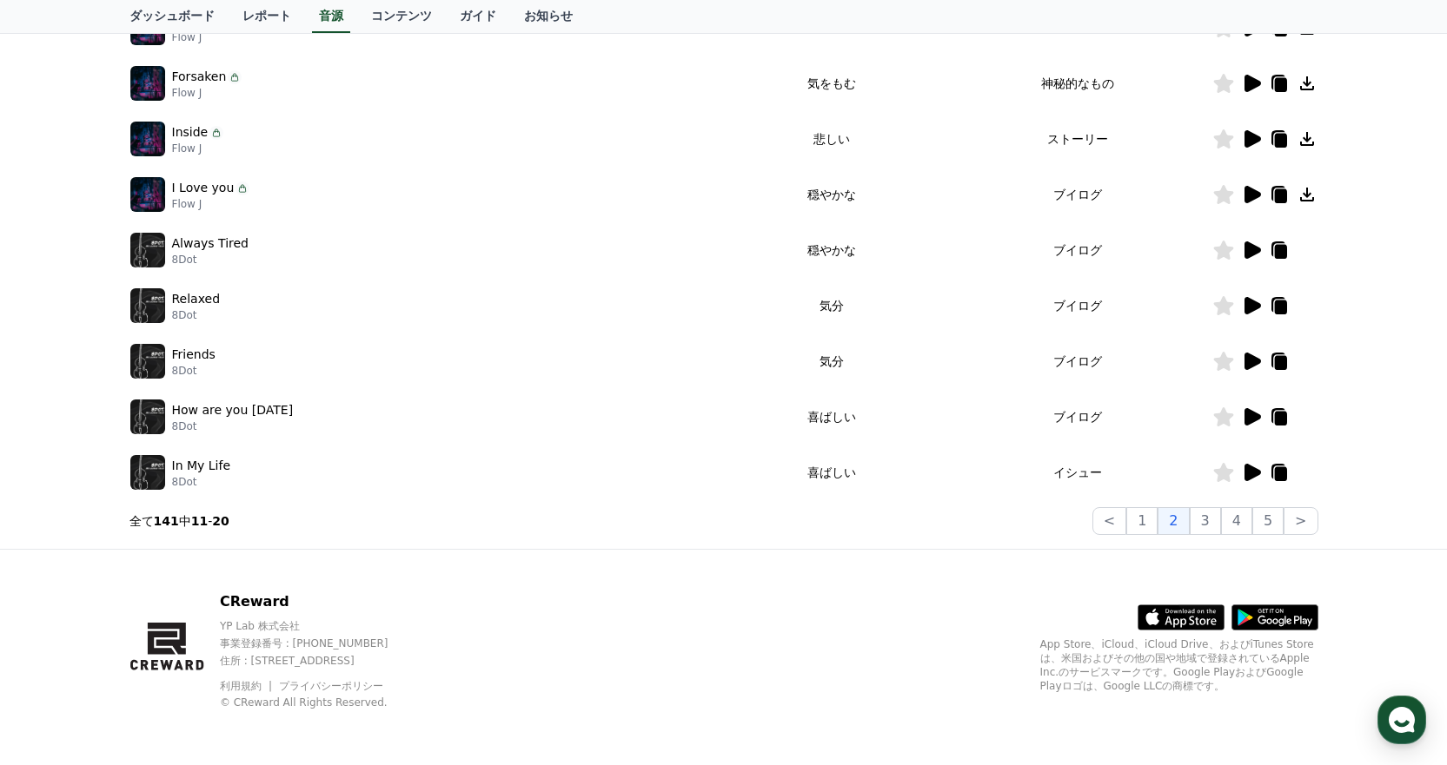
click at [1245, 472] on icon at bounding box center [1252, 472] width 17 height 17
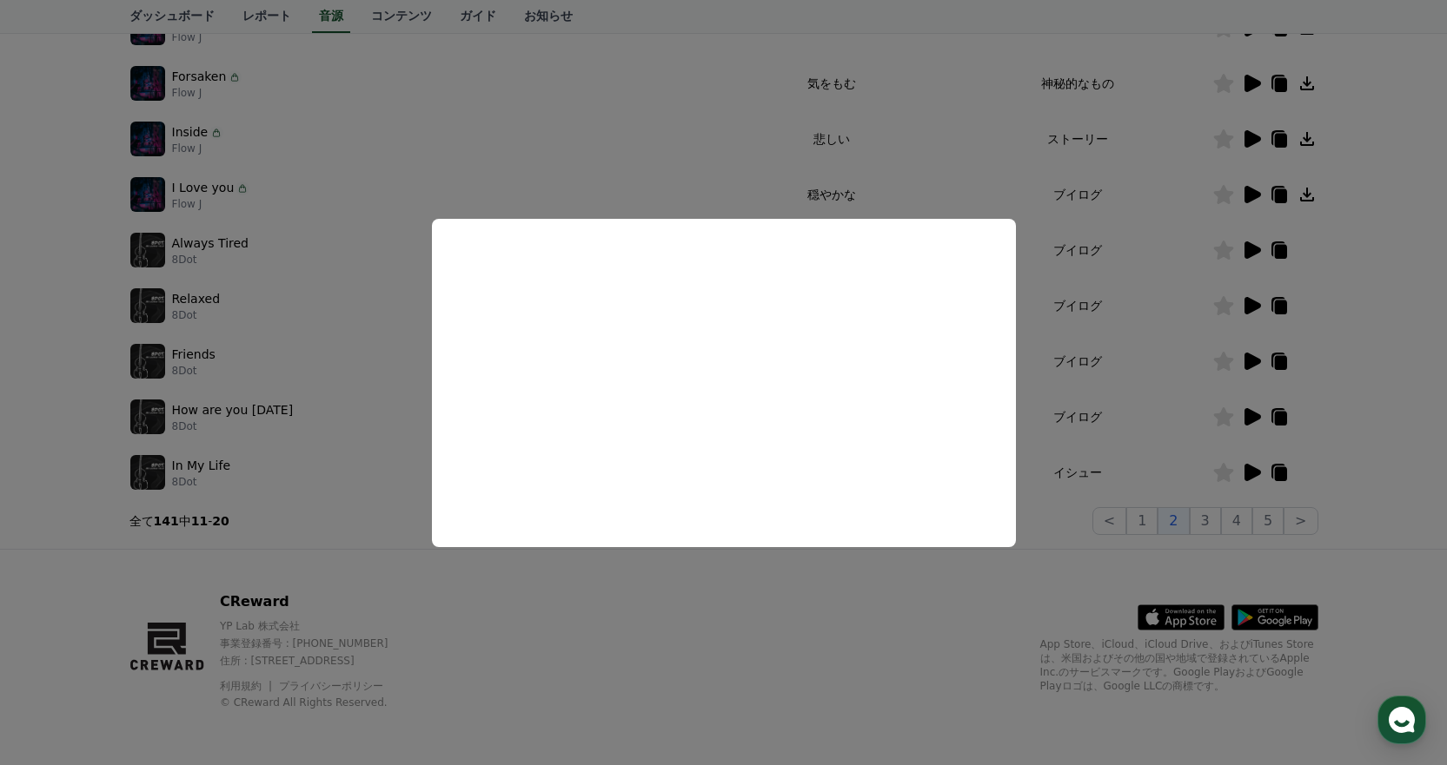
click at [1136, 300] on button "close modal" at bounding box center [723, 382] width 1447 height 765
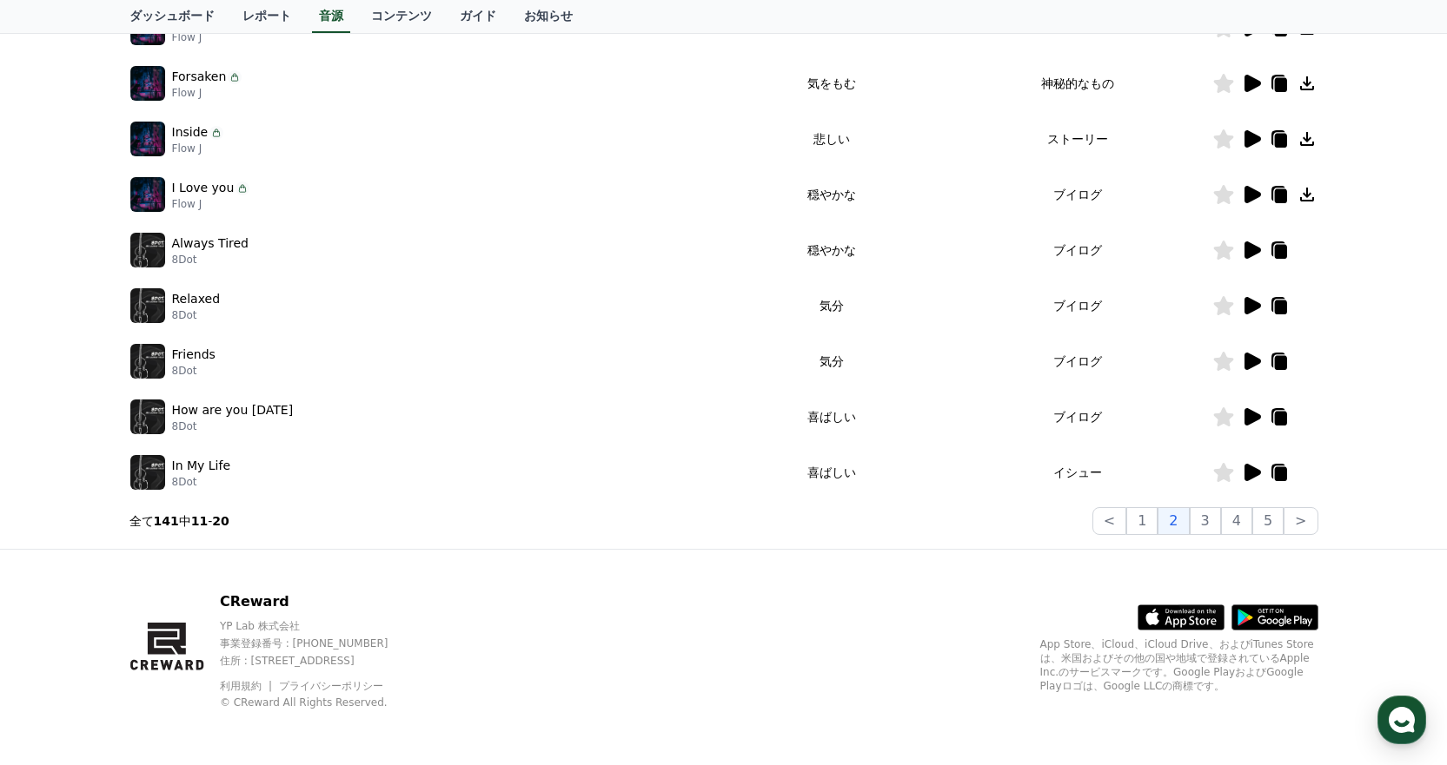
click at [1249, 470] on icon at bounding box center [1252, 472] width 17 height 17
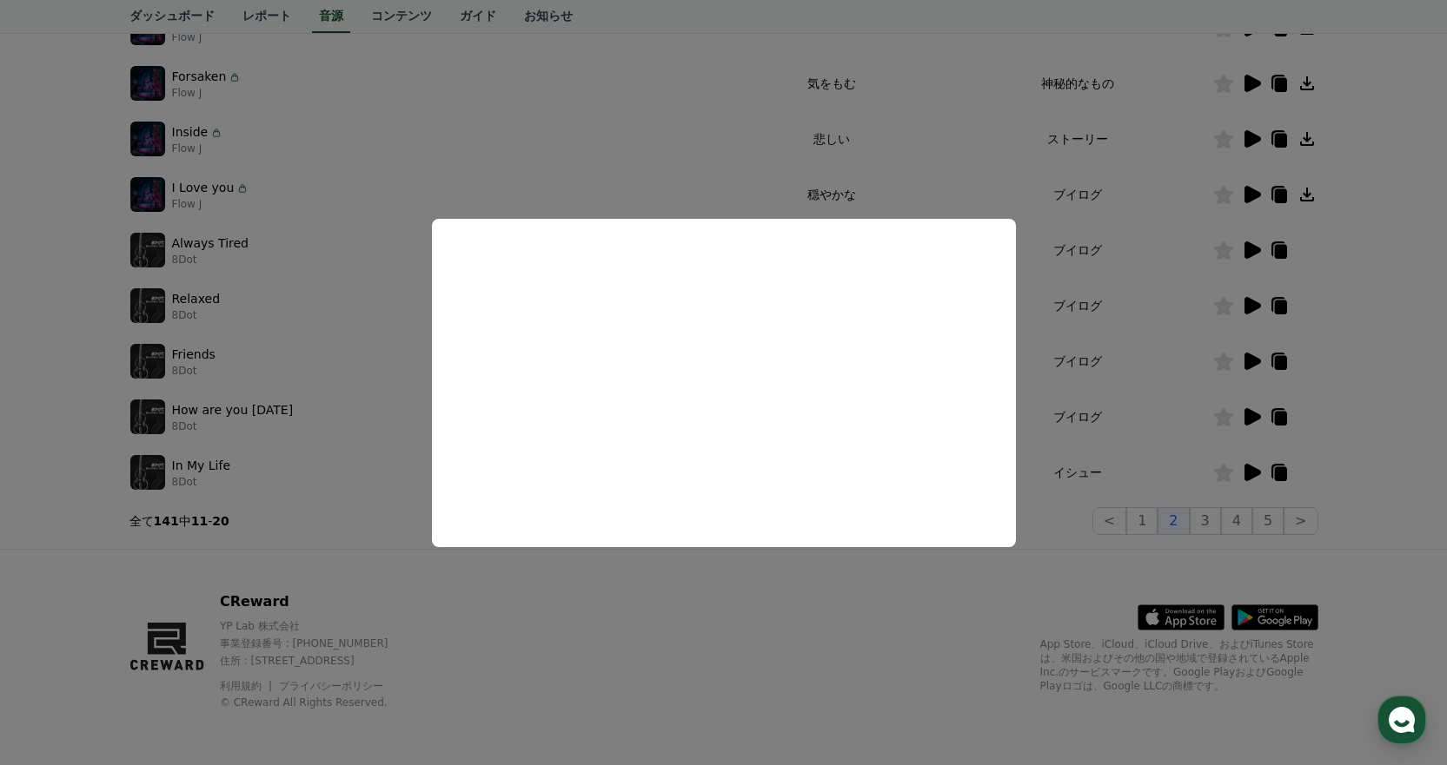
click at [1091, 391] on button "close modal" at bounding box center [723, 382] width 1447 height 765
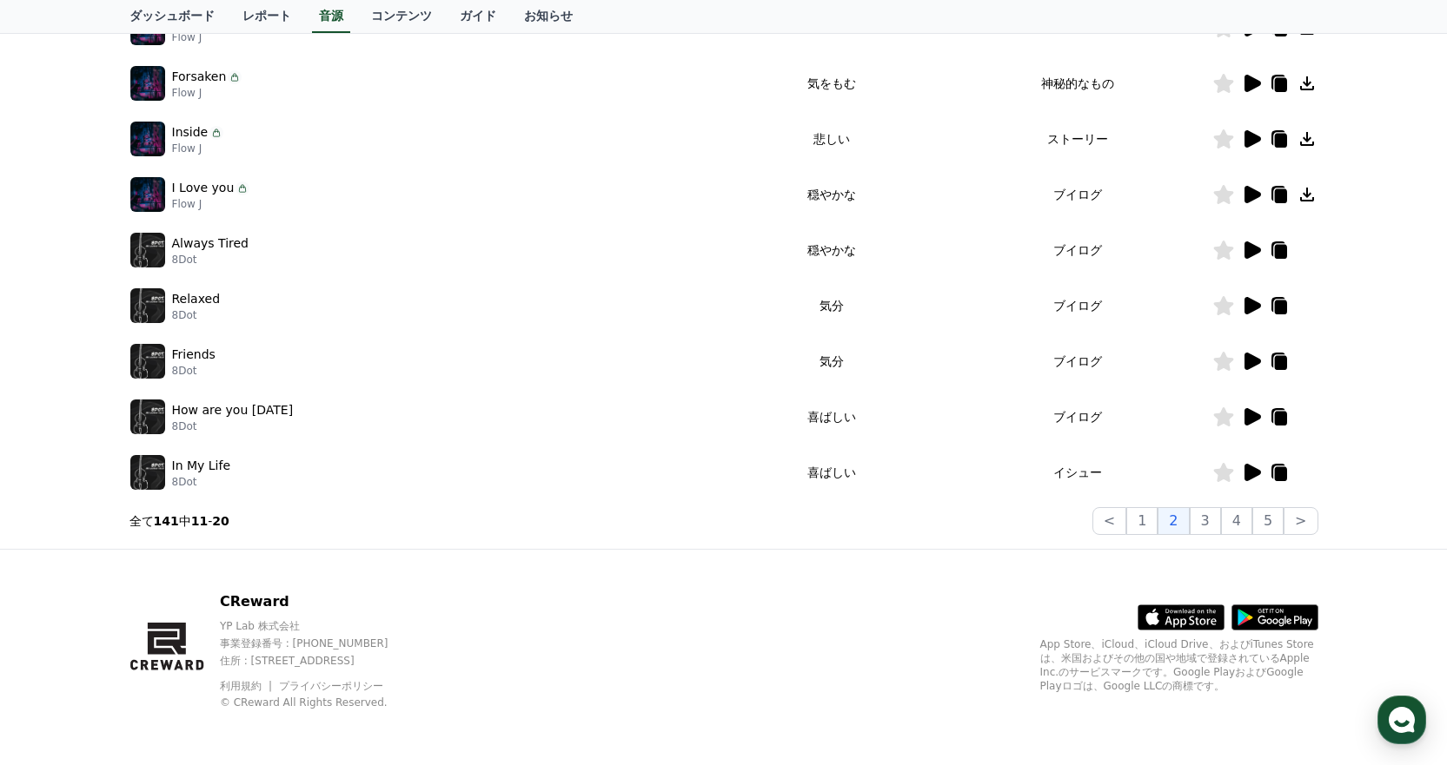
click at [1255, 468] on icon at bounding box center [1252, 472] width 17 height 17
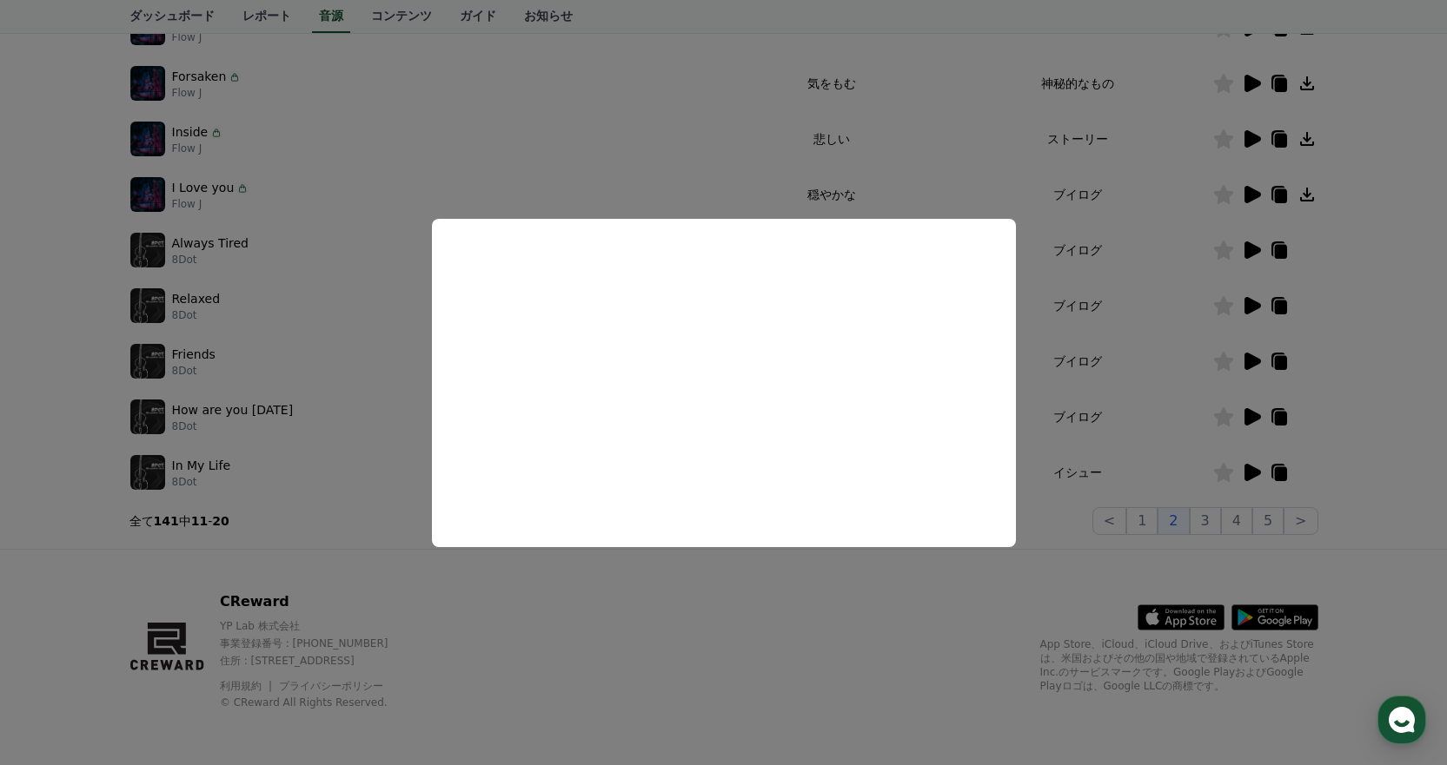
click at [1095, 395] on button "close modal" at bounding box center [723, 382] width 1447 height 765
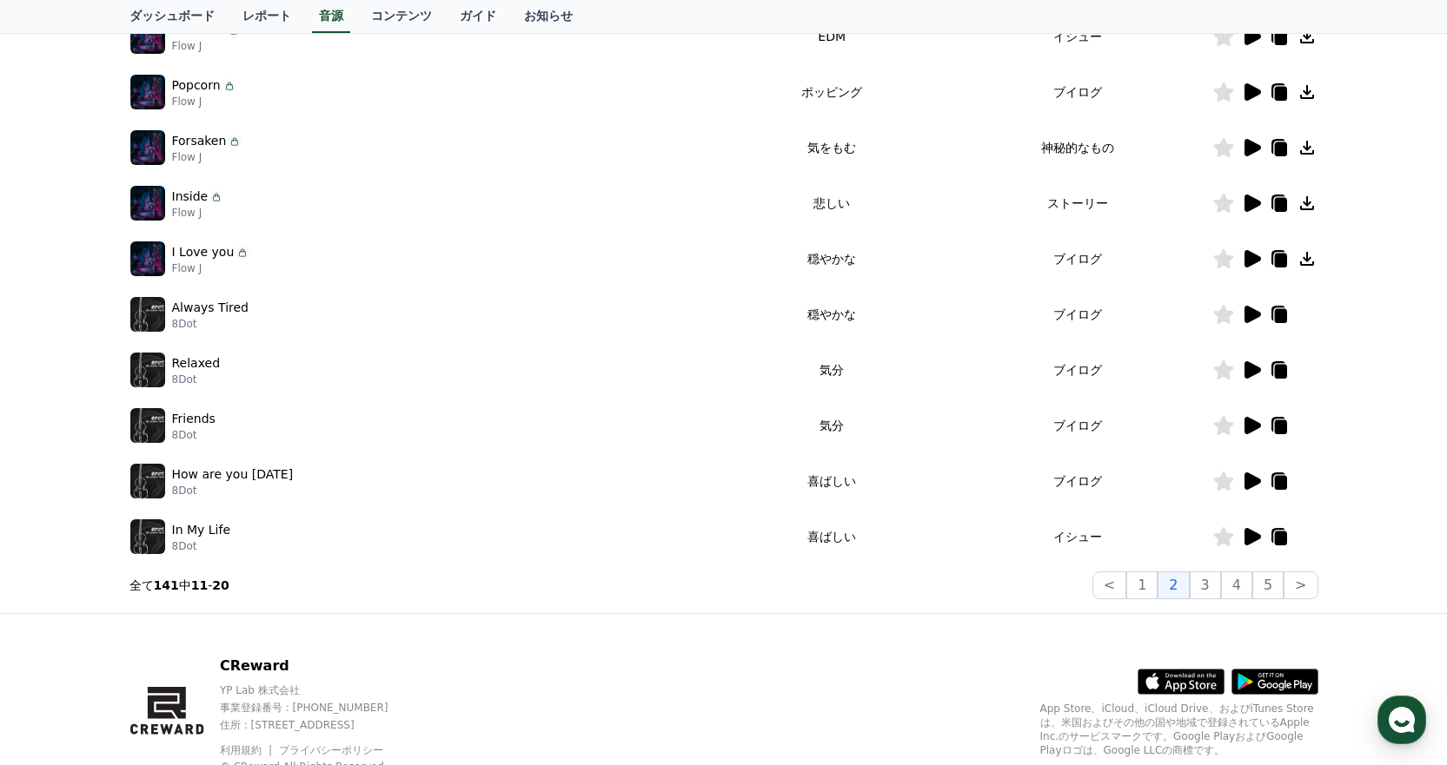
scroll to position [348, 0]
click at [1201, 581] on button "3" at bounding box center [1205, 585] width 31 height 28
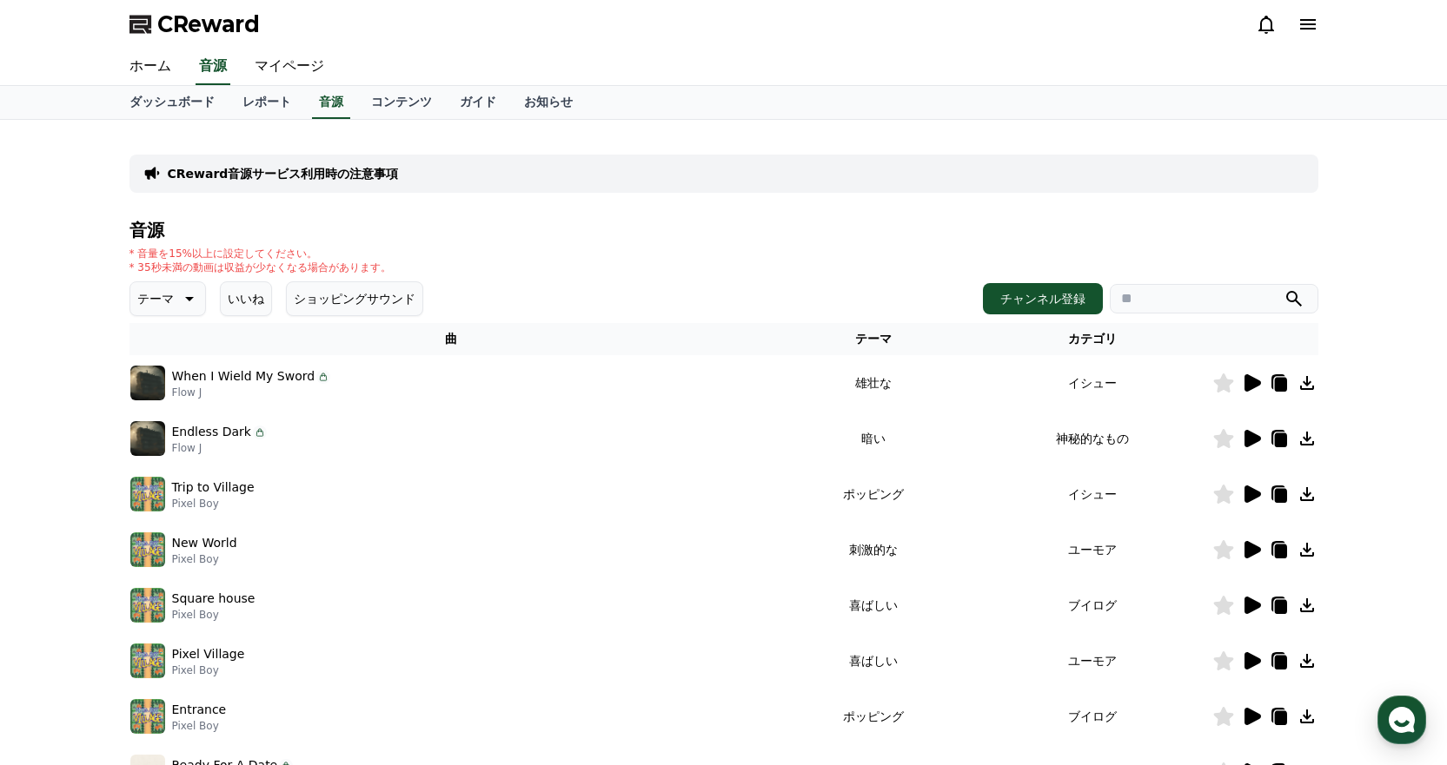
click at [1250, 385] on icon at bounding box center [1252, 382] width 17 height 17
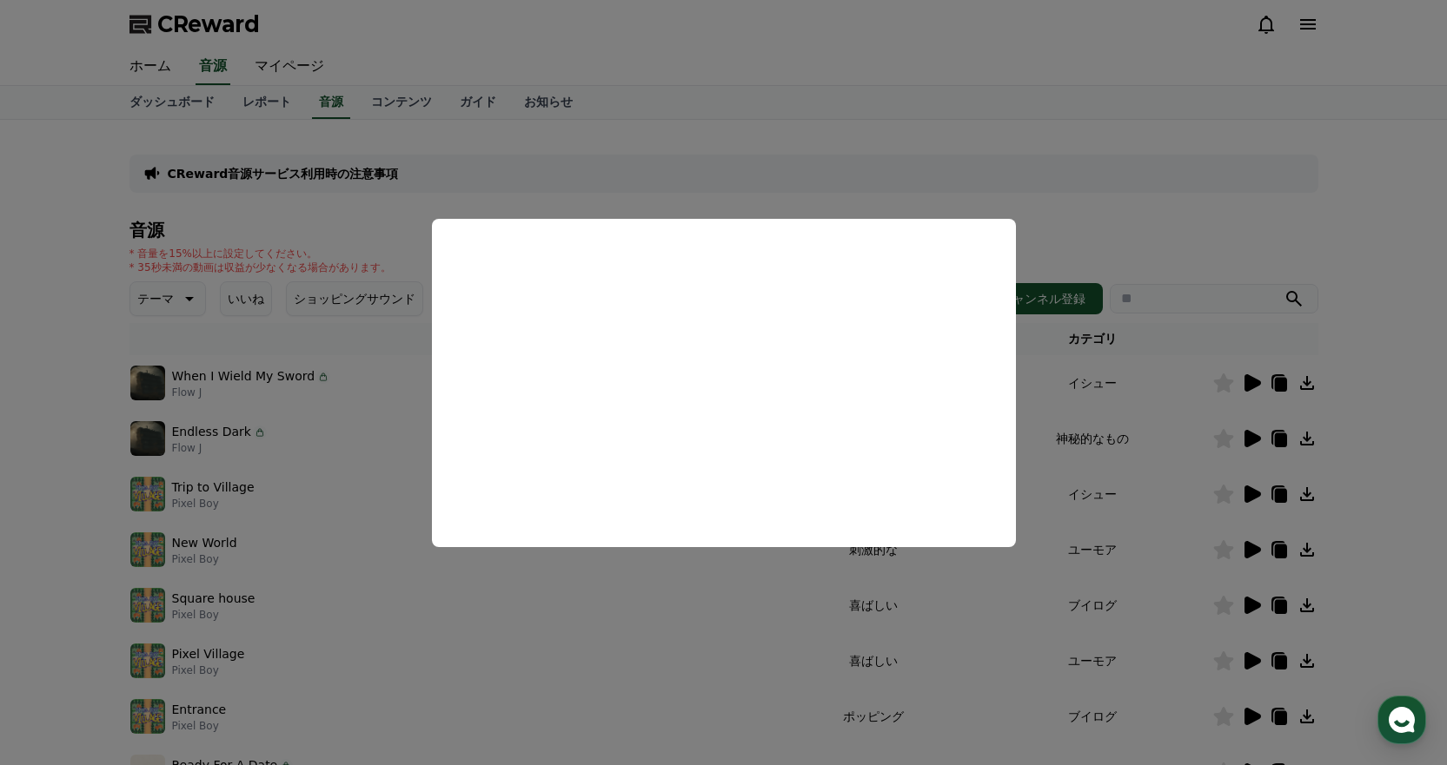
click at [1094, 209] on button "close modal" at bounding box center [723, 382] width 1447 height 765
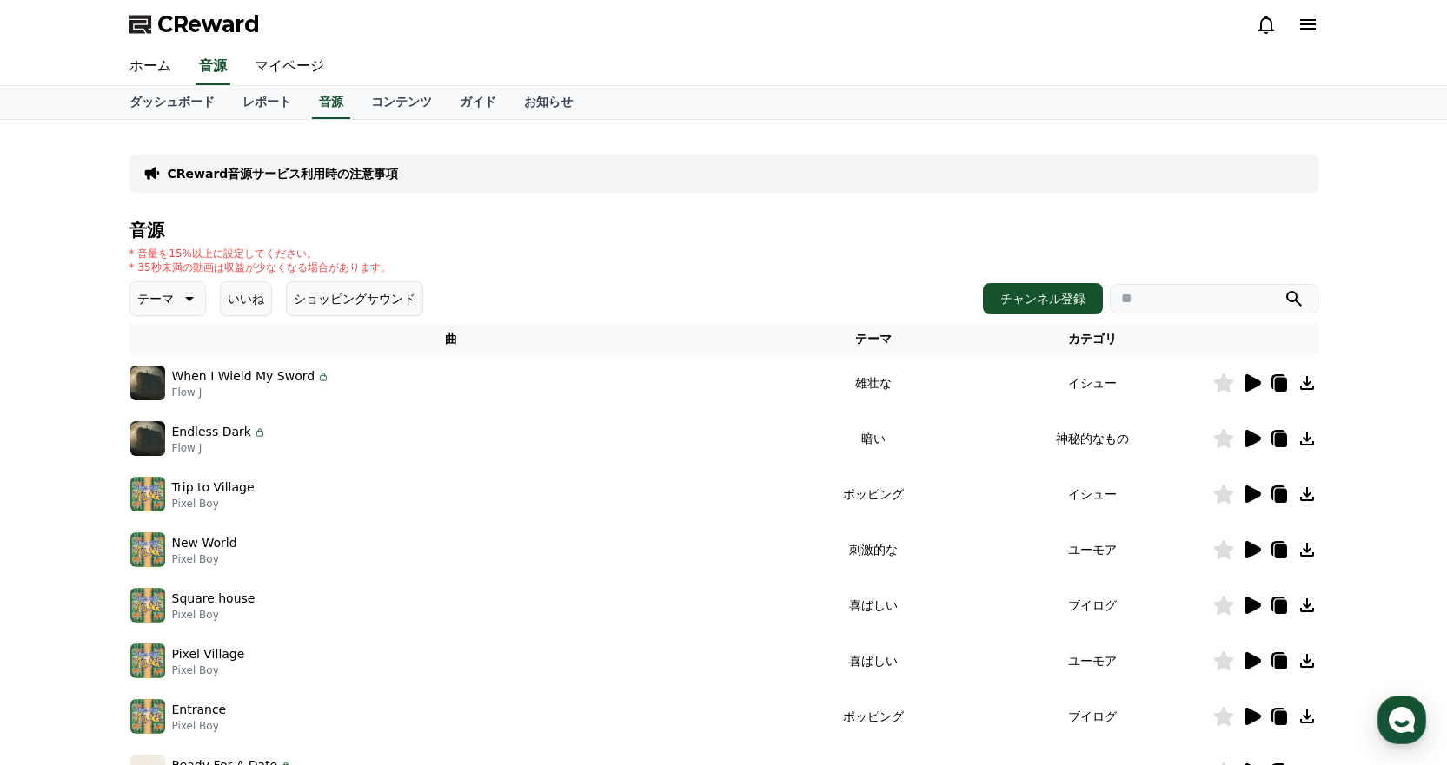
click at [1249, 491] on icon at bounding box center [1252, 494] width 17 height 17
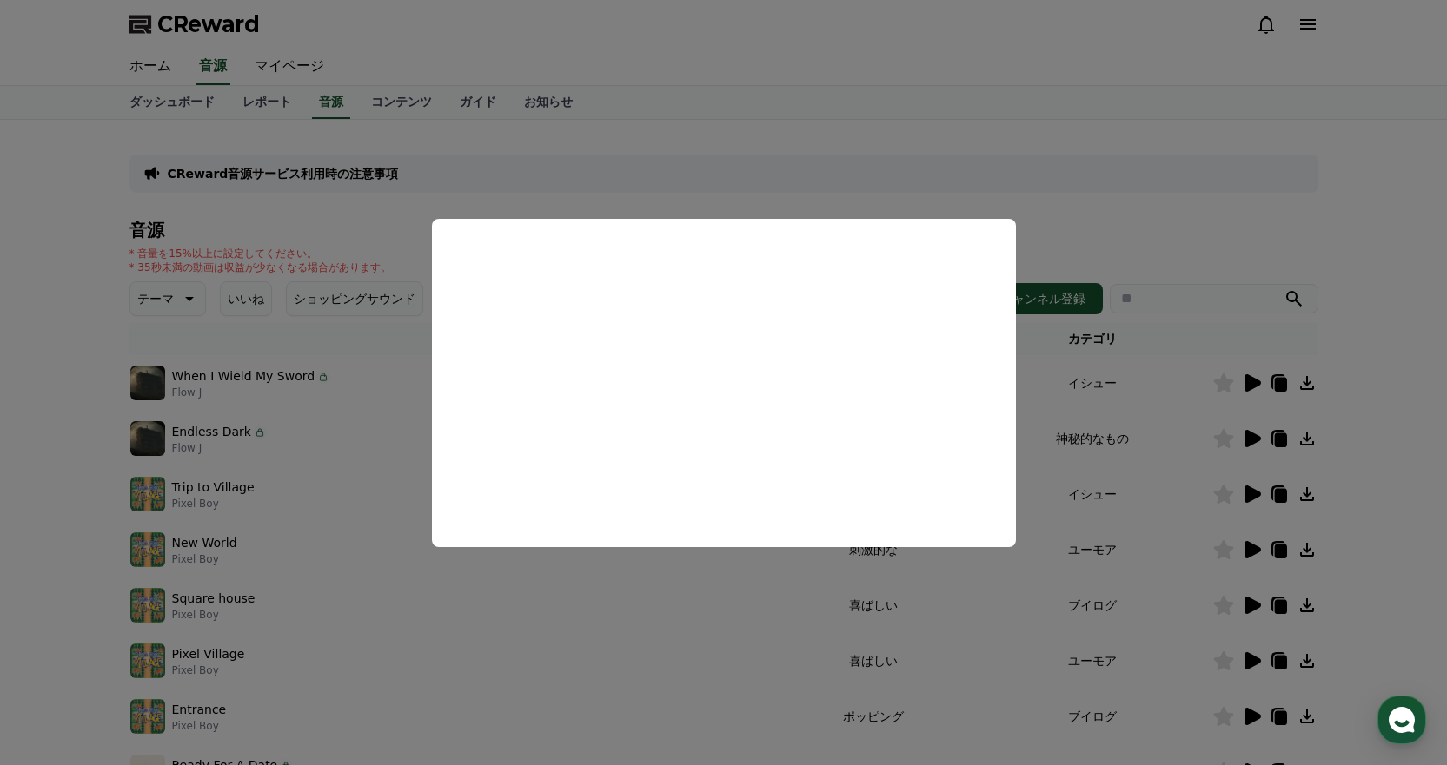
click at [1123, 266] on button "close modal" at bounding box center [723, 382] width 1447 height 765
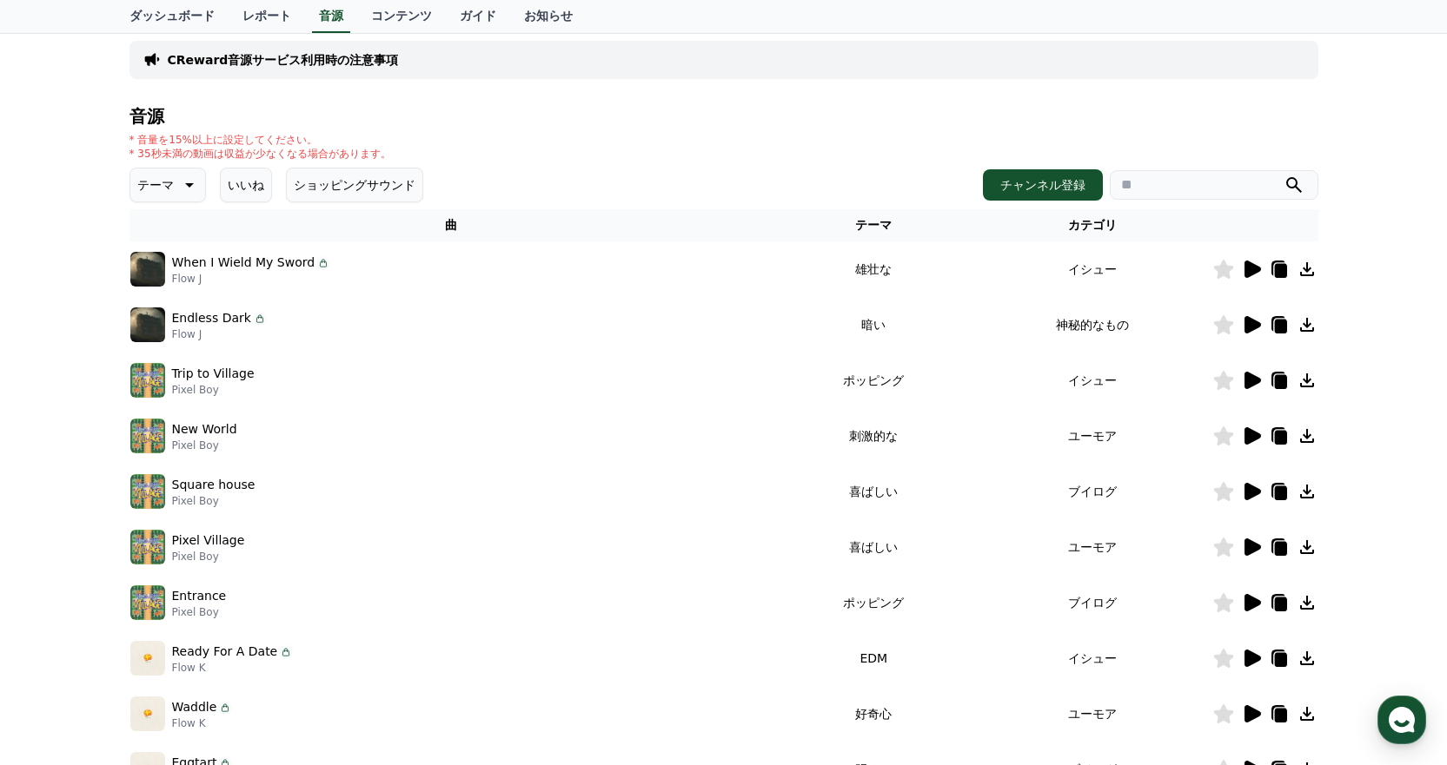
scroll to position [348, 0]
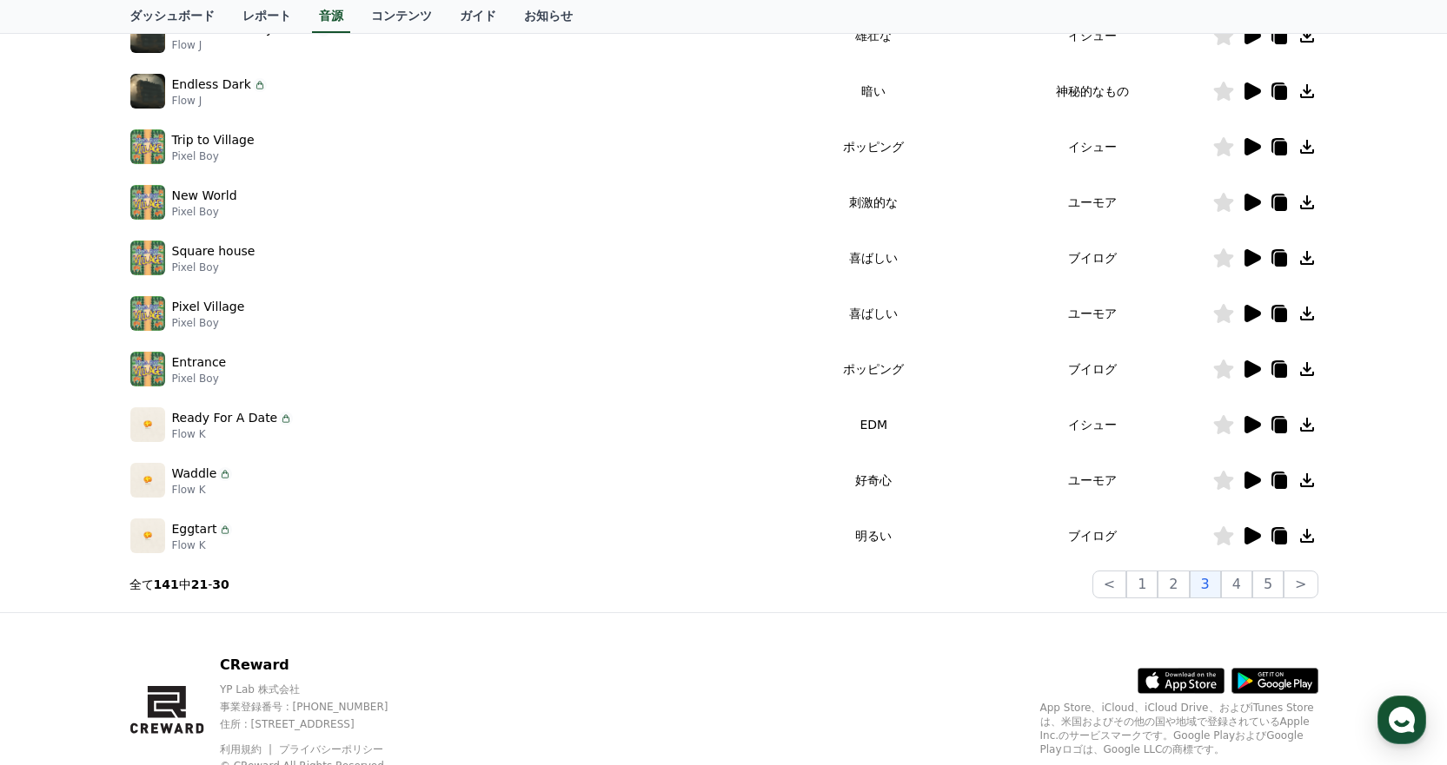
click at [1257, 431] on icon at bounding box center [1251, 424] width 21 height 21
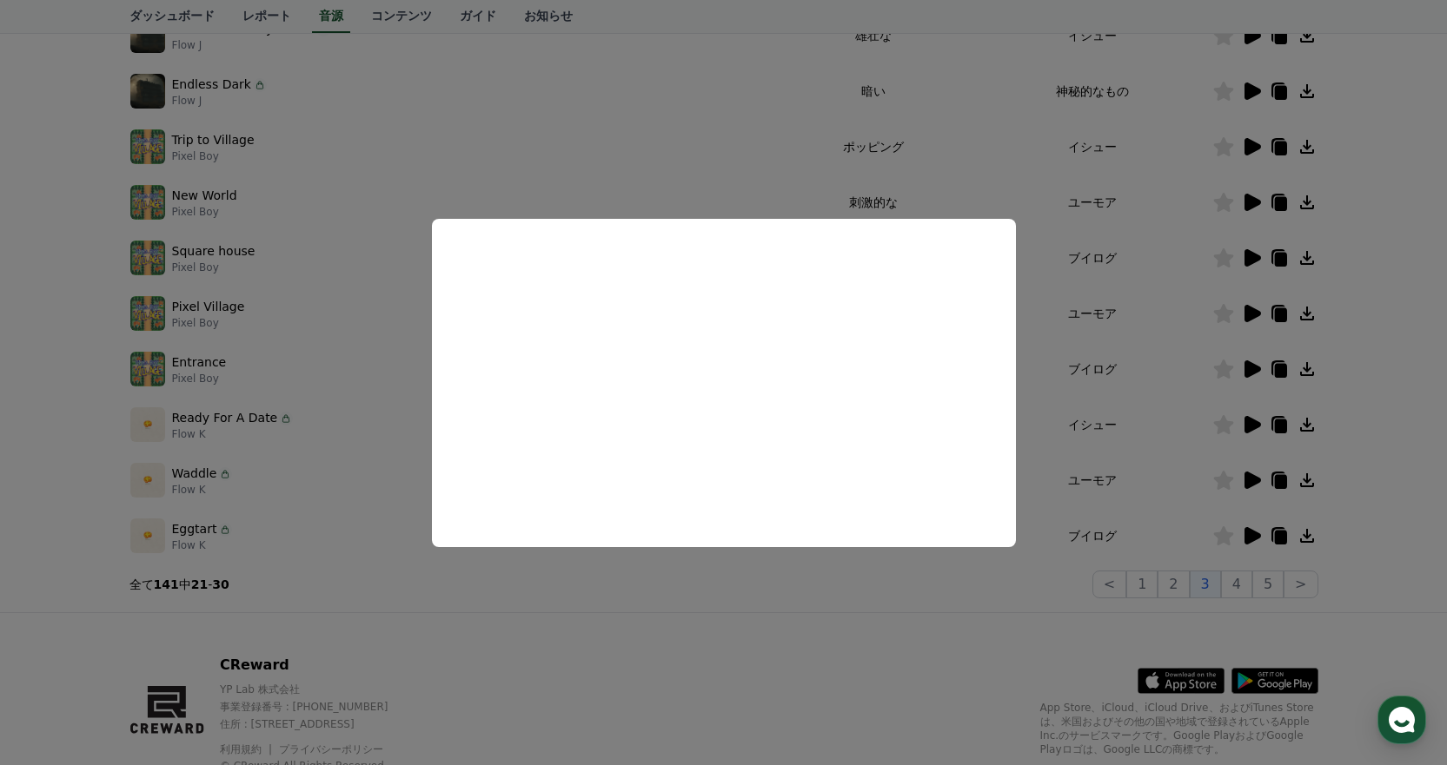
click at [1091, 302] on button "close modal" at bounding box center [723, 382] width 1447 height 765
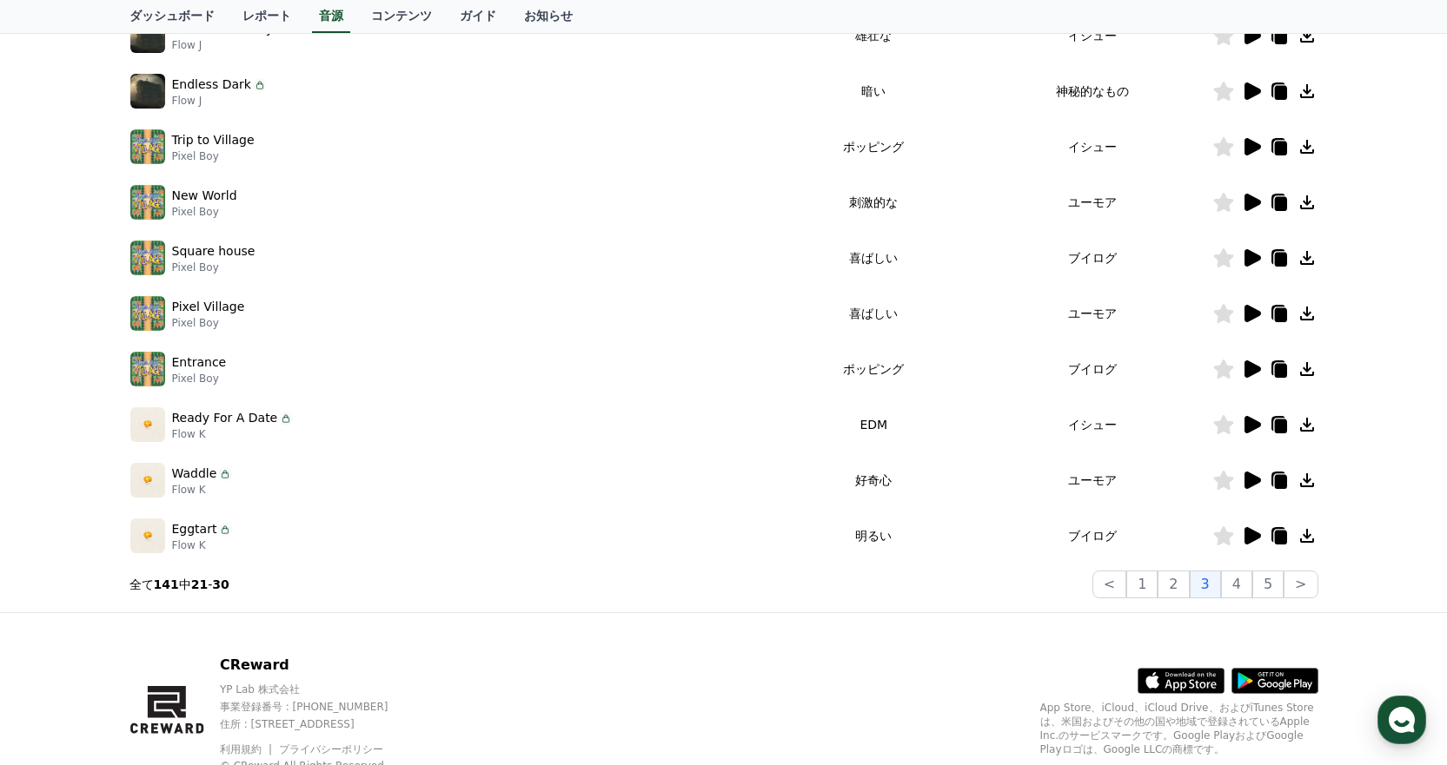
click at [1245, 485] on icon at bounding box center [1252, 480] width 17 height 17
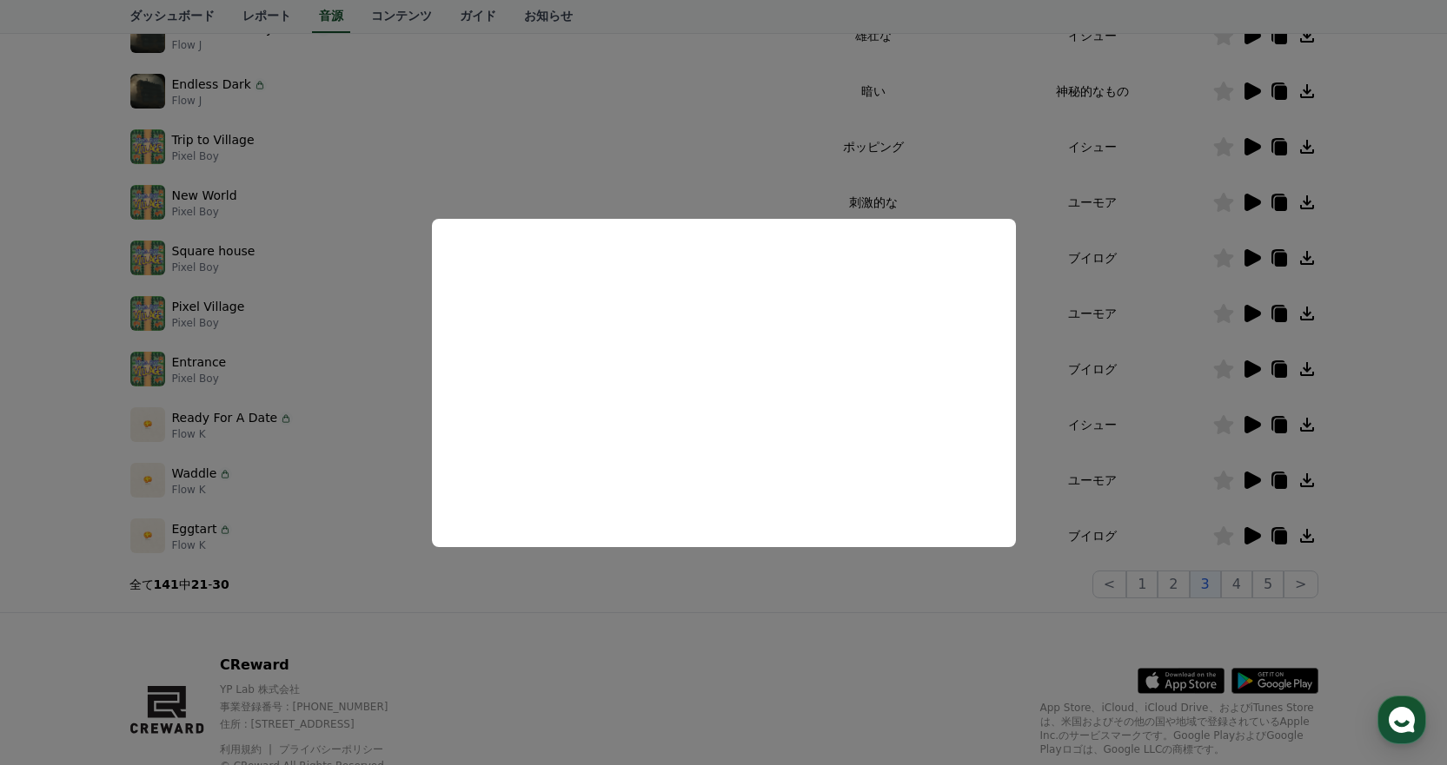
click at [1144, 342] on button "close modal" at bounding box center [723, 382] width 1447 height 765
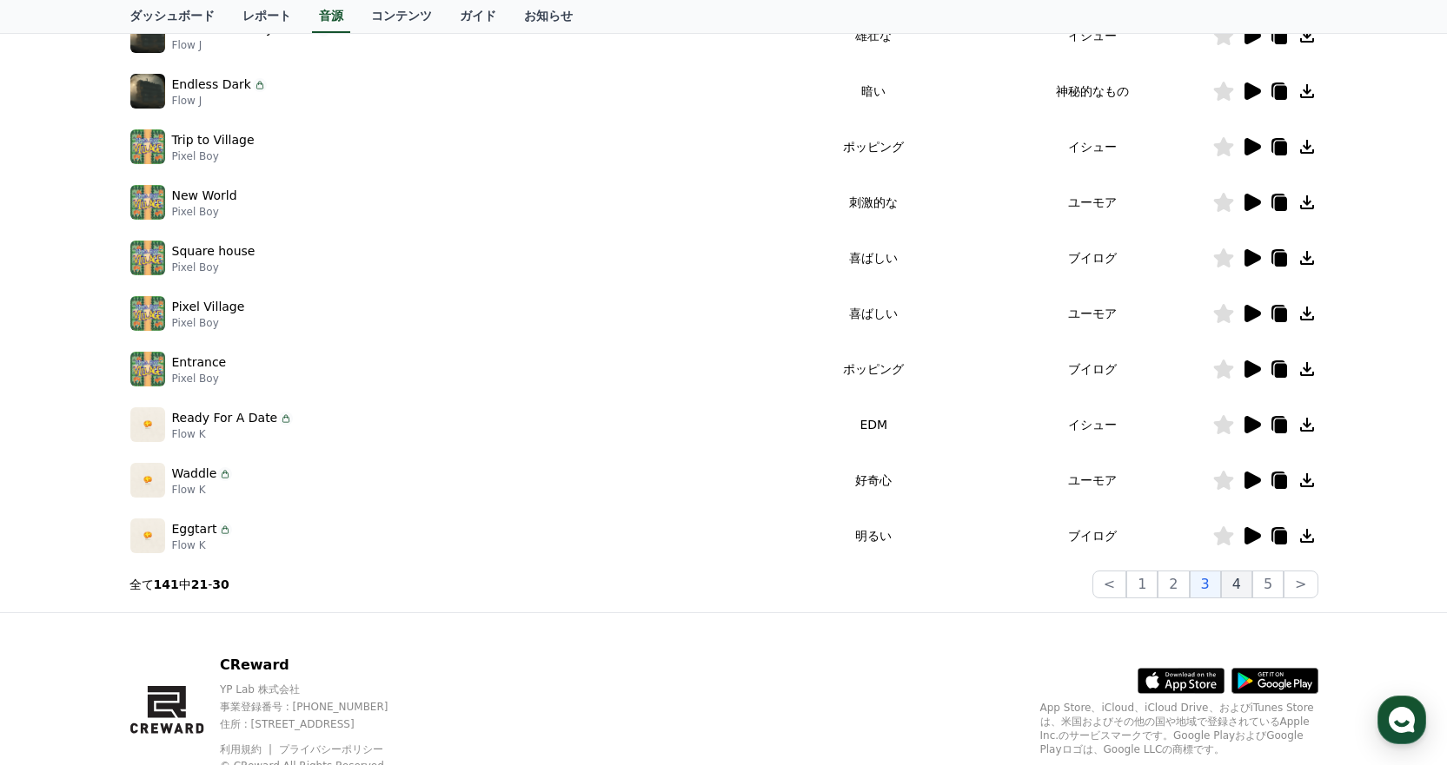
click at [1237, 582] on button "4" at bounding box center [1236, 585] width 31 height 28
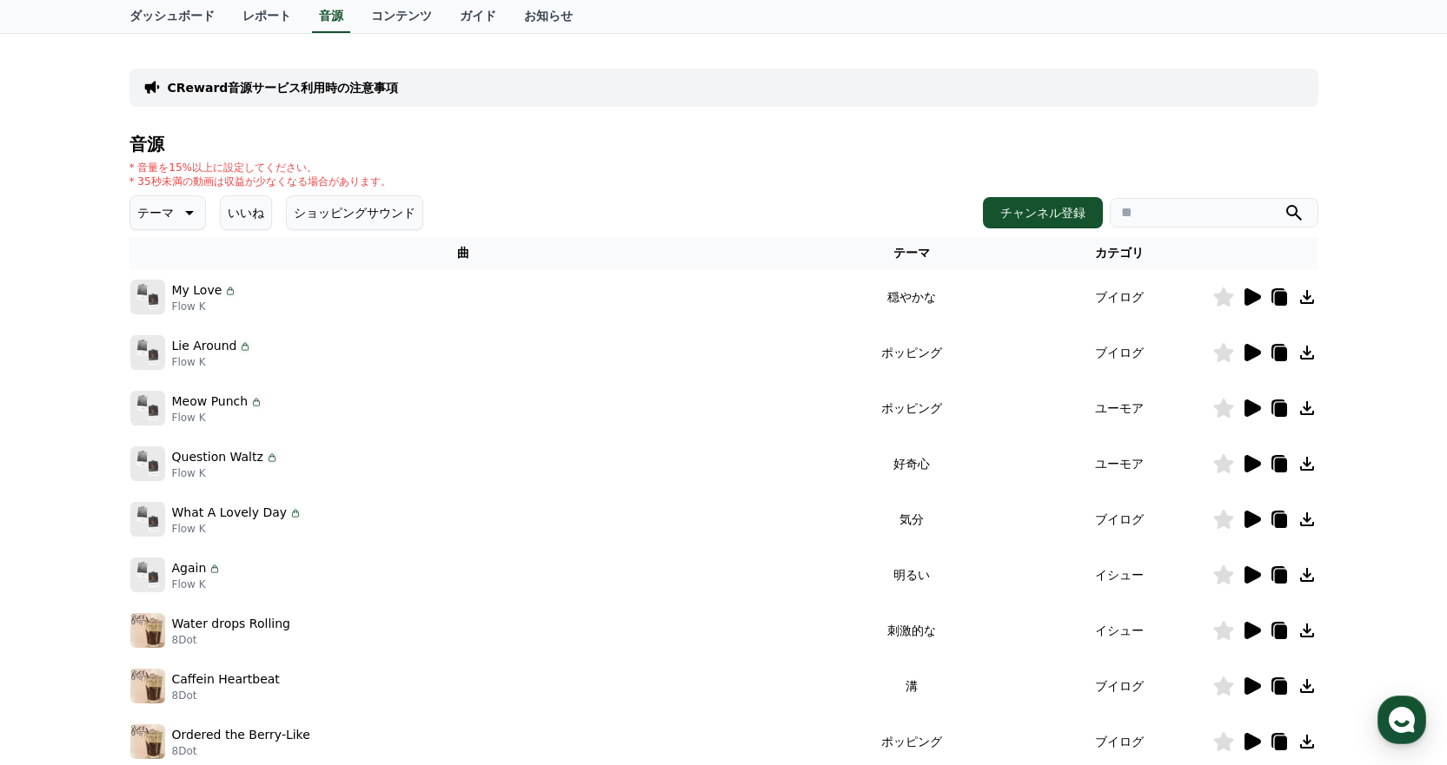
scroll to position [87, 0]
click at [1254, 514] on icon at bounding box center [1252, 518] width 17 height 17
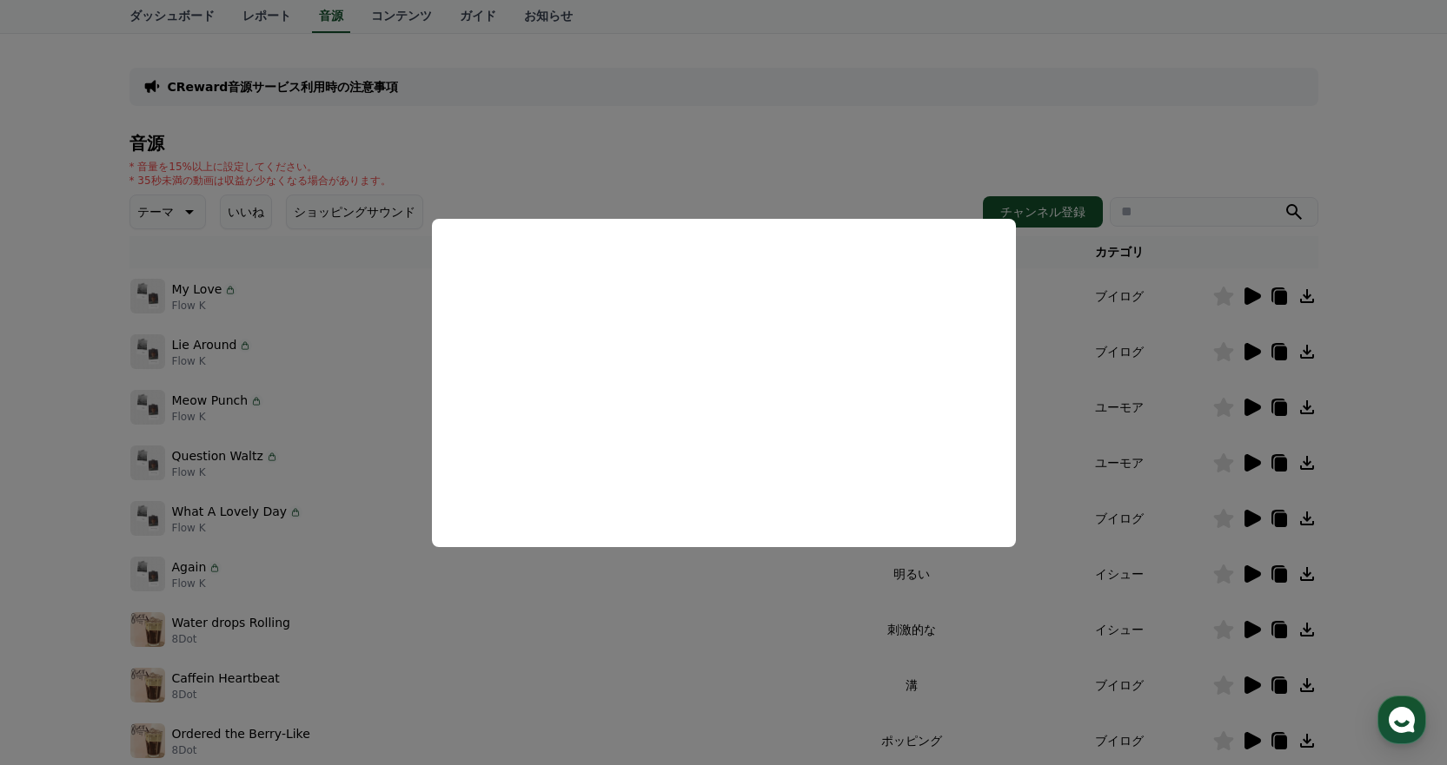
click at [1196, 370] on button "close modal" at bounding box center [723, 382] width 1447 height 765
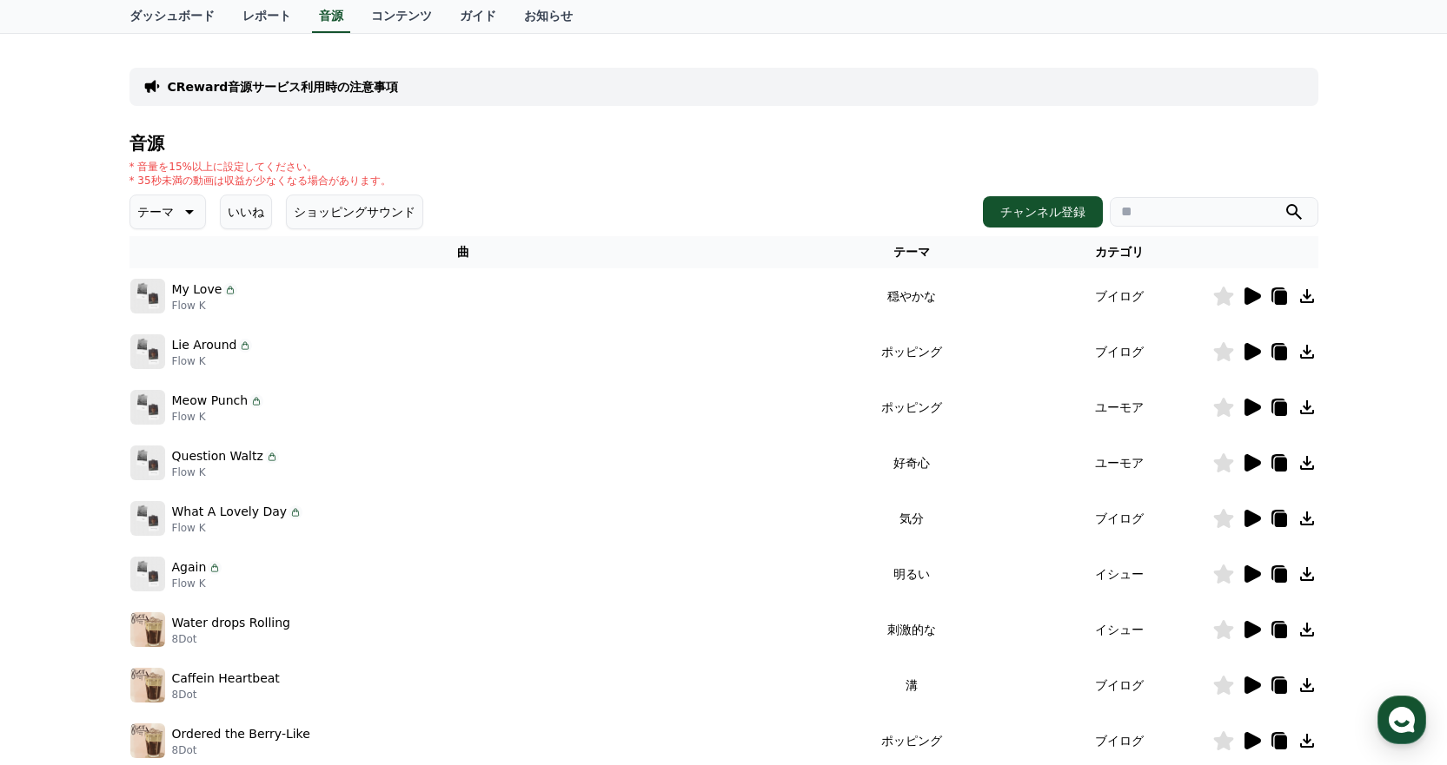
click at [1250, 570] on icon at bounding box center [1252, 574] width 17 height 17
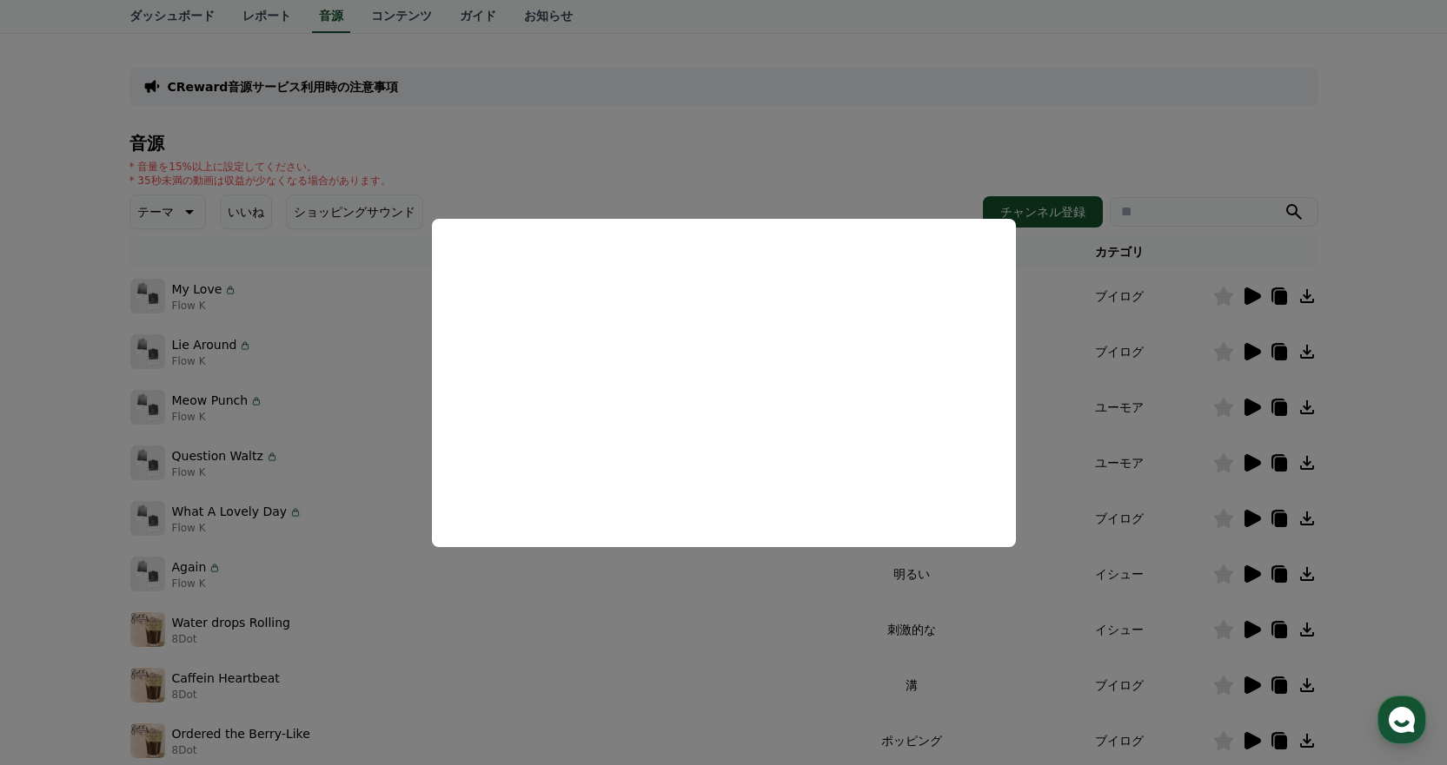
click at [1070, 381] on button "close modal" at bounding box center [723, 382] width 1447 height 765
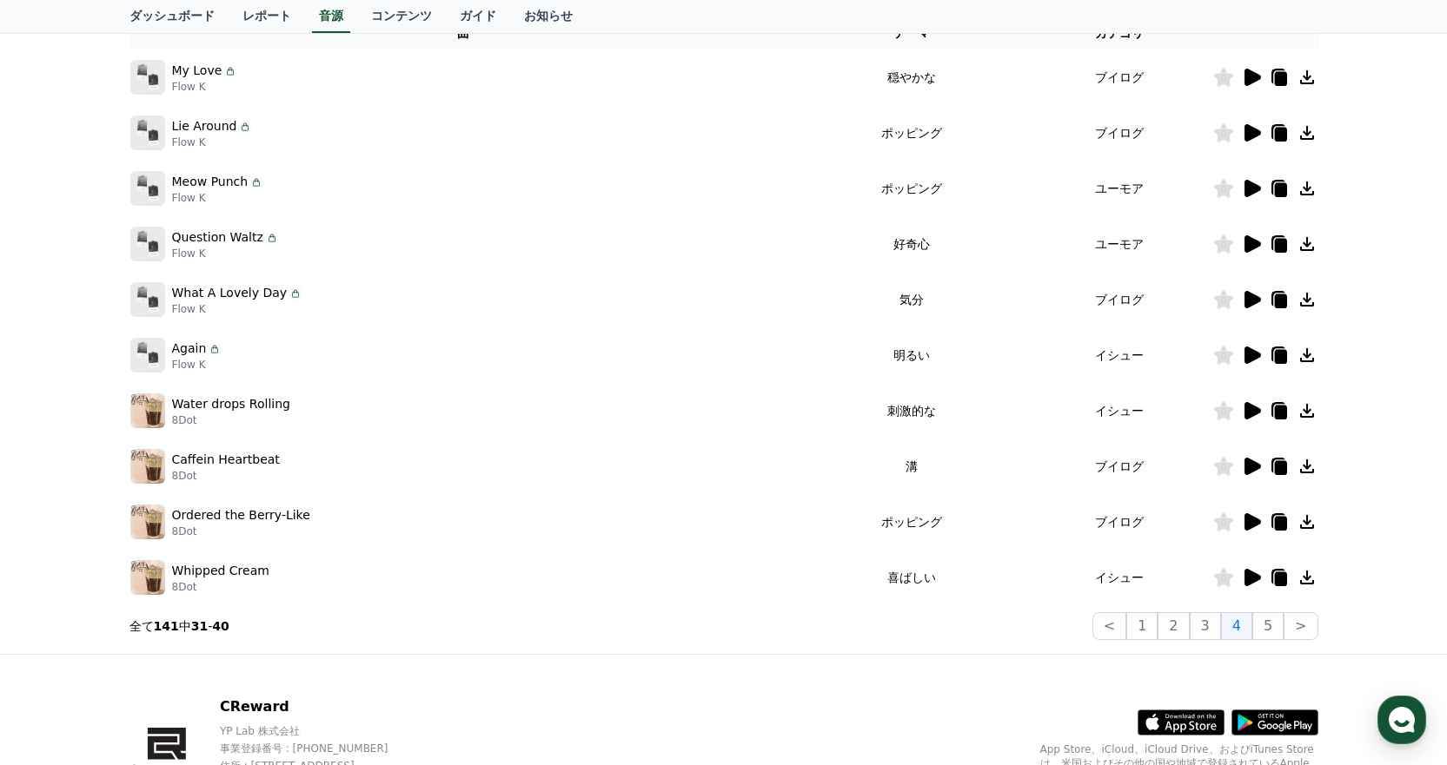
scroll to position [348, 0]
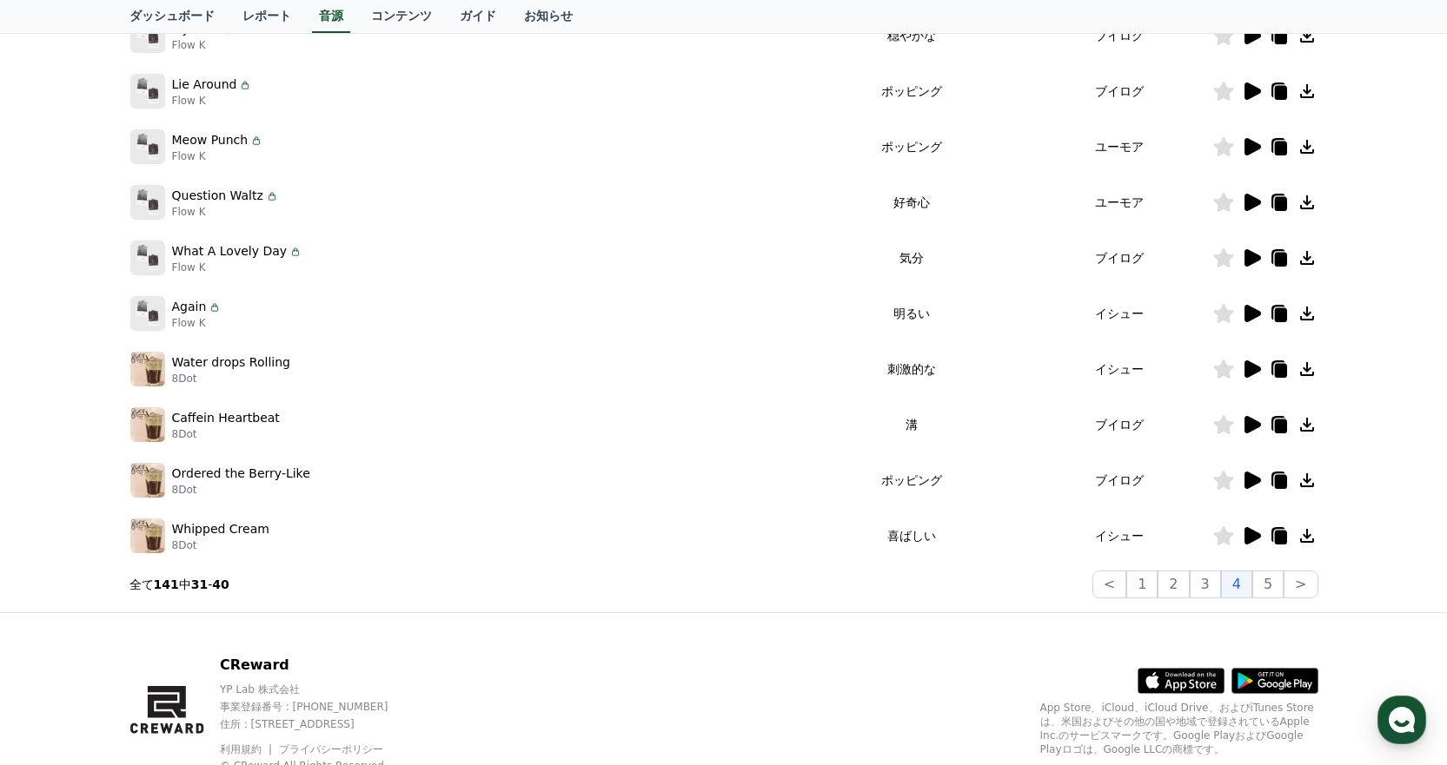
click at [1252, 424] on icon at bounding box center [1252, 424] width 17 height 17
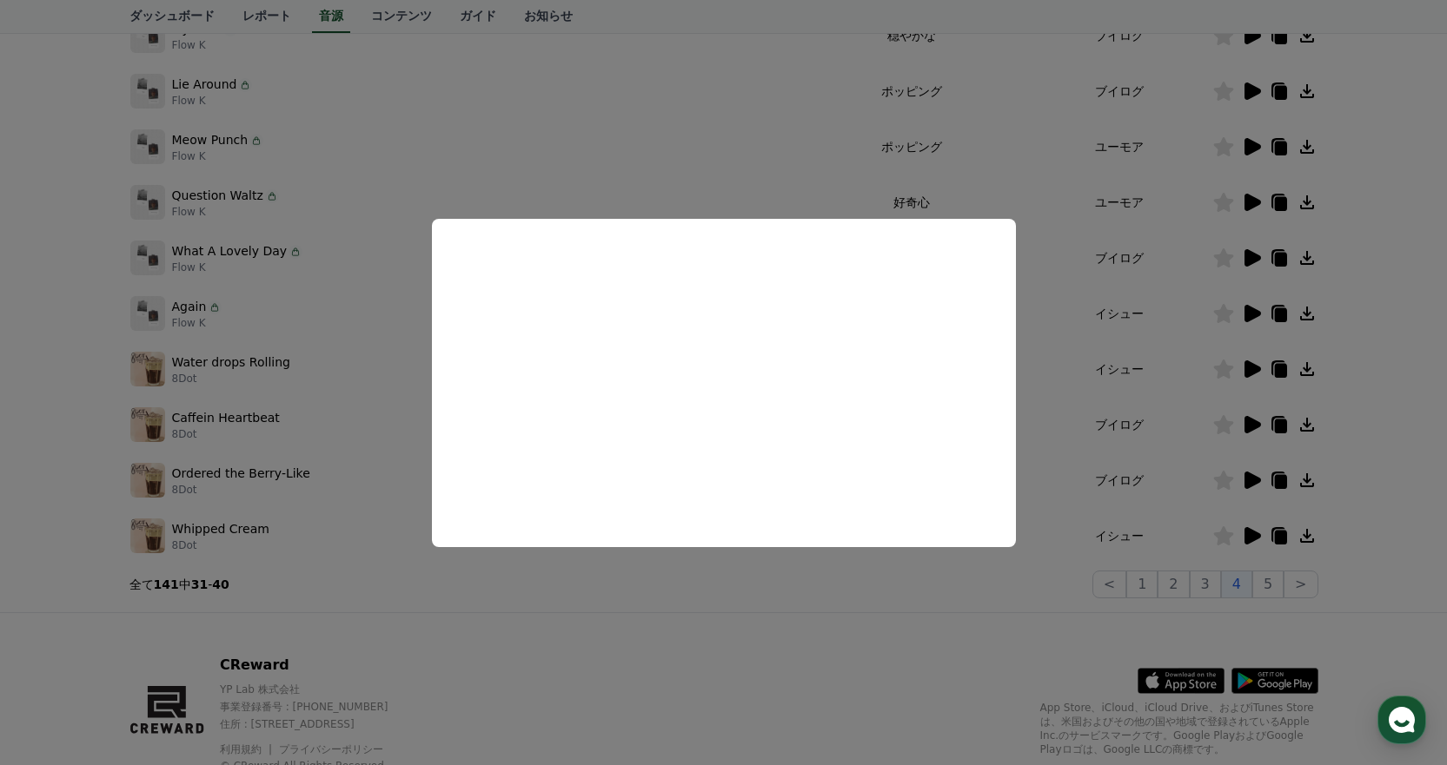
click at [1130, 374] on button "close modal" at bounding box center [723, 382] width 1447 height 765
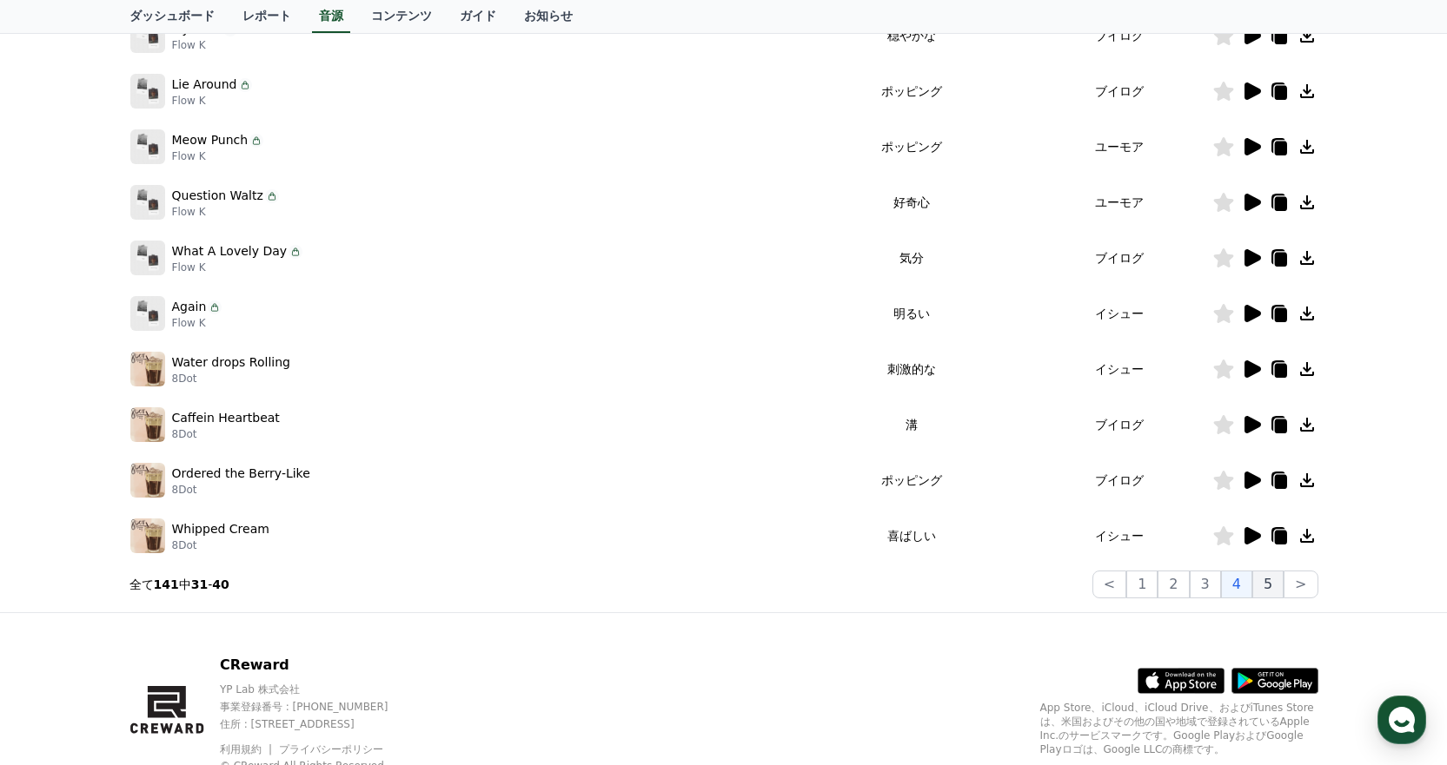
click at [1261, 591] on button "5" at bounding box center [1267, 585] width 31 height 28
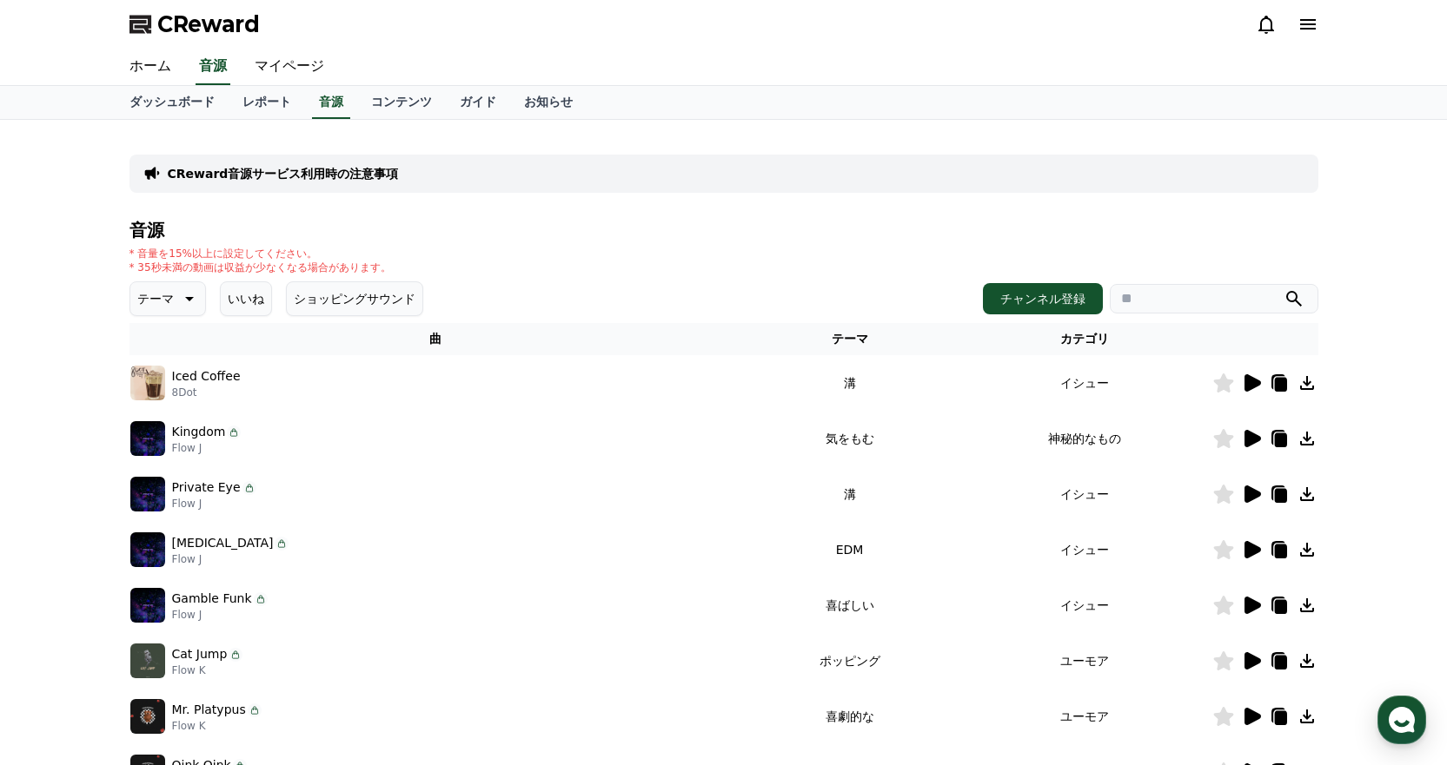
click at [1249, 481] on td at bounding box center [1265, 495] width 106 height 56
click at [1258, 493] on icon at bounding box center [1252, 494] width 17 height 17
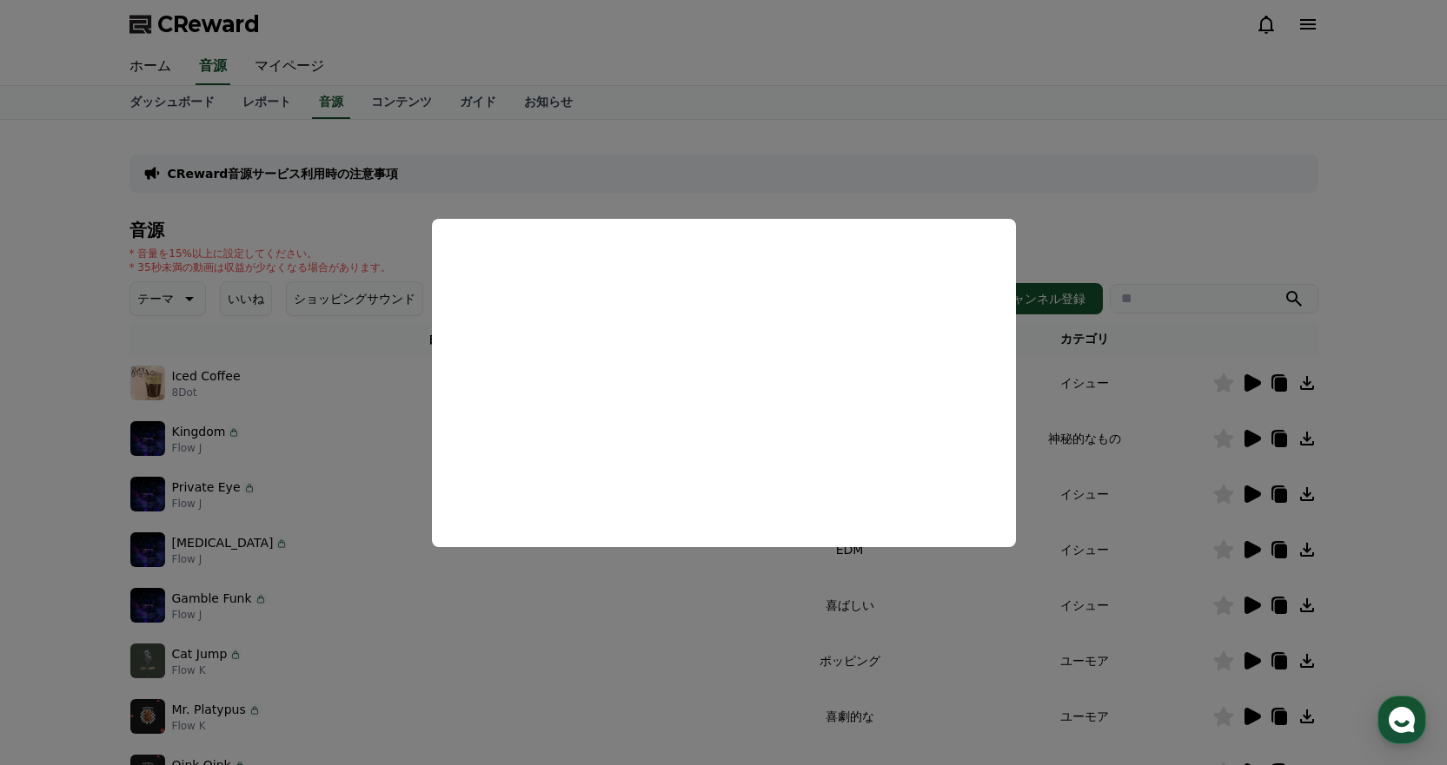
click at [1104, 368] on button "close modal" at bounding box center [723, 382] width 1447 height 765
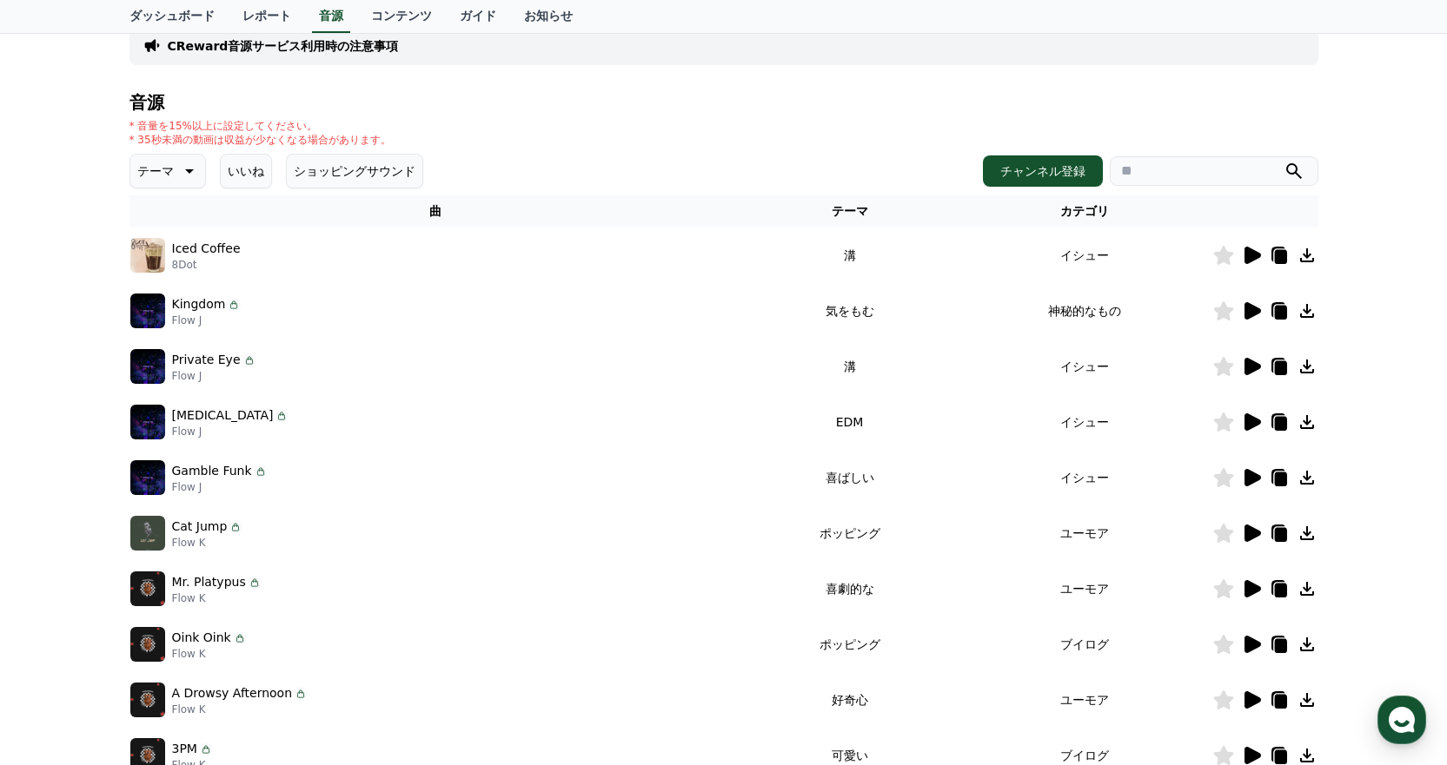
scroll to position [174, 0]
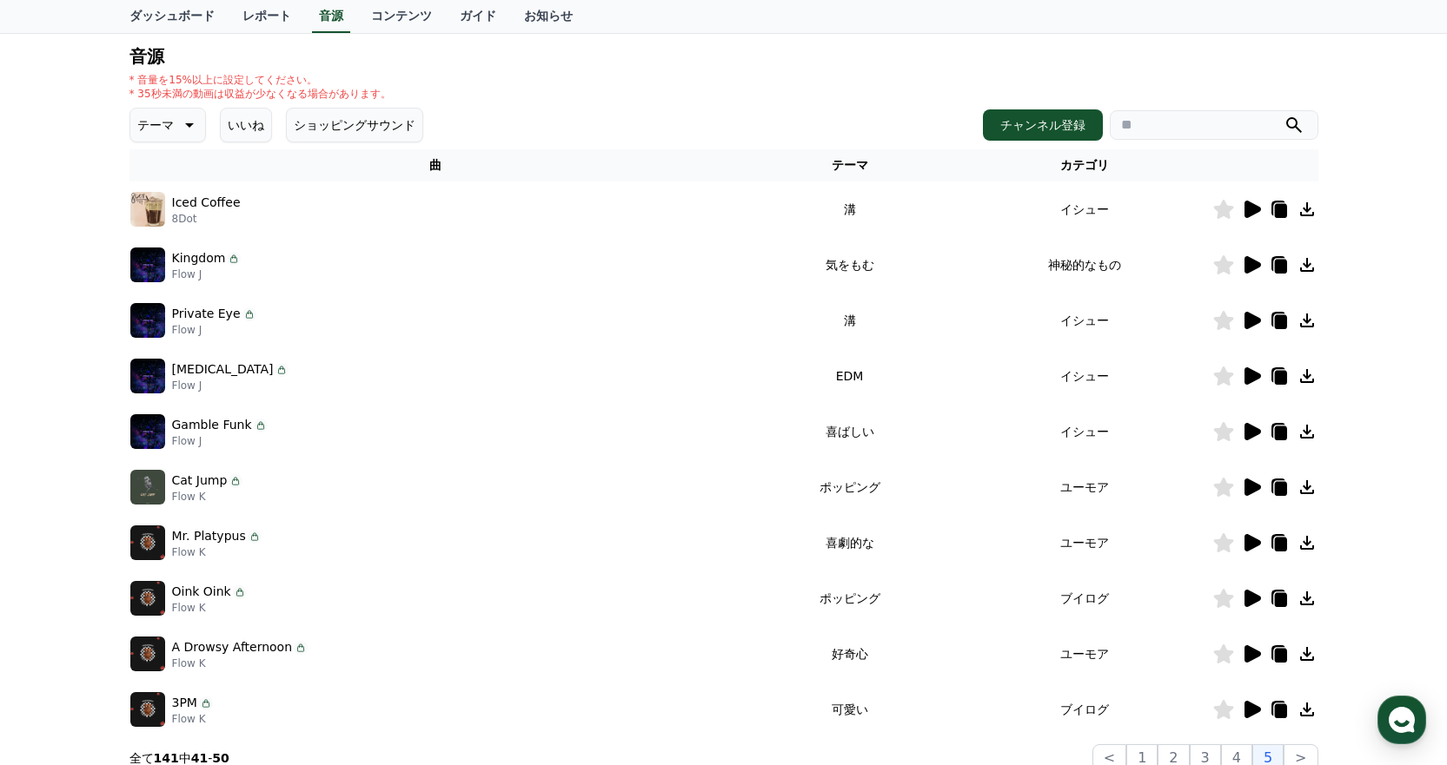
click at [1250, 431] on icon at bounding box center [1252, 431] width 17 height 17
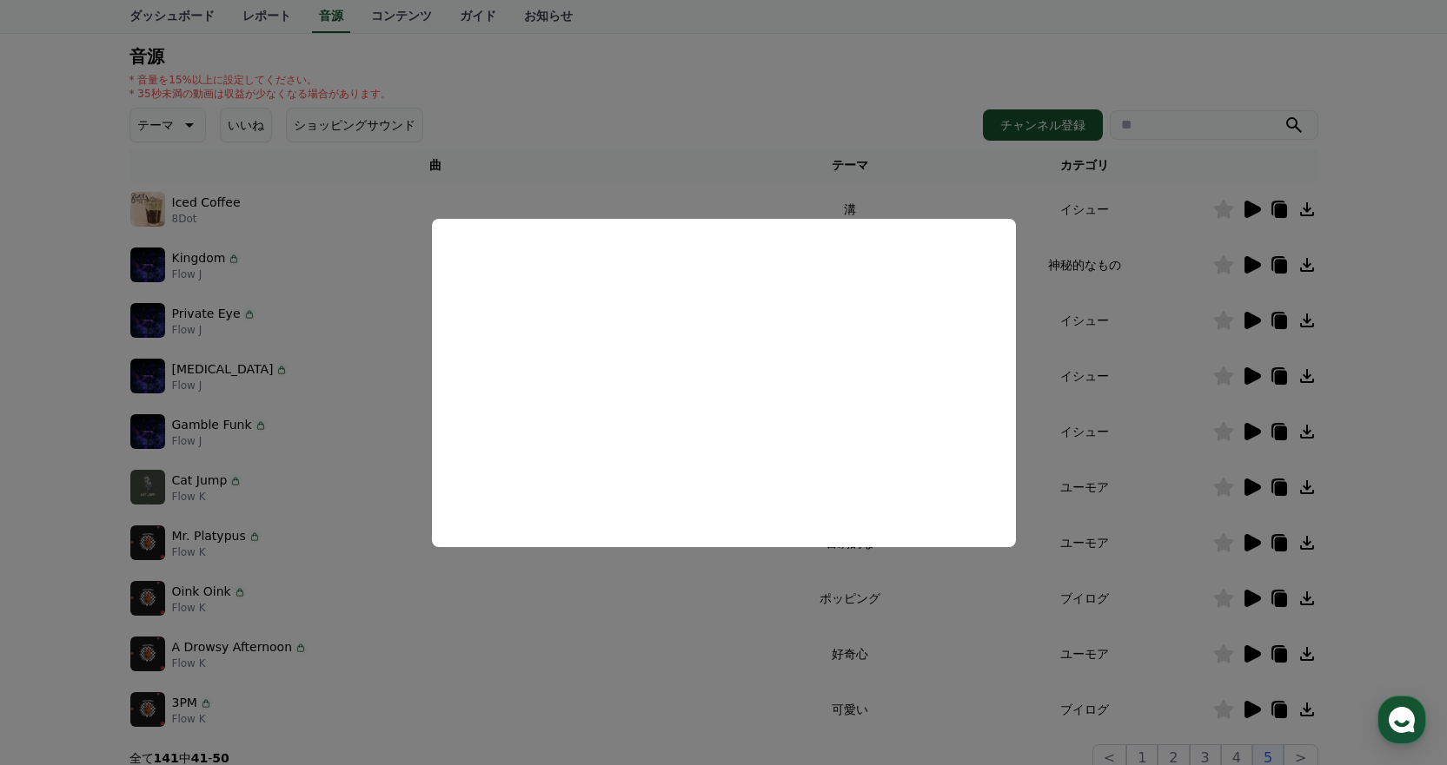
click at [1144, 368] on button "close modal" at bounding box center [723, 382] width 1447 height 765
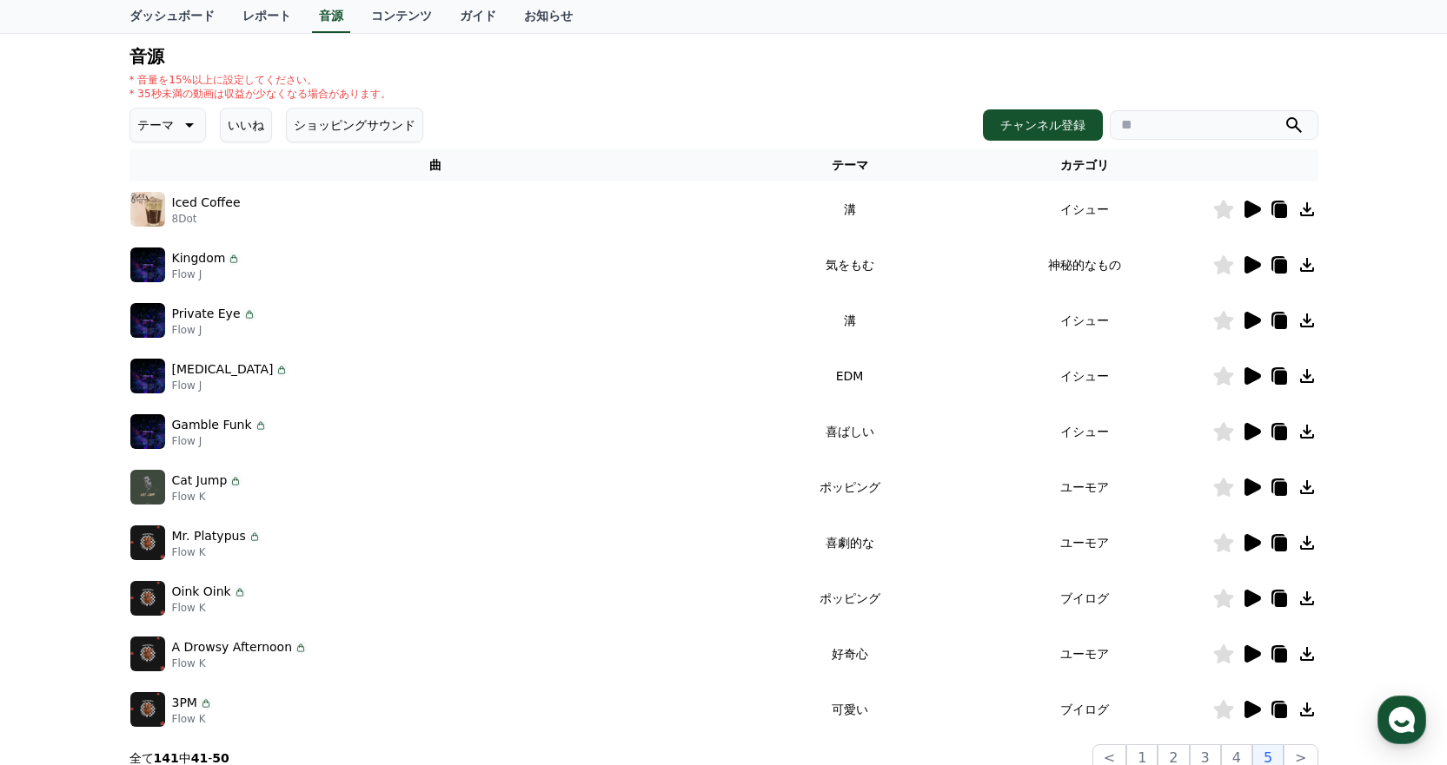
click at [1257, 481] on icon at bounding box center [1251, 487] width 21 height 21
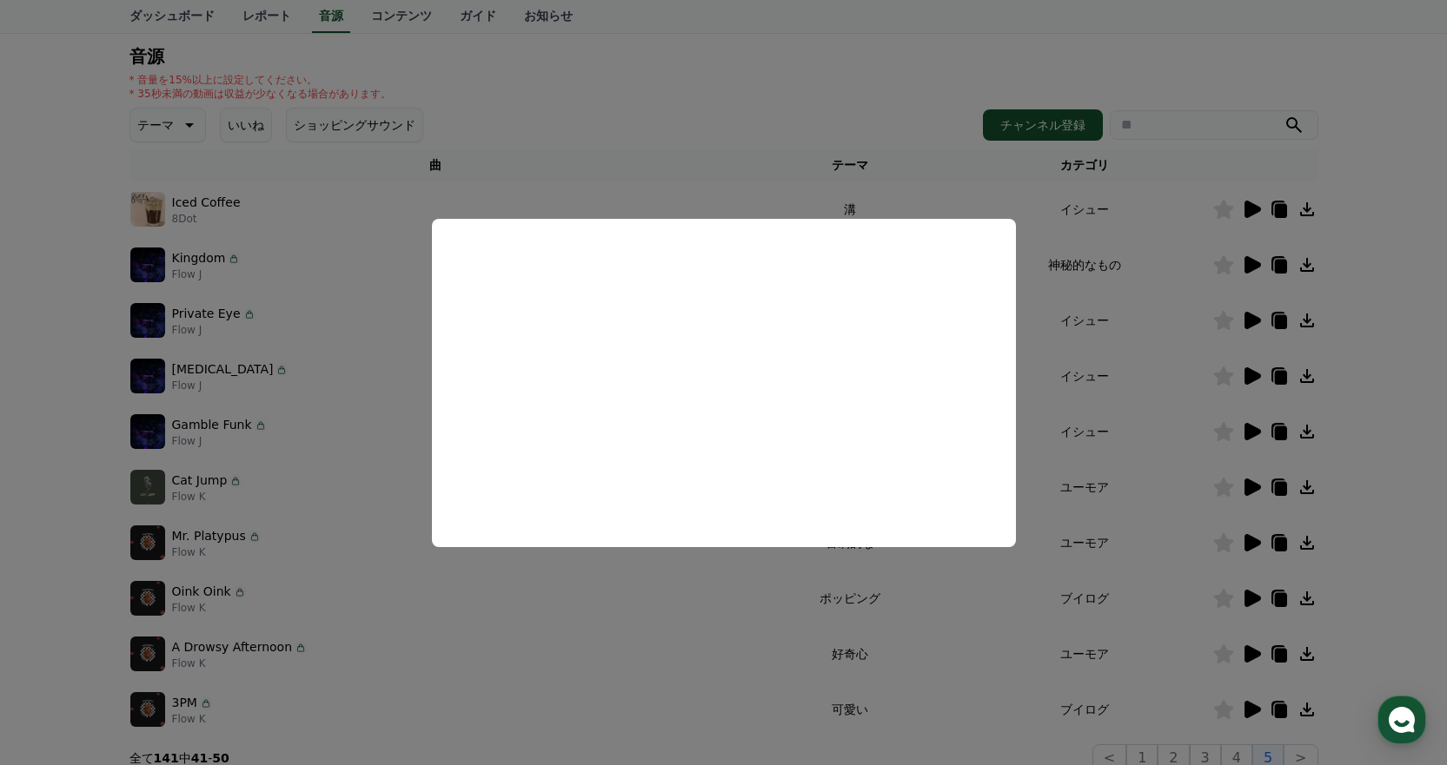
click at [1108, 352] on button "close modal" at bounding box center [723, 382] width 1447 height 765
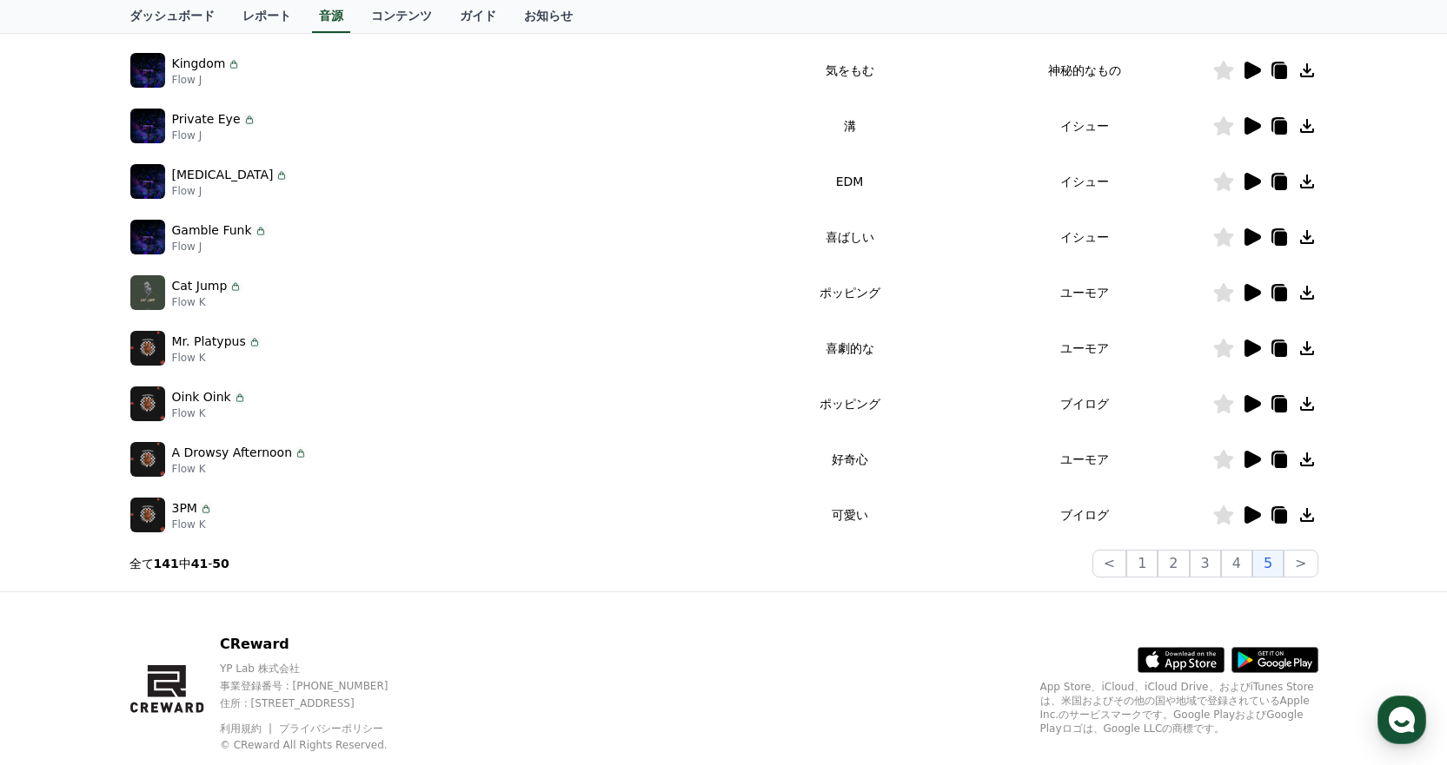
scroll to position [411, 0]
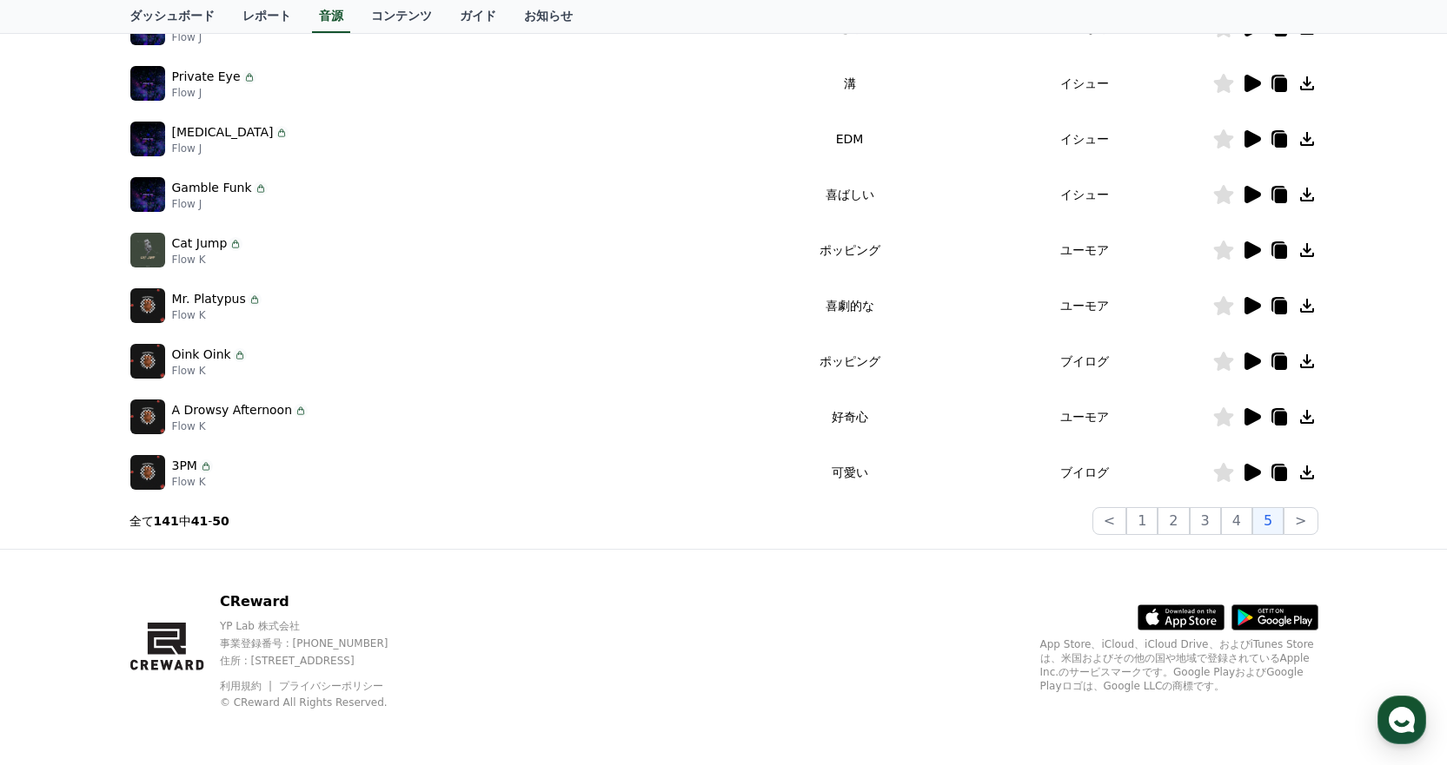
click at [1253, 412] on icon at bounding box center [1252, 416] width 17 height 17
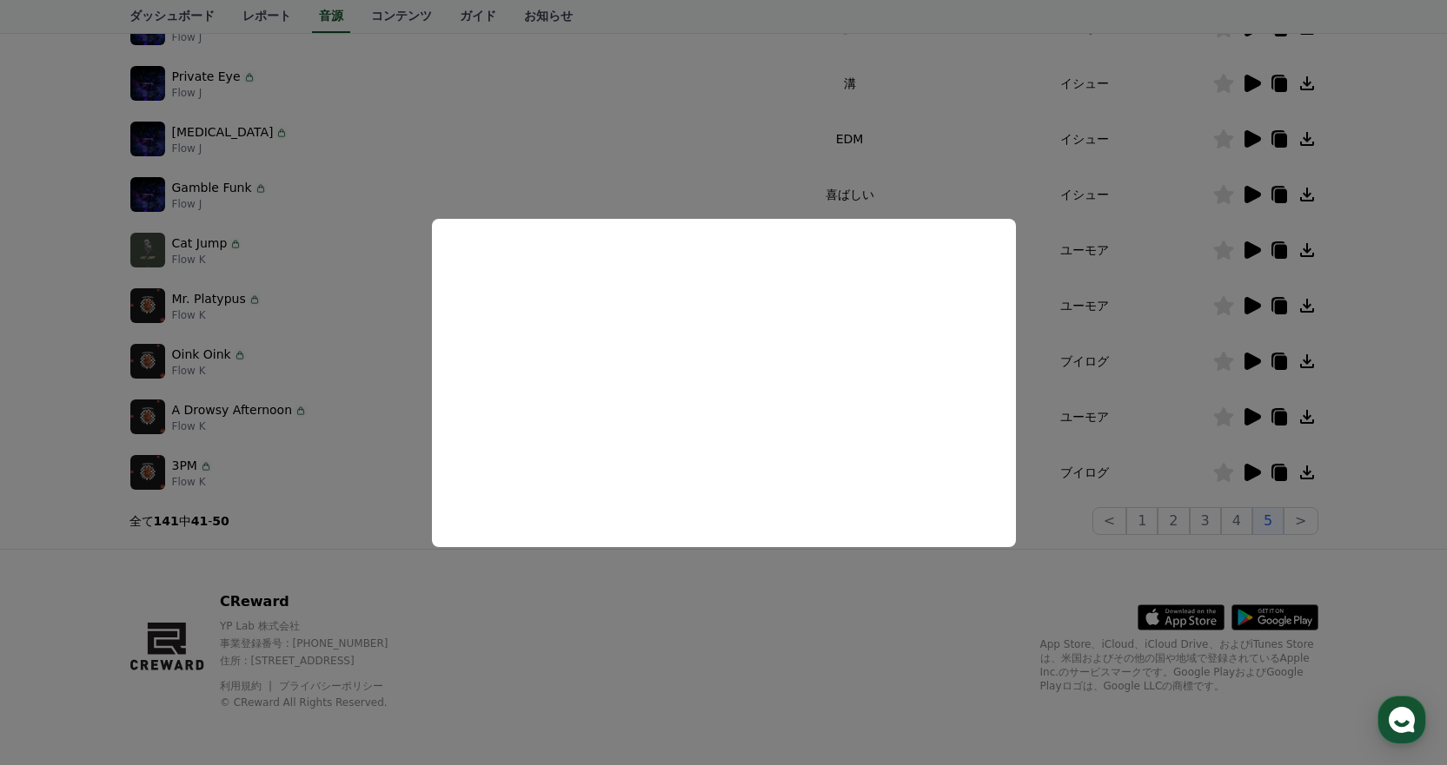
click at [1191, 351] on button "close modal" at bounding box center [723, 382] width 1447 height 765
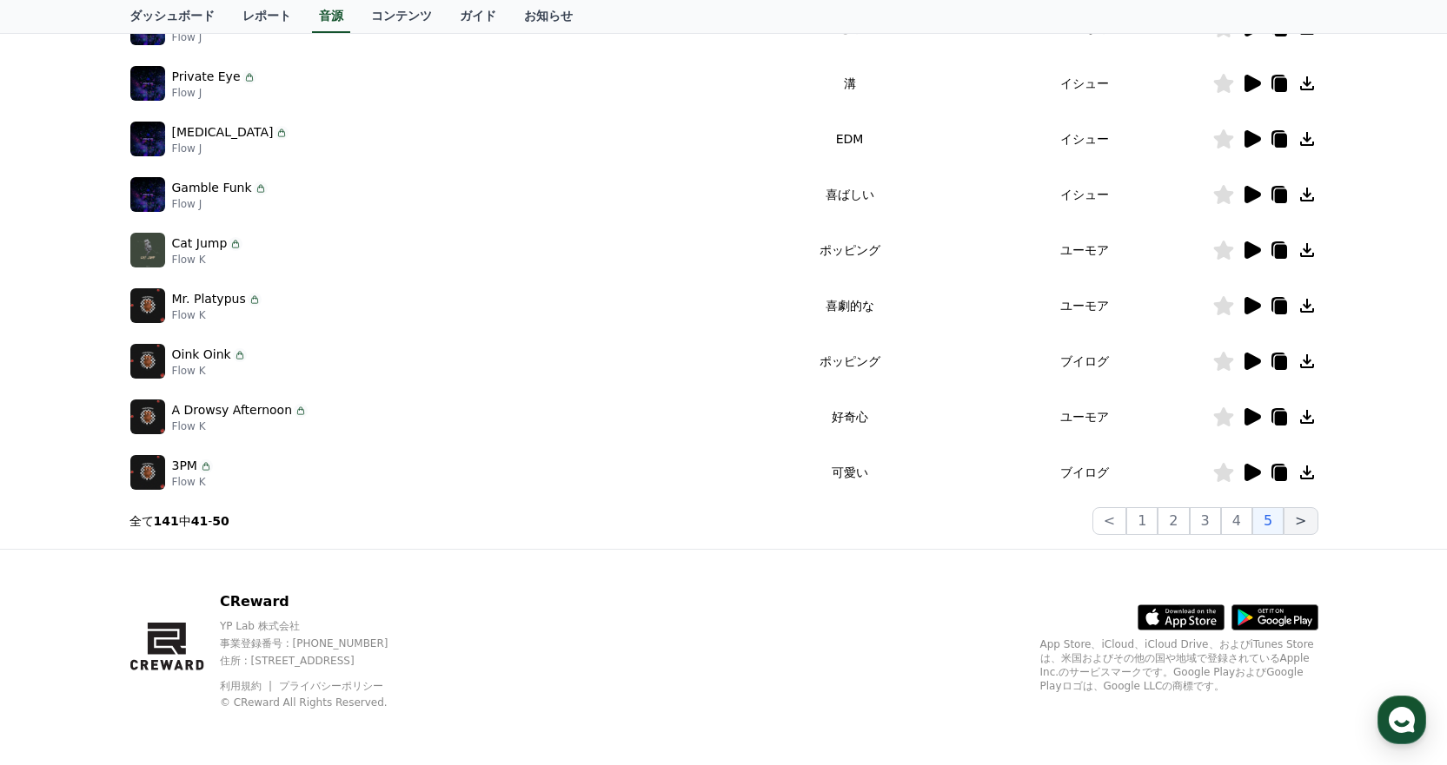
click at [1292, 520] on button ">" at bounding box center [1300, 521] width 34 height 28
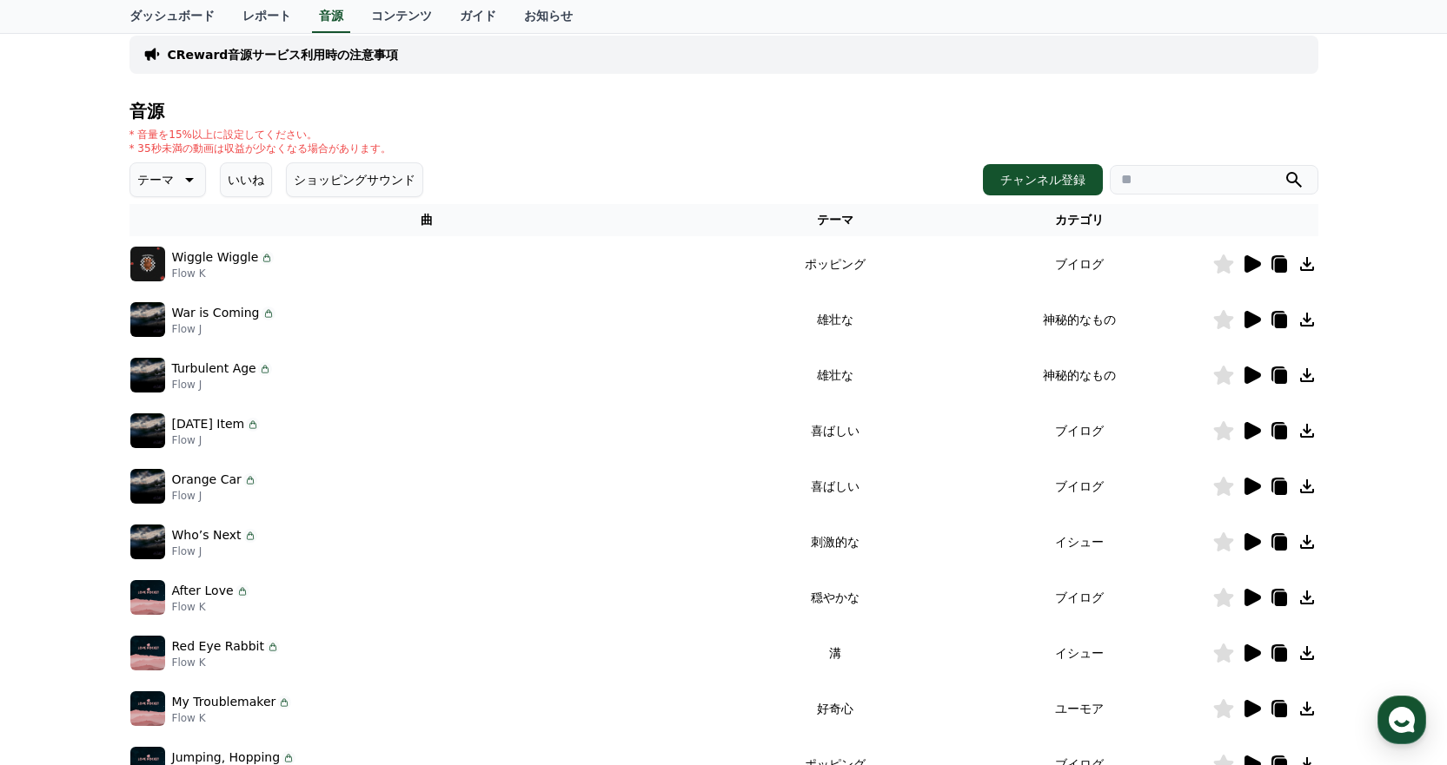
scroll to position [150, 0]
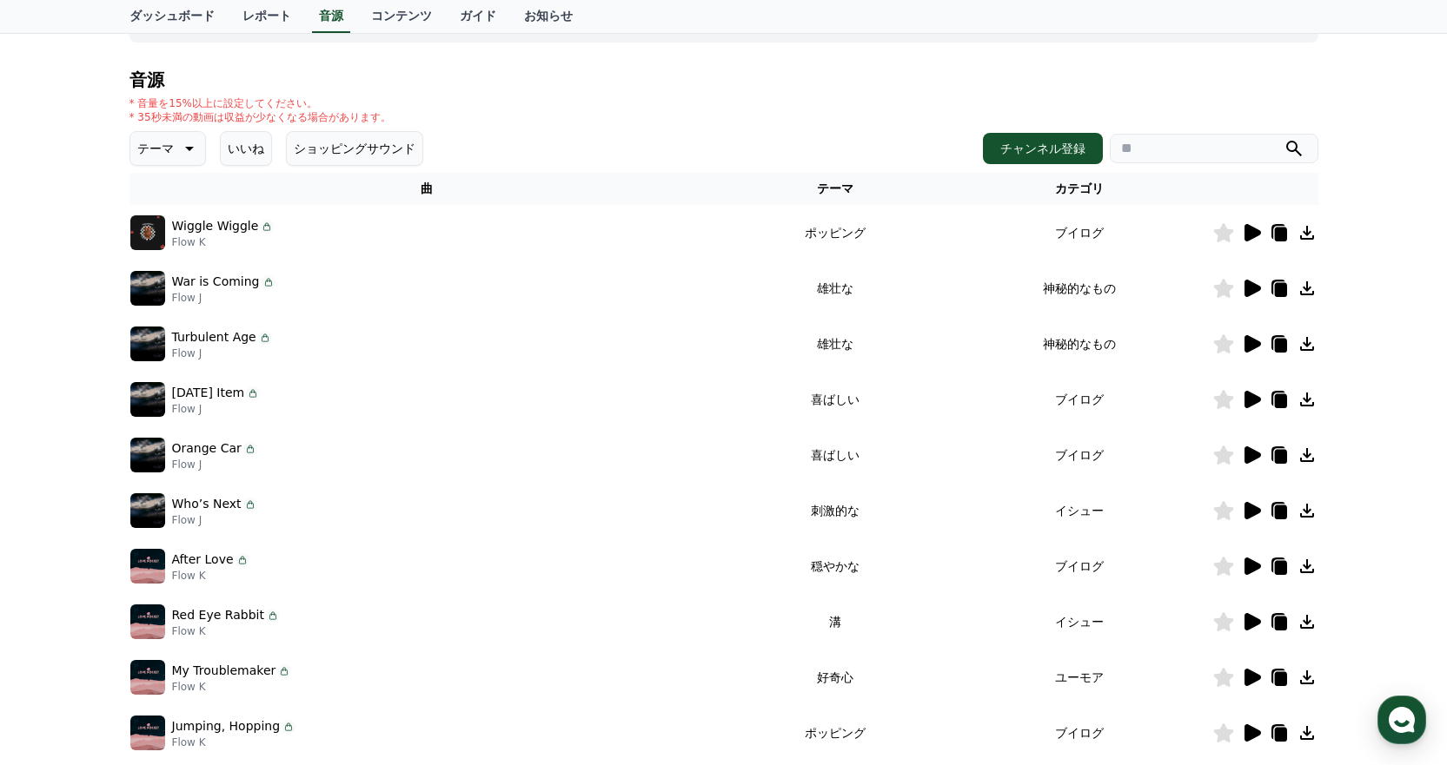
click at [1243, 511] on icon at bounding box center [1251, 510] width 21 height 21
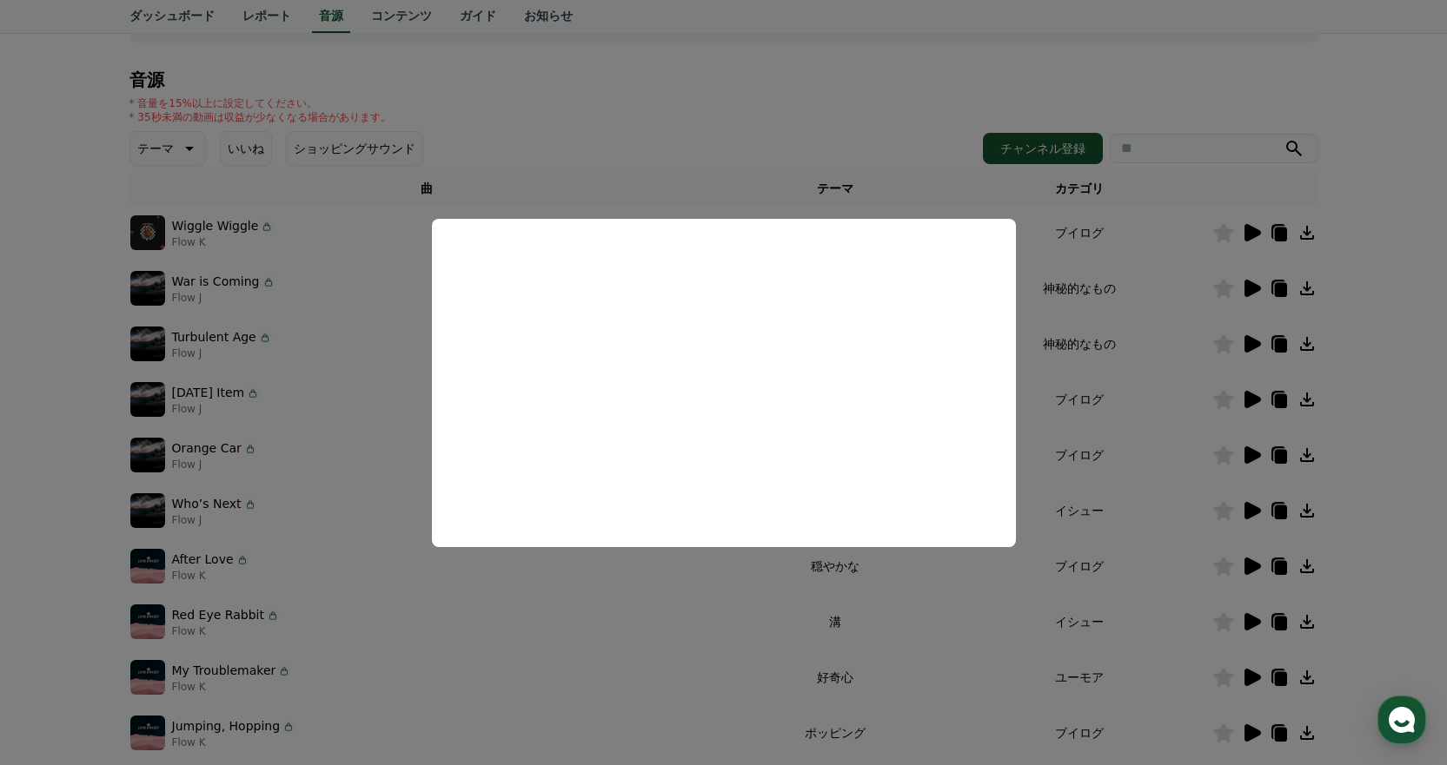
click at [1183, 367] on button "close modal" at bounding box center [723, 382] width 1447 height 765
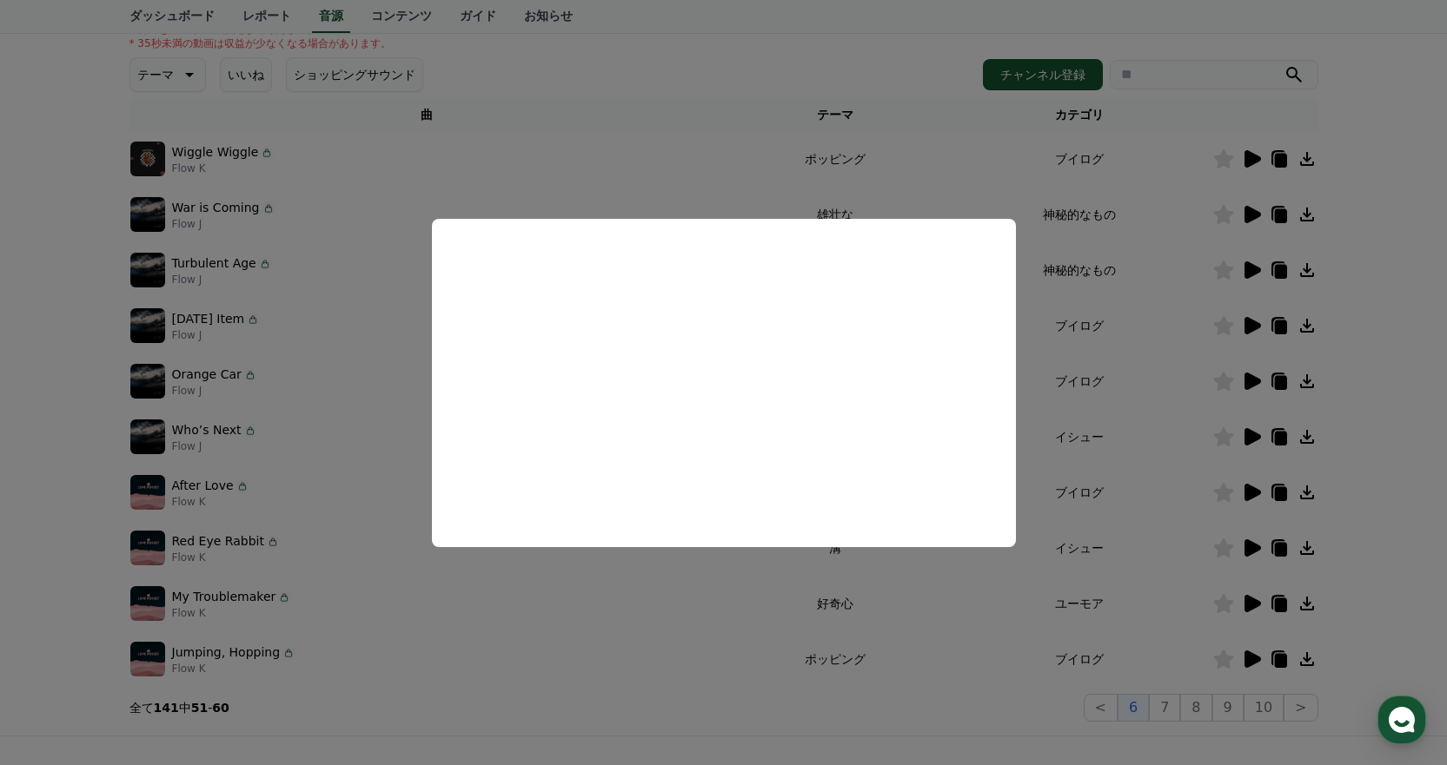
scroll to position [411, 0]
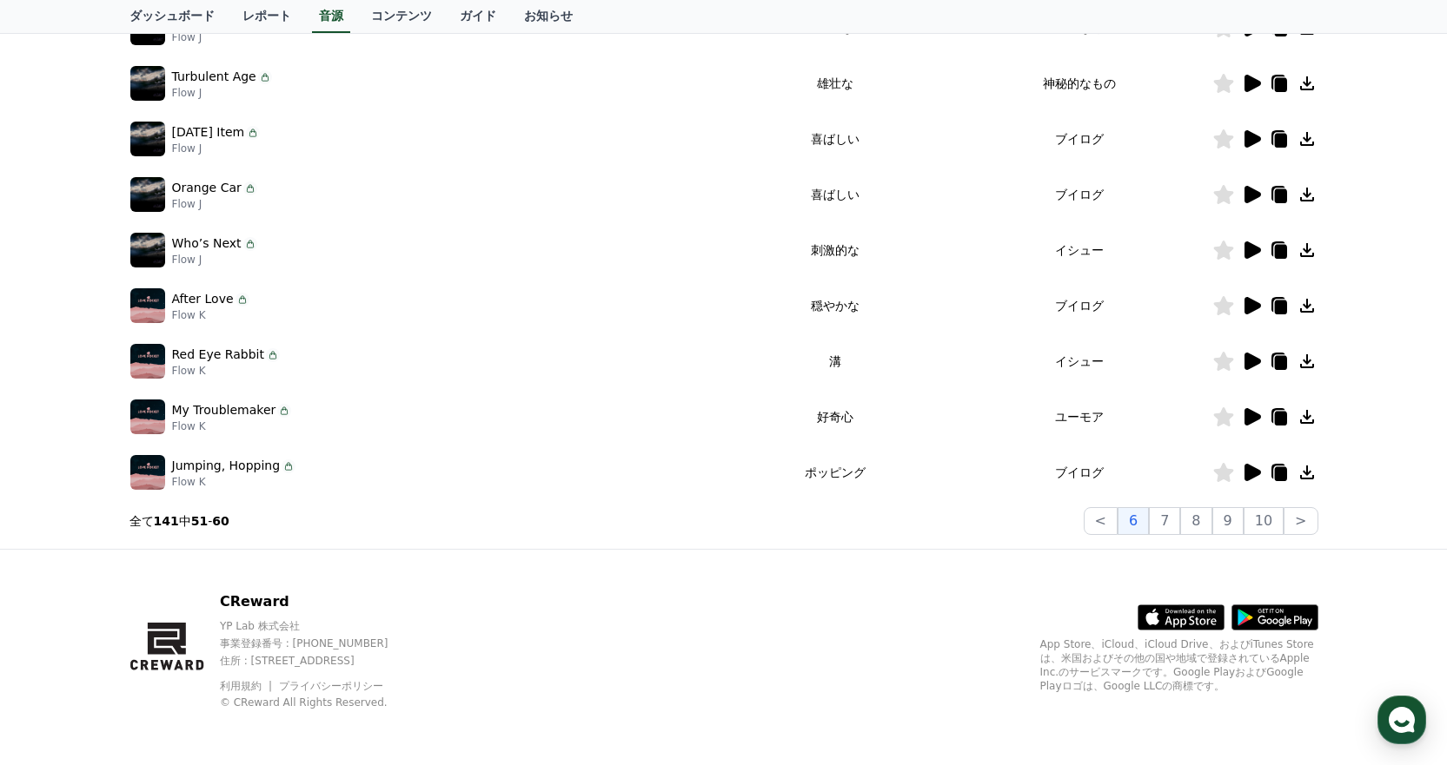
click at [1254, 356] on icon at bounding box center [1251, 361] width 21 height 21
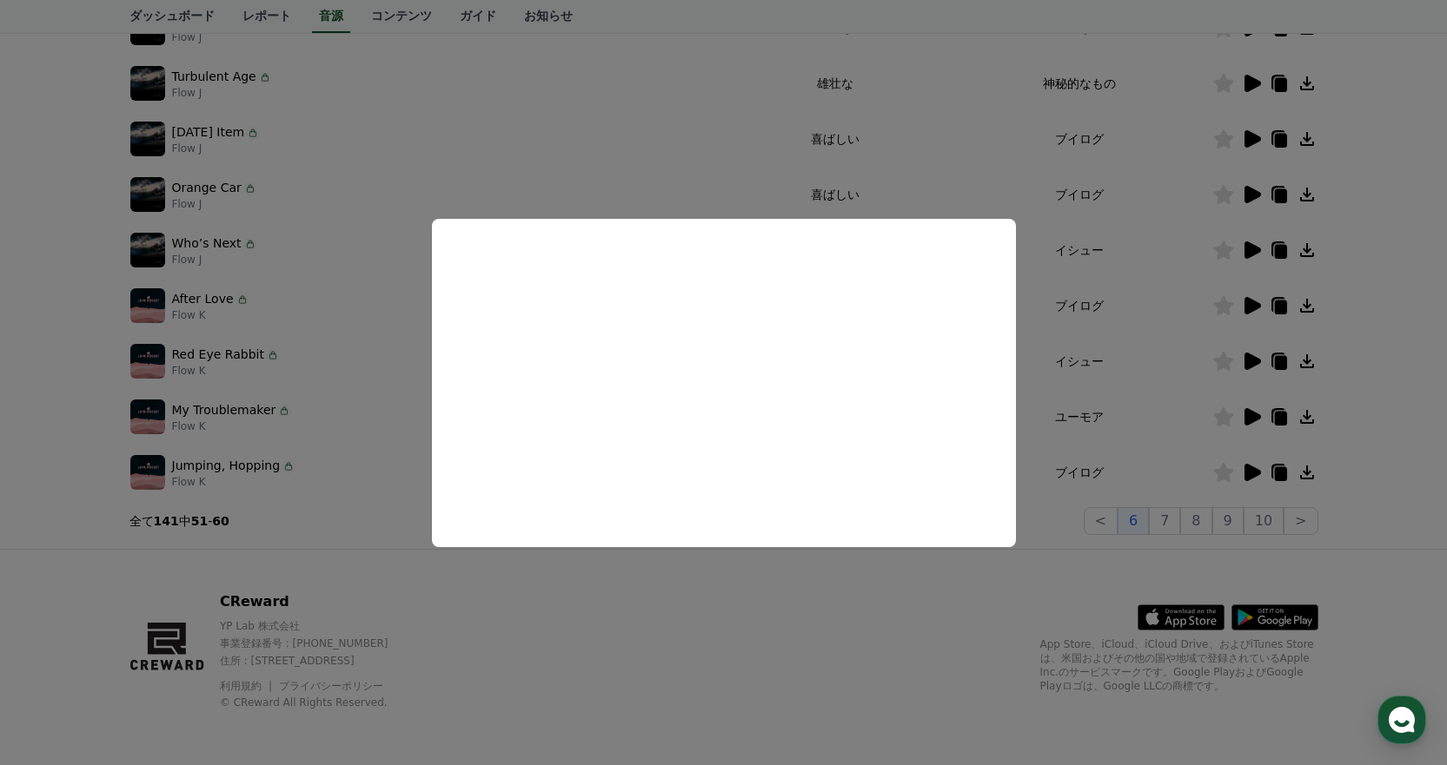
click at [1152, 354] on button "close modal" at bounding box center [723, 382] width 1447 height 765
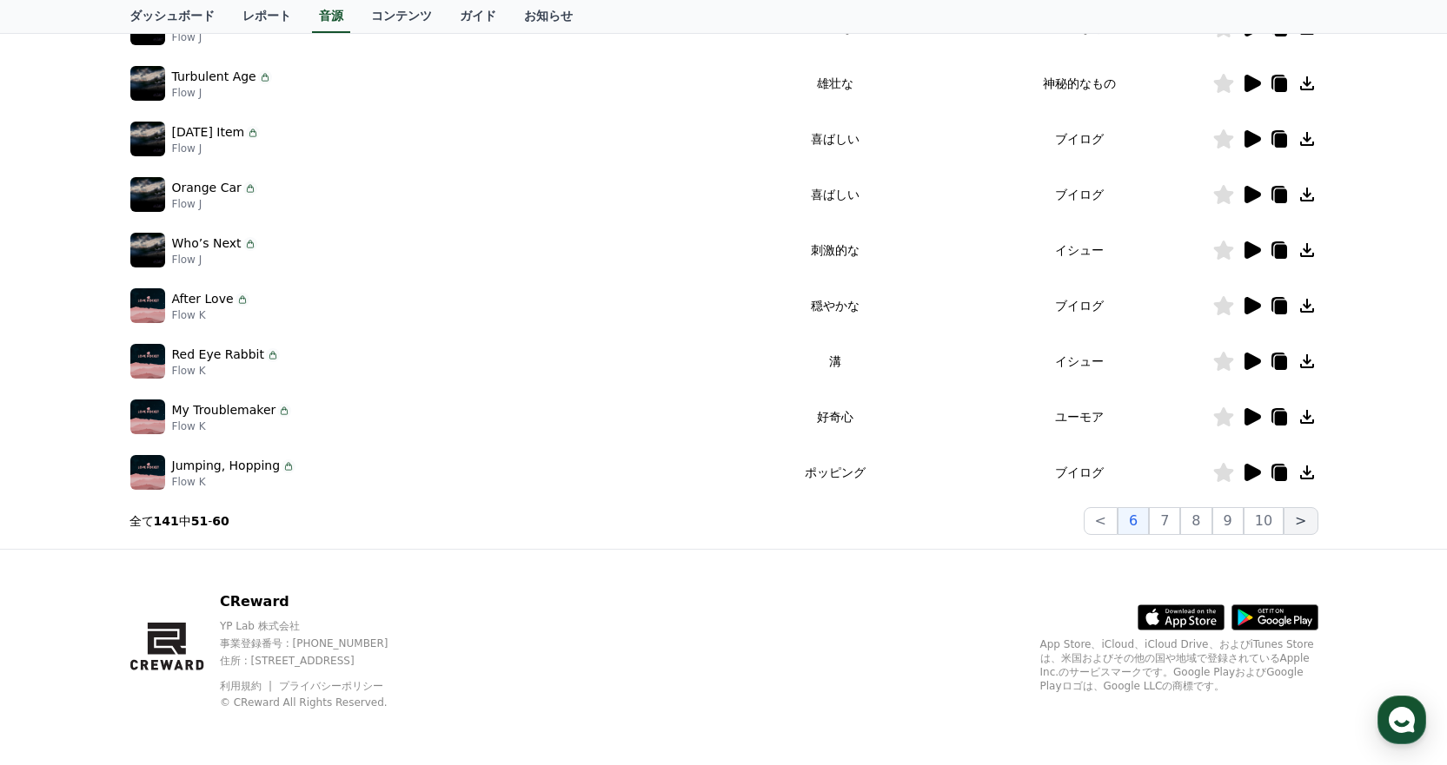
click at [1301, 519] on button ">" at bounding box center [1300, 521] width 34 height 28
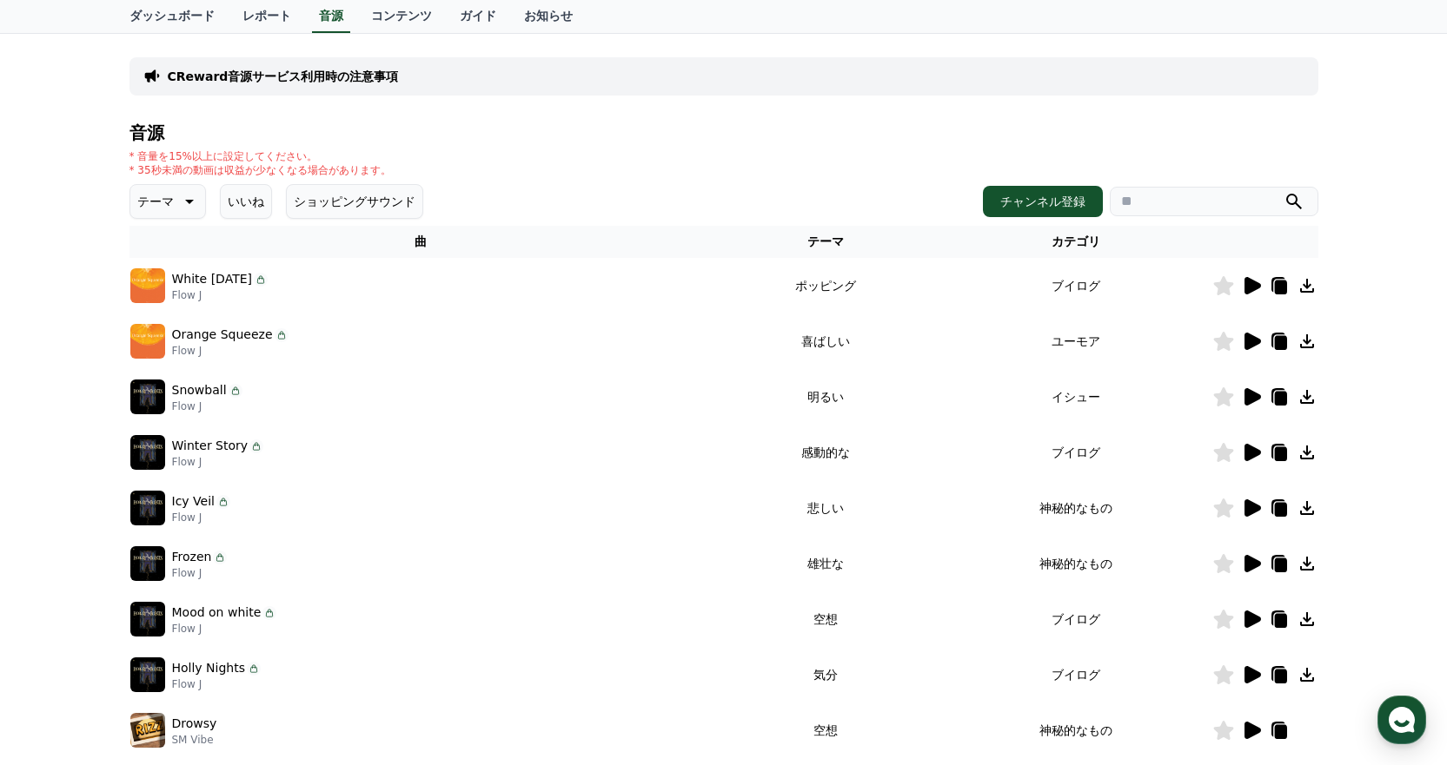
scroll to position [63, 0]
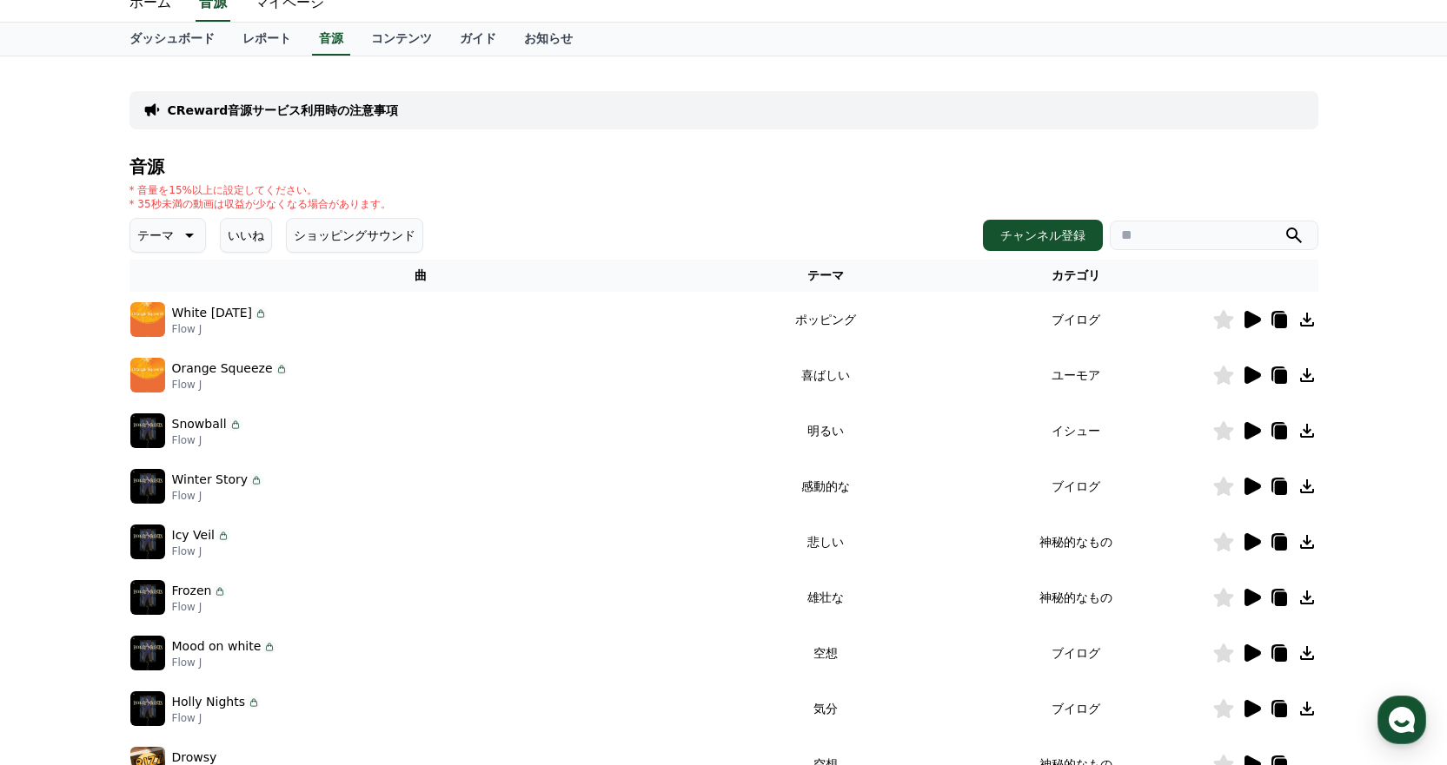
click at [1249, 380] on icon at bounding box center [1252, 375] width 17 height 17
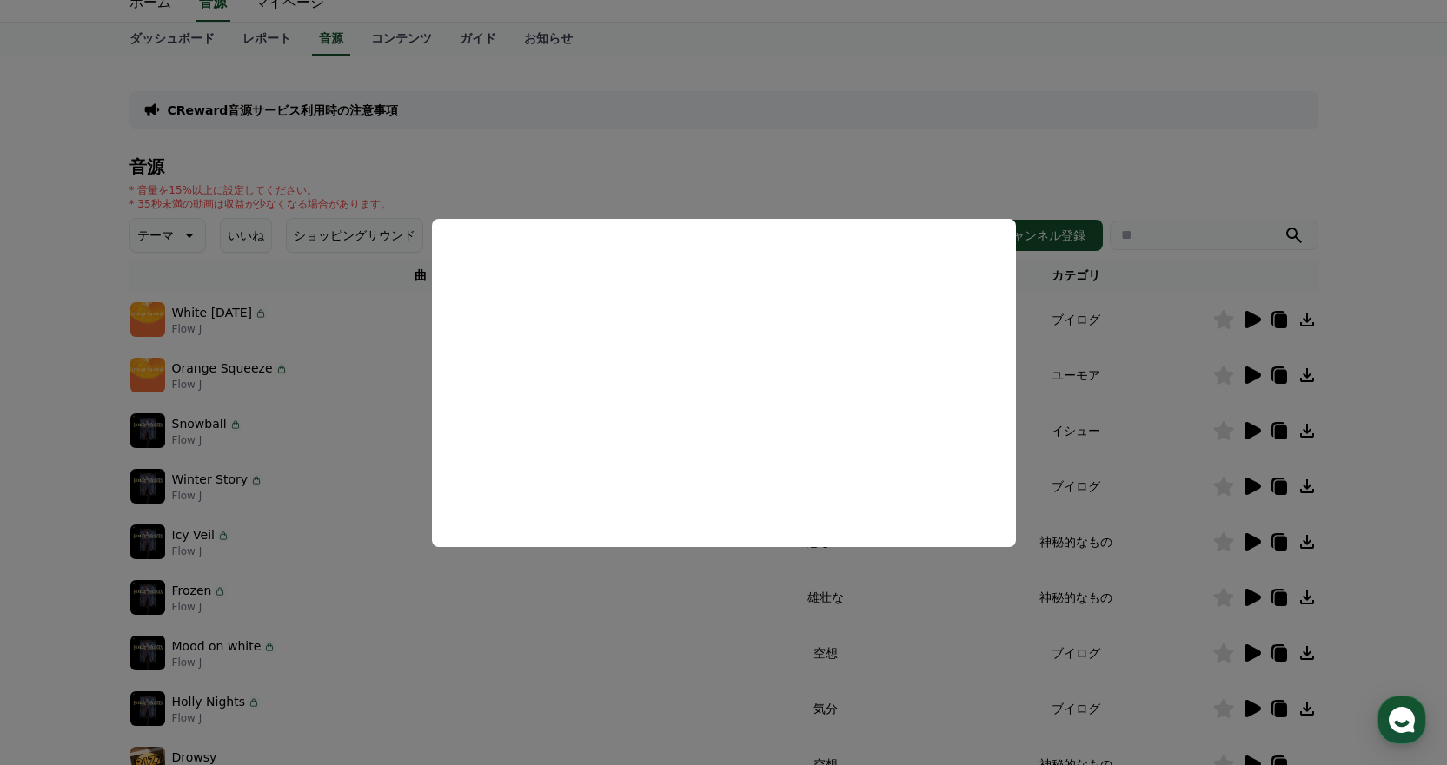
click at [1070, 342] on button "close modal" at bounding box center [723, 382] width 1447 height 765
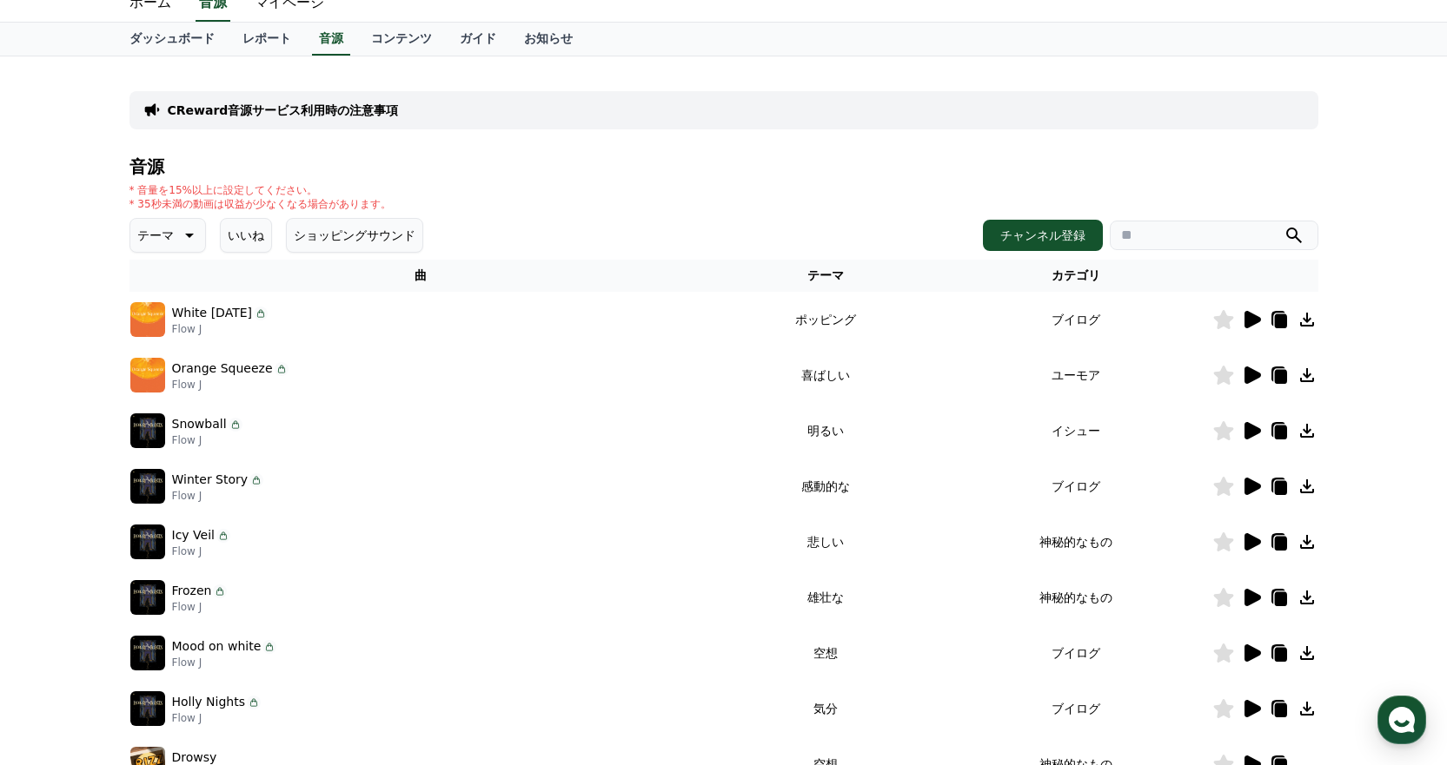
click at [1247, 543] on icon at bounding box center [1252, 541] width 17 height 17
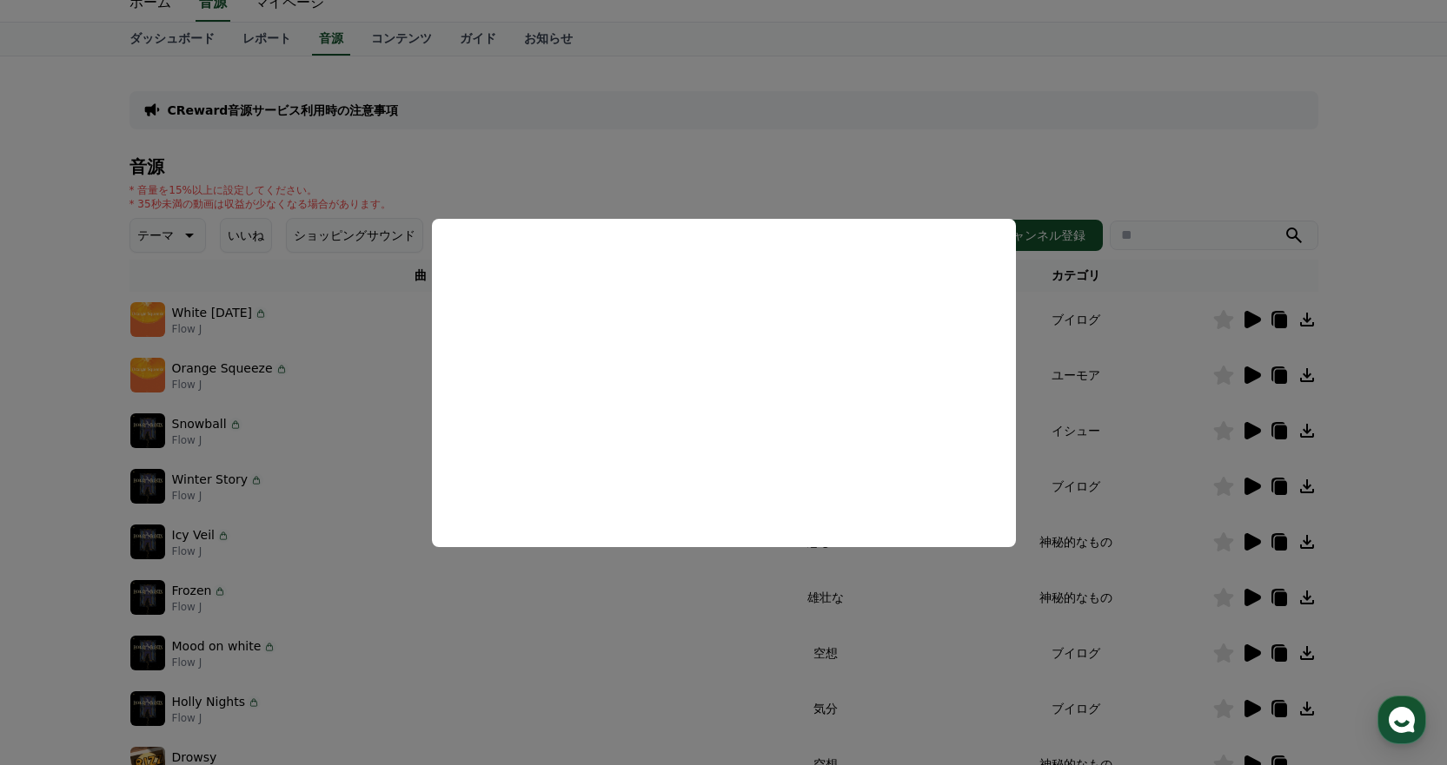
click at [1150, 305] on button "close modal" at bounding box center [723, 382] width 1447 height 765
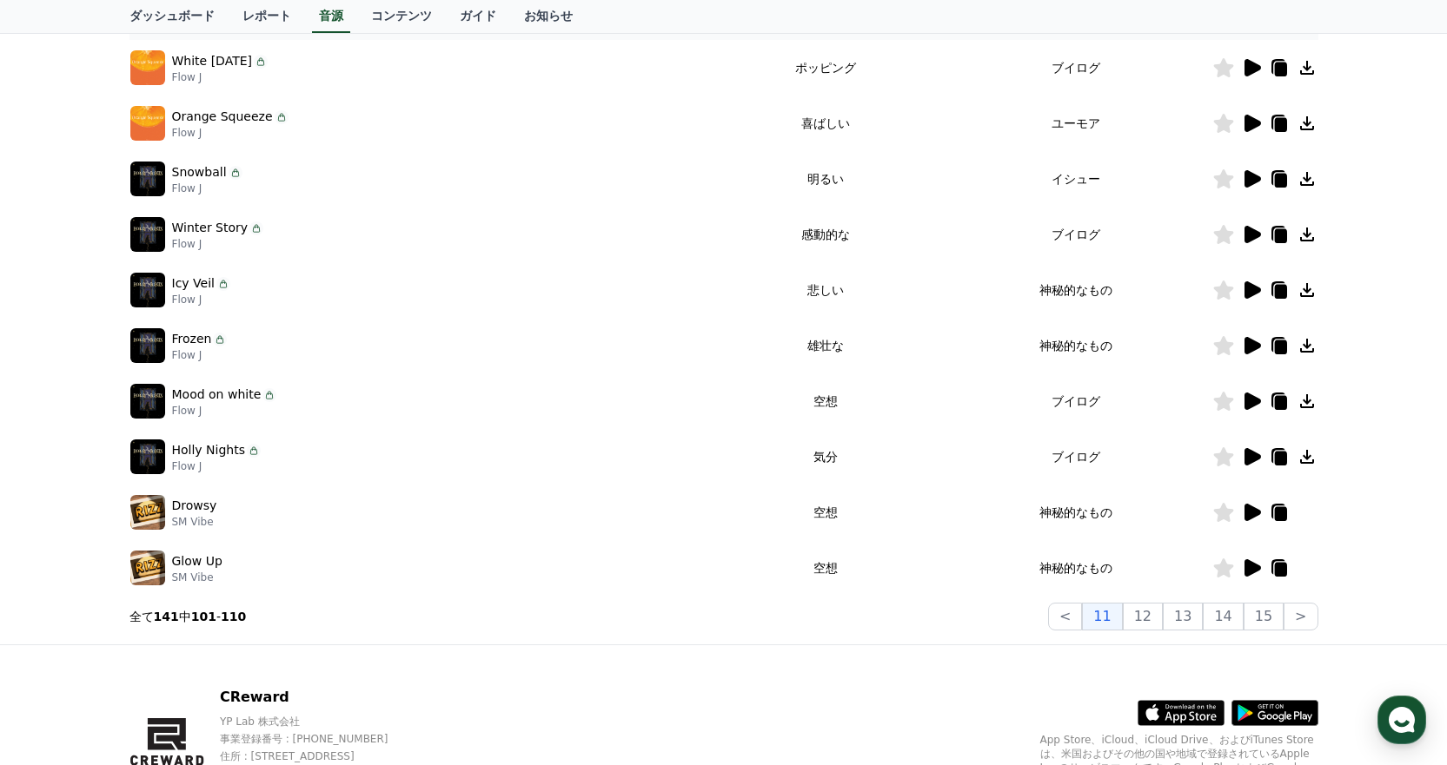
scroll to position [324, 0]
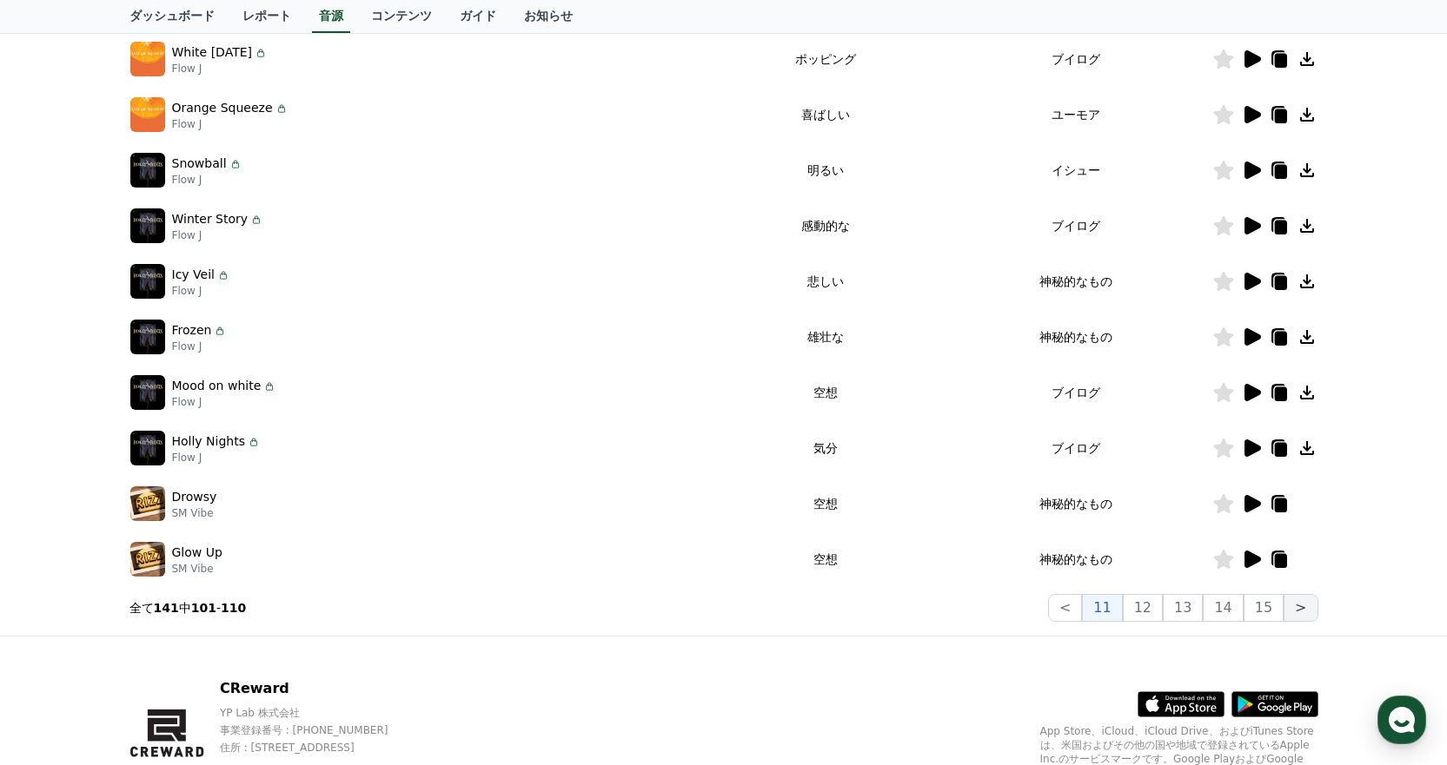
click at [1294, 611] on button ">" at bounding box center [1300, 608] width 34 height 28
click at [1298, 606] on button ">" at bounding box center [1300, 608] width 34 height 28
click at [1155, 602] on button "12" at bounding box center [1143, 608] width 40 height 28
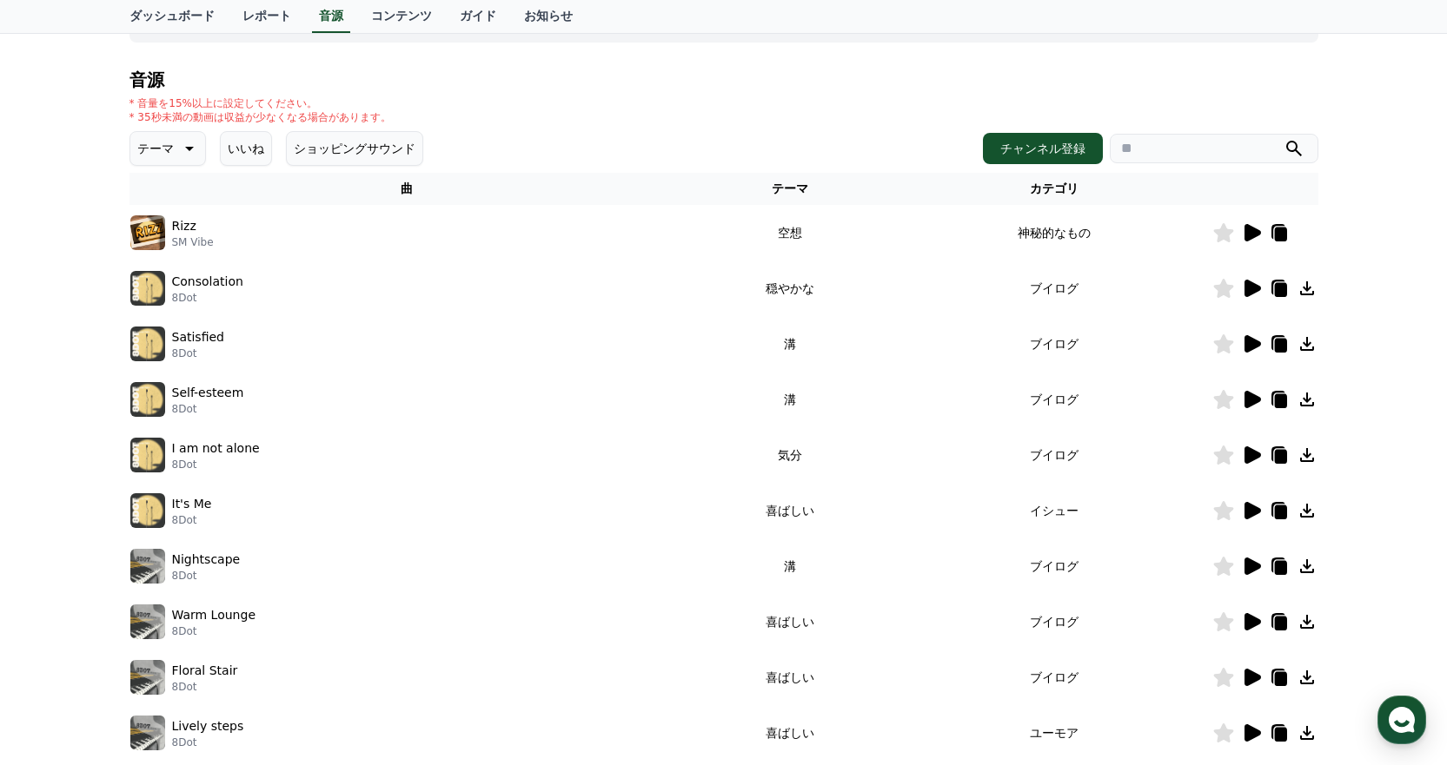
scroll to position [237, 0]
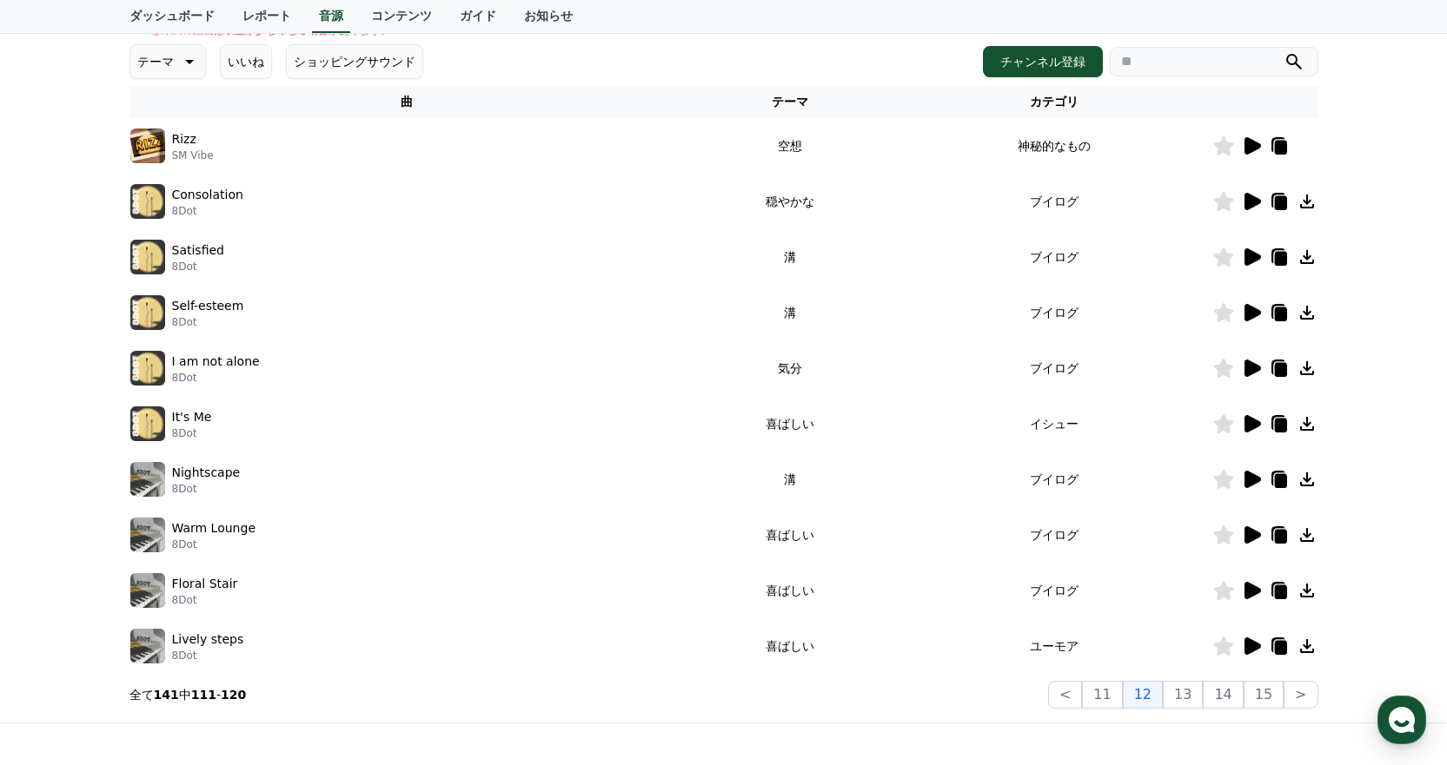
click at [1254, 644] on icon at bounding box center [1252, 646] width 17 height 17
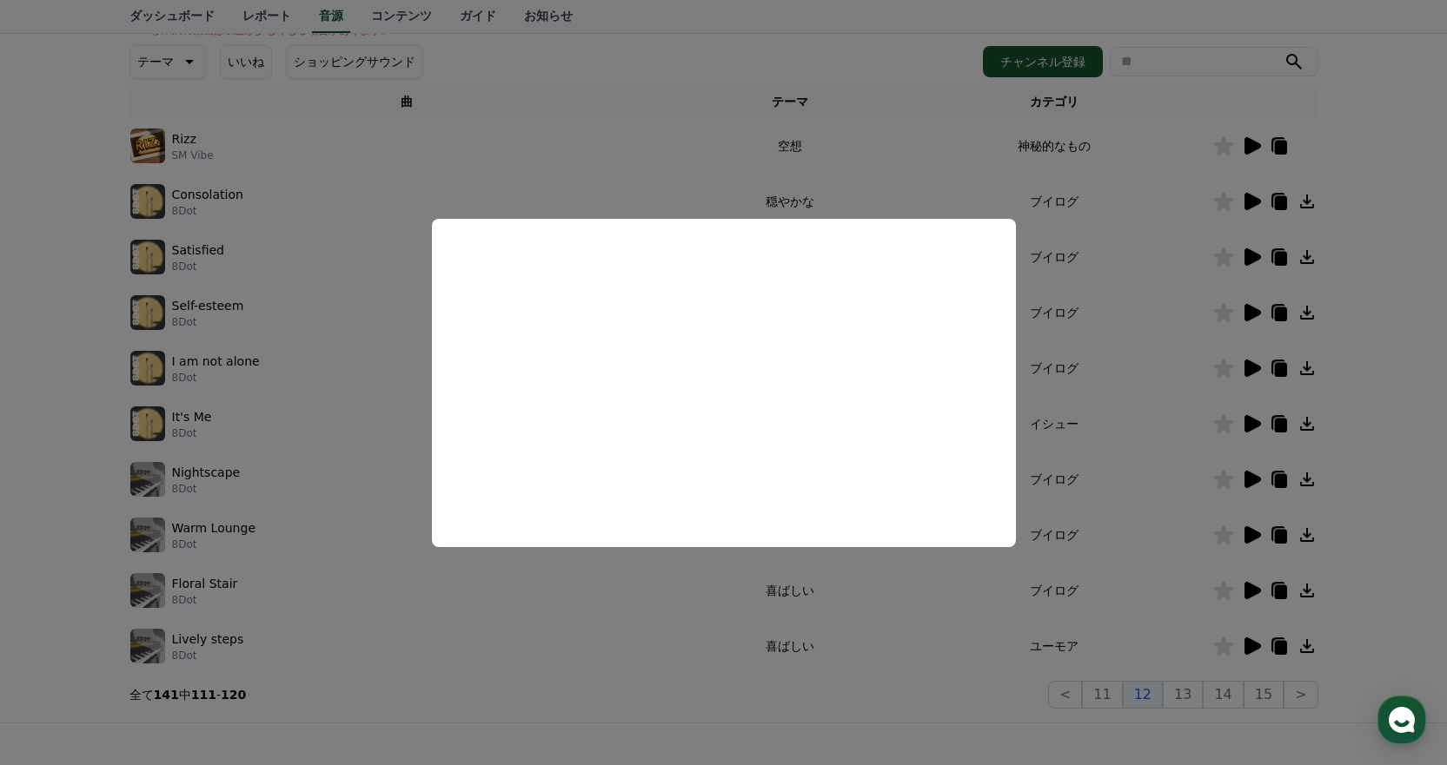
click at [1164, 410] on button "close modal" at bounding box center [723, 382] width 1447 height 765
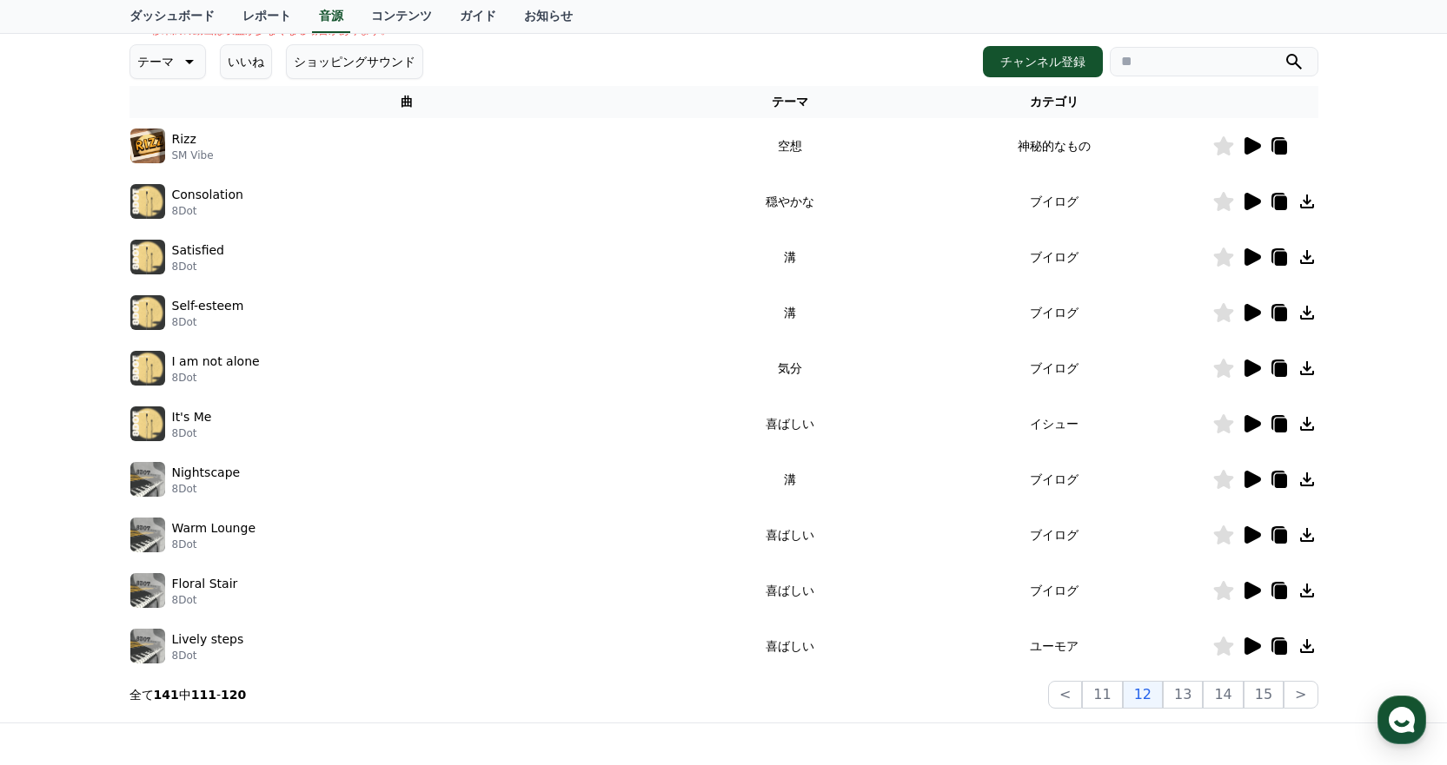
click at [1300, 645] on icon at bounding box center [1306, 646] width 21 height 21
